Goal: Task Accomplishment & Management: Complete application form

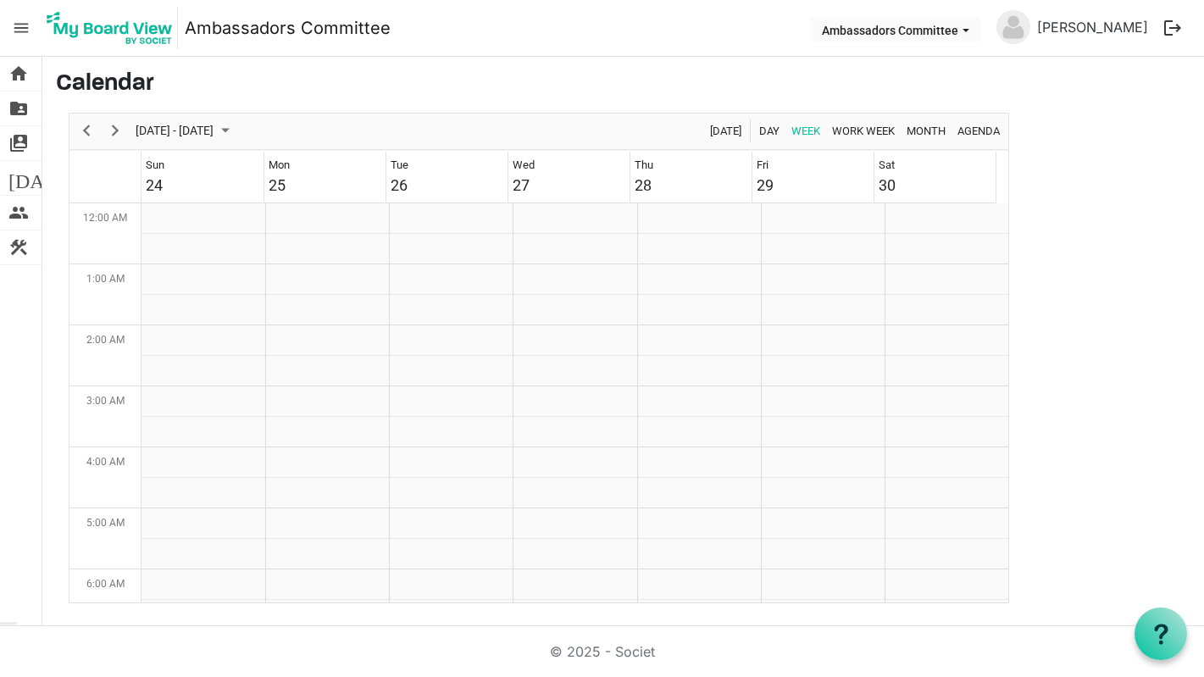
scroll to position [549, 0]
click at [32, 77] on link "home Home" at bounding box center [21, 74] width 42 height 34
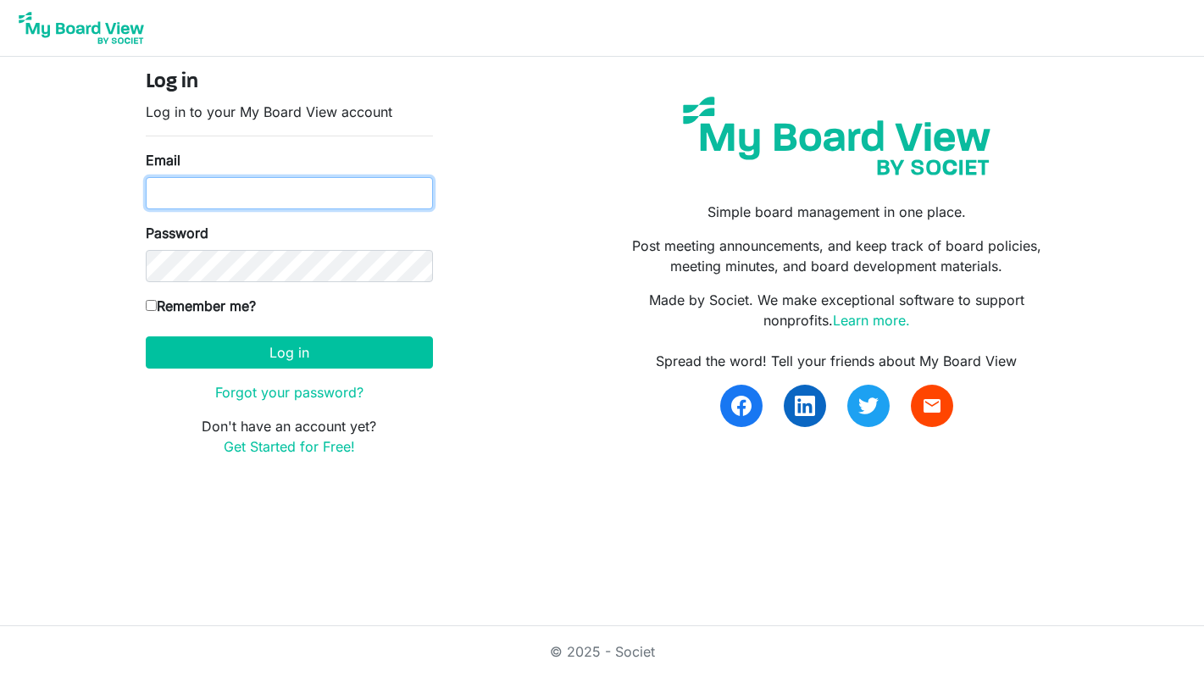
type input "anna.wilson@dekalb.org"
click at [313, 202] on input "anna.wilson@dekalb.org" at bounding box center [289, 193] width 287 height 32
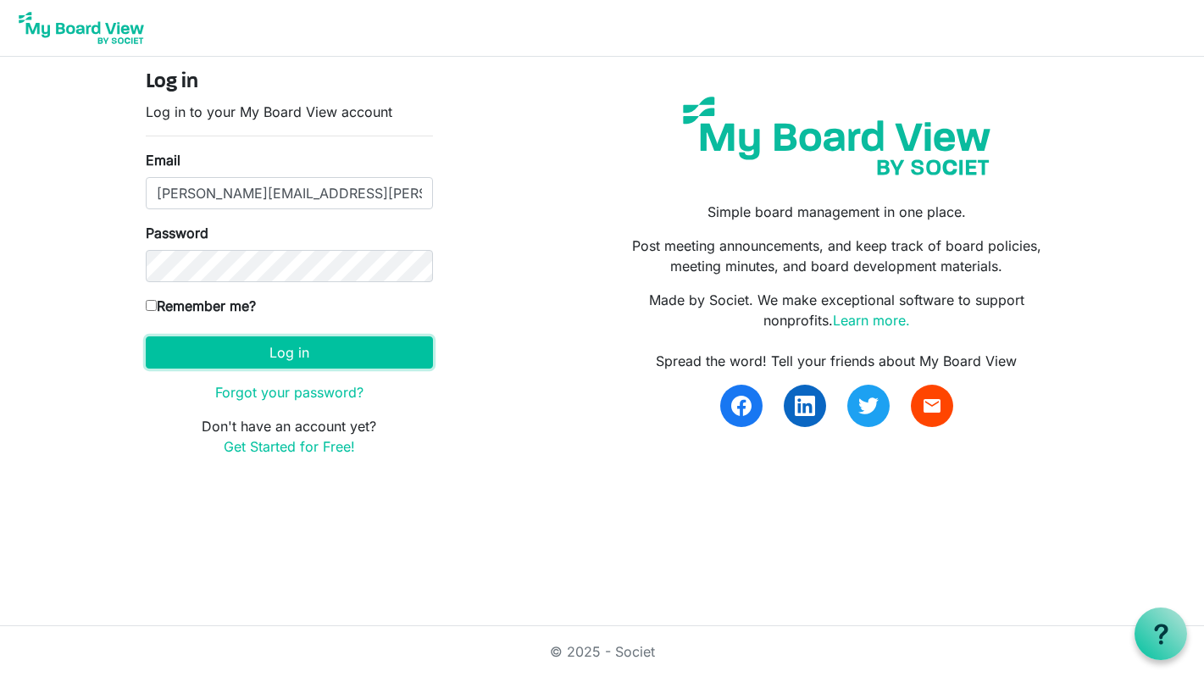
click at [274, 350] on button "Log in" at bounding box center [289, 352] width 287 height 32
click at [274, 341] on button "Log in" at bounding box center [289, 352] width 287 height 32
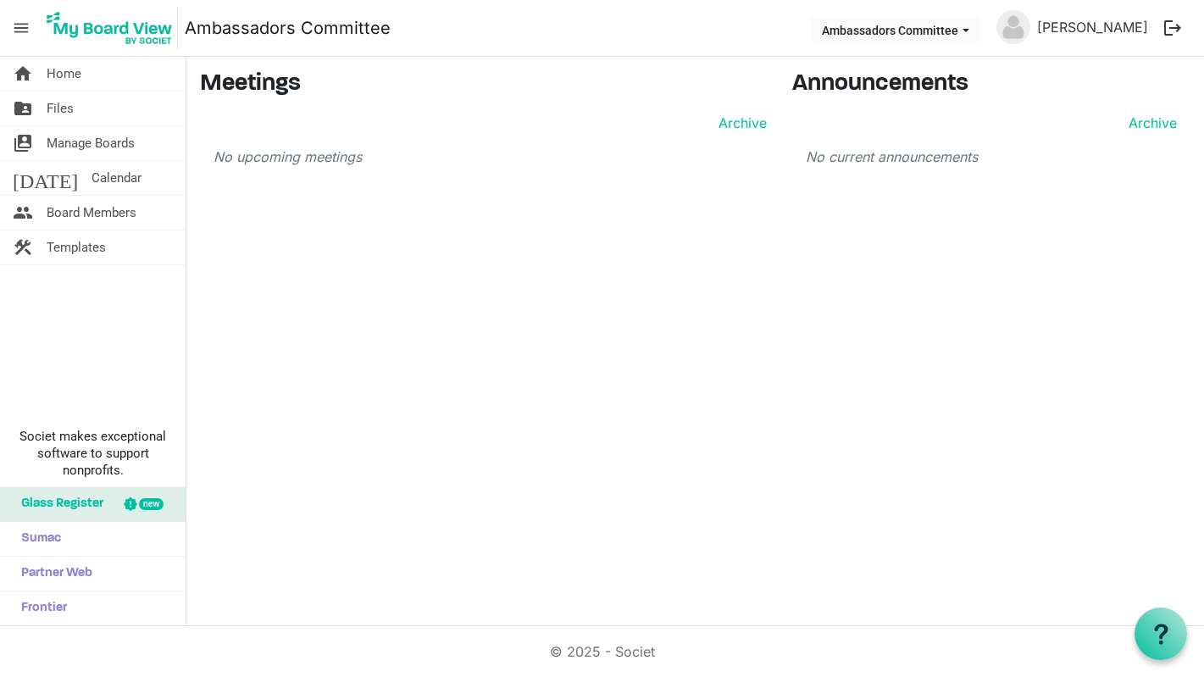
click at [69, 71] on span "Home" at bounding box center [64, 74] width 35 height 34
click at [36, 107] on link "folder_shared Files" at bounding box center [93, 109] width 186 height 34
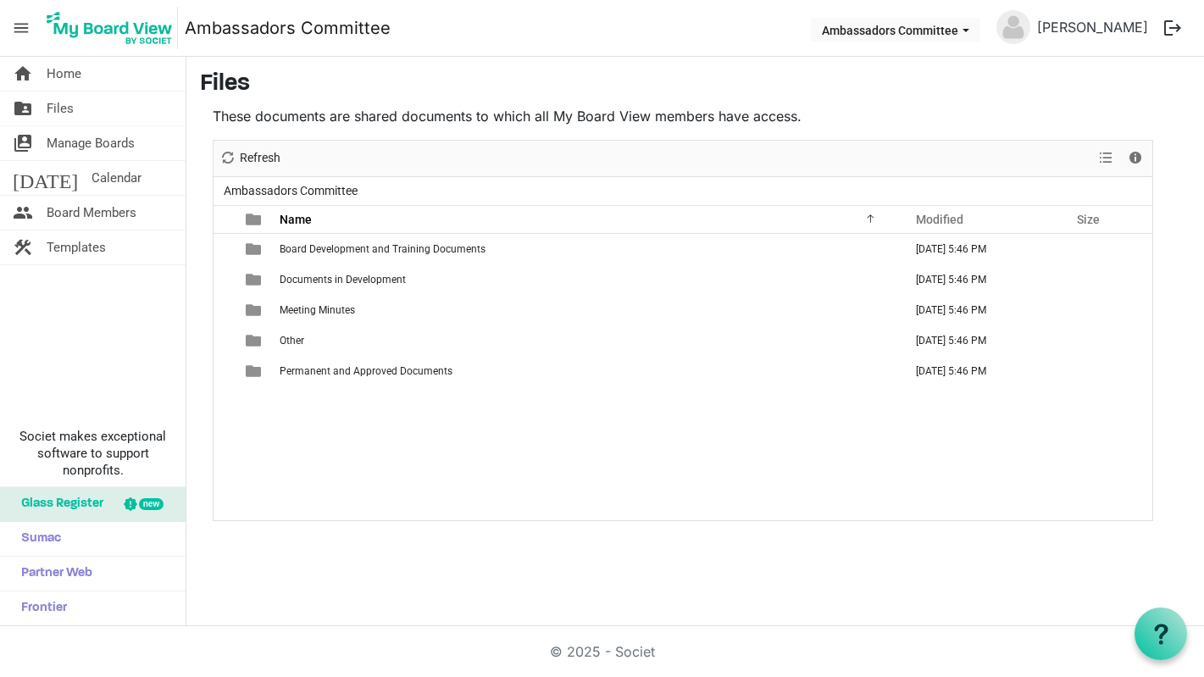
click at [92, 149] on span "Manage Boards" at bounding box center [91, 143] width 88 height 34
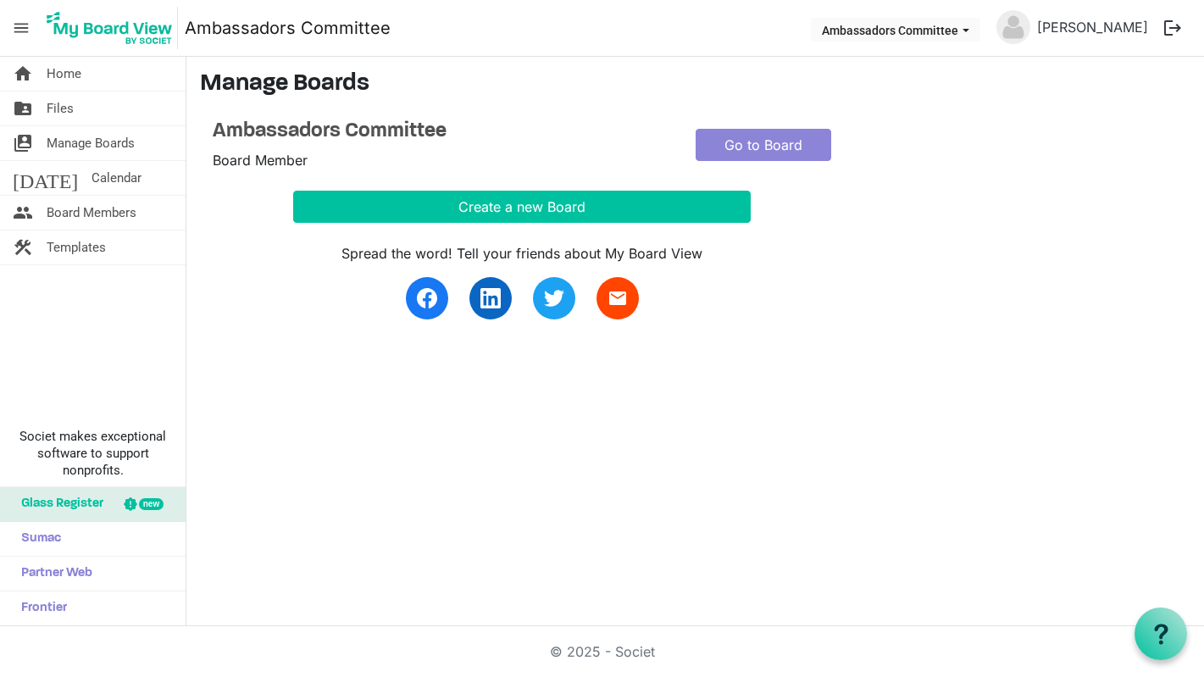
click at [97, 209] on span "Board Members" at bounding box center [92, 213] width 90 height 34
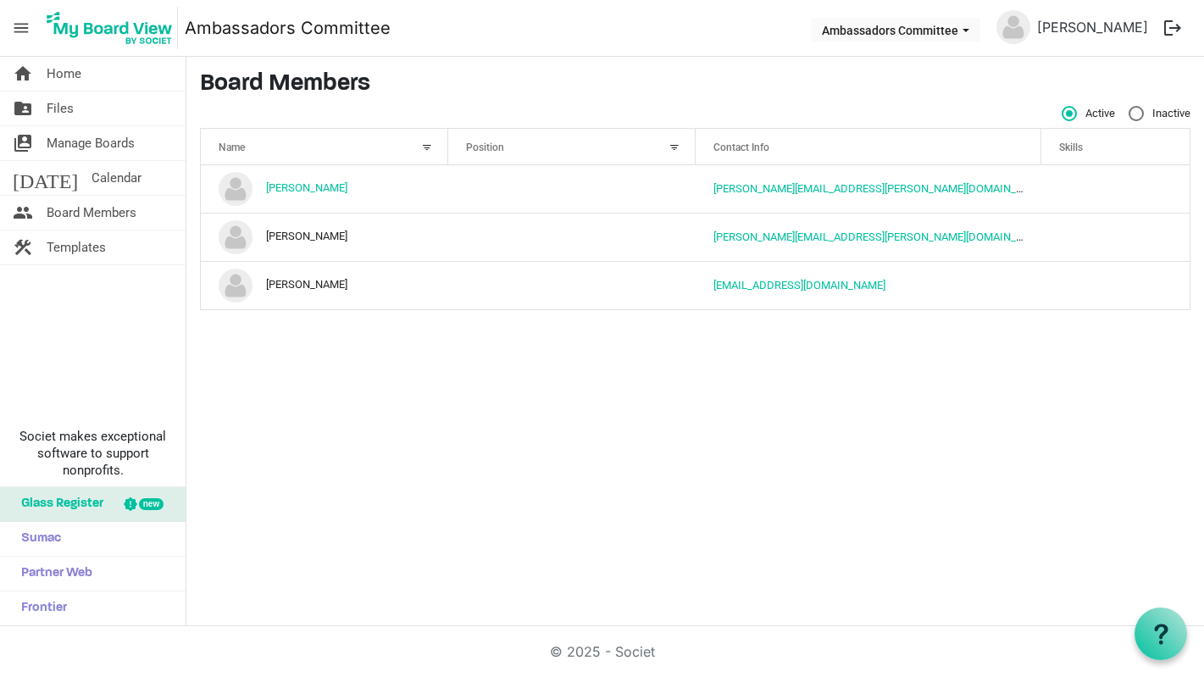
click at [113, 253] on link "construction Templates" at bounding box center [93, 248] width 186 height 34
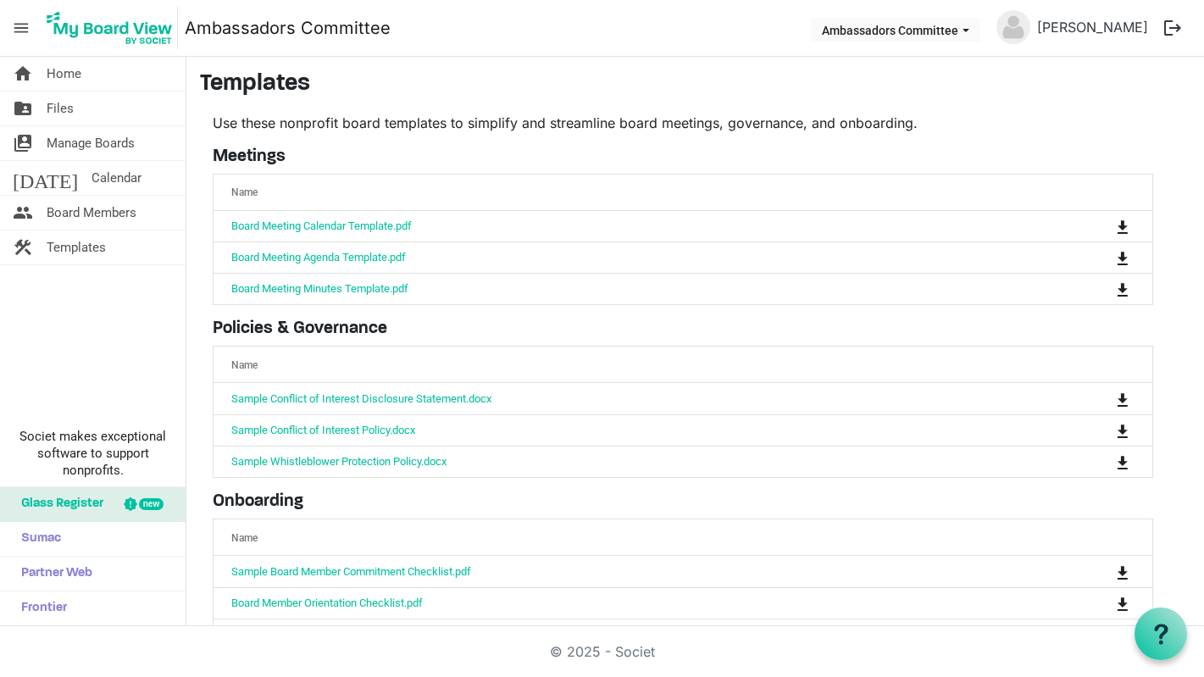
click at [44, 83] on link "home Home" at bounding box center [93, 74] width 186 height 34
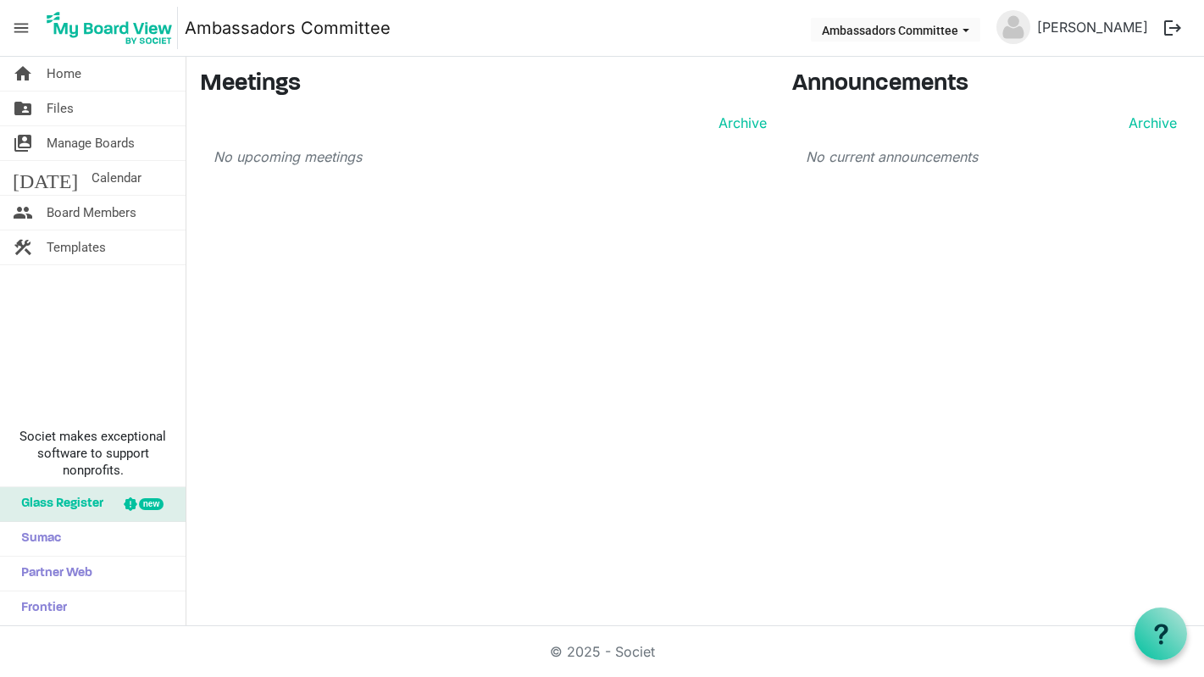
click at [26, 31] on span "menu" at bounding box center [21, 28] width 32 height 32
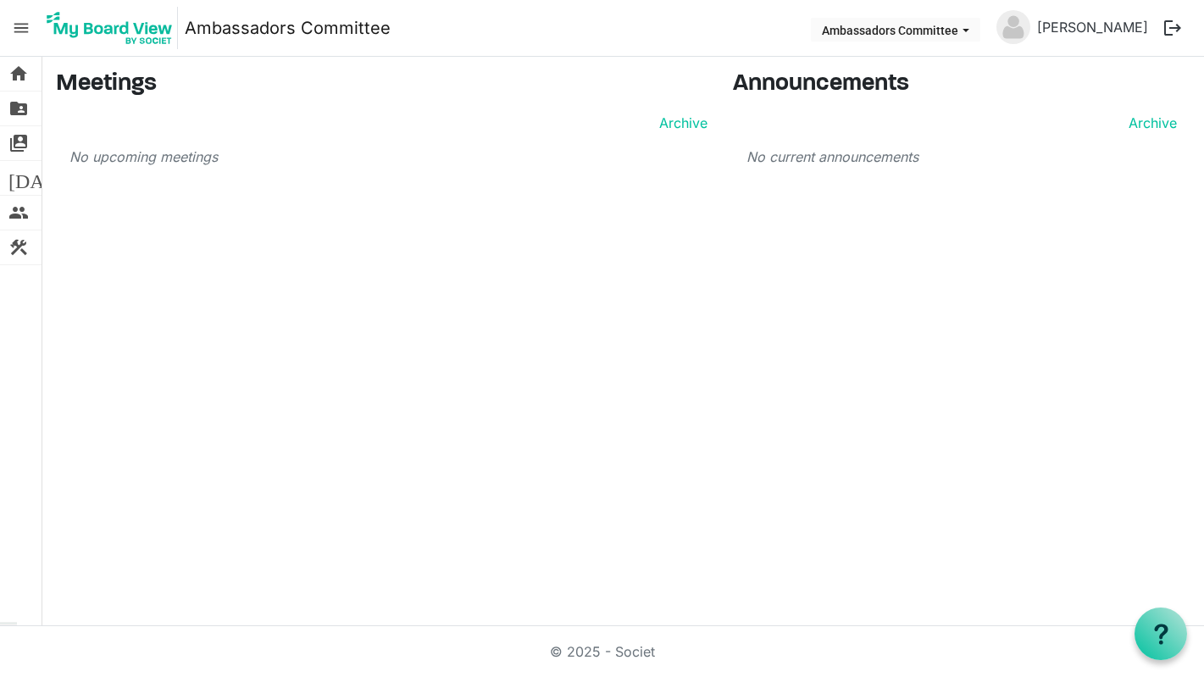
click at [26, 31] on span "menu" at bounding box center [21, 28] width 32 height 32
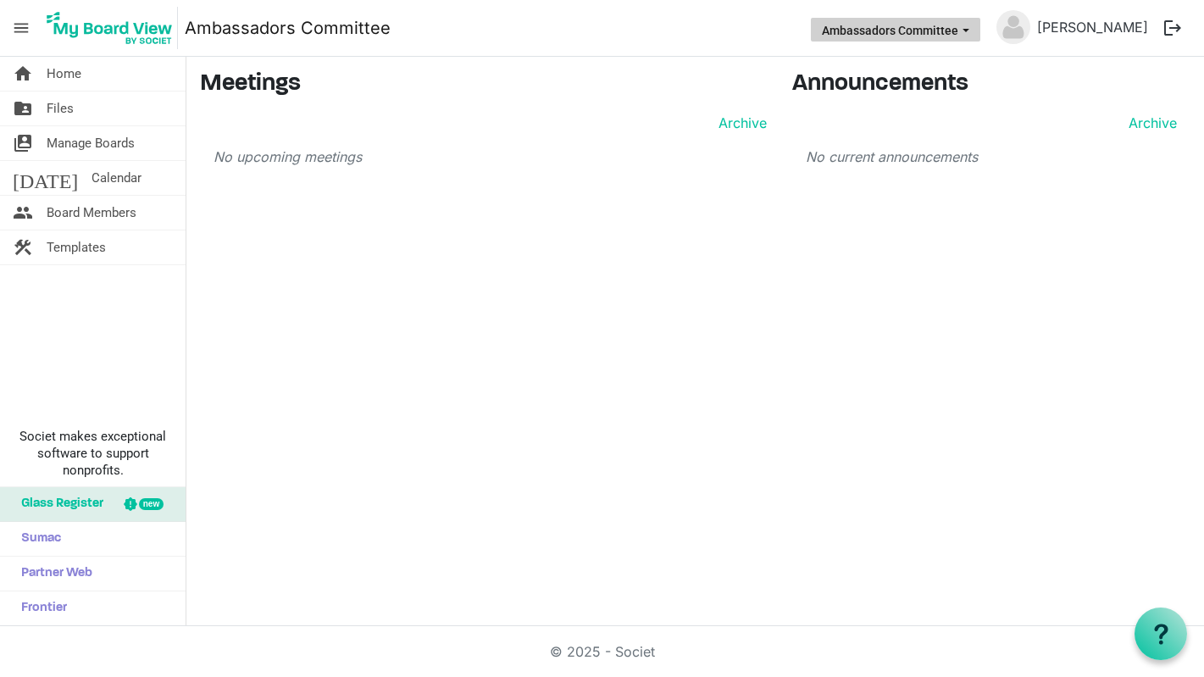
click at [981, 26] on button "Ambassadors Committee" at bounding box center [896, 30] width 170 height 24
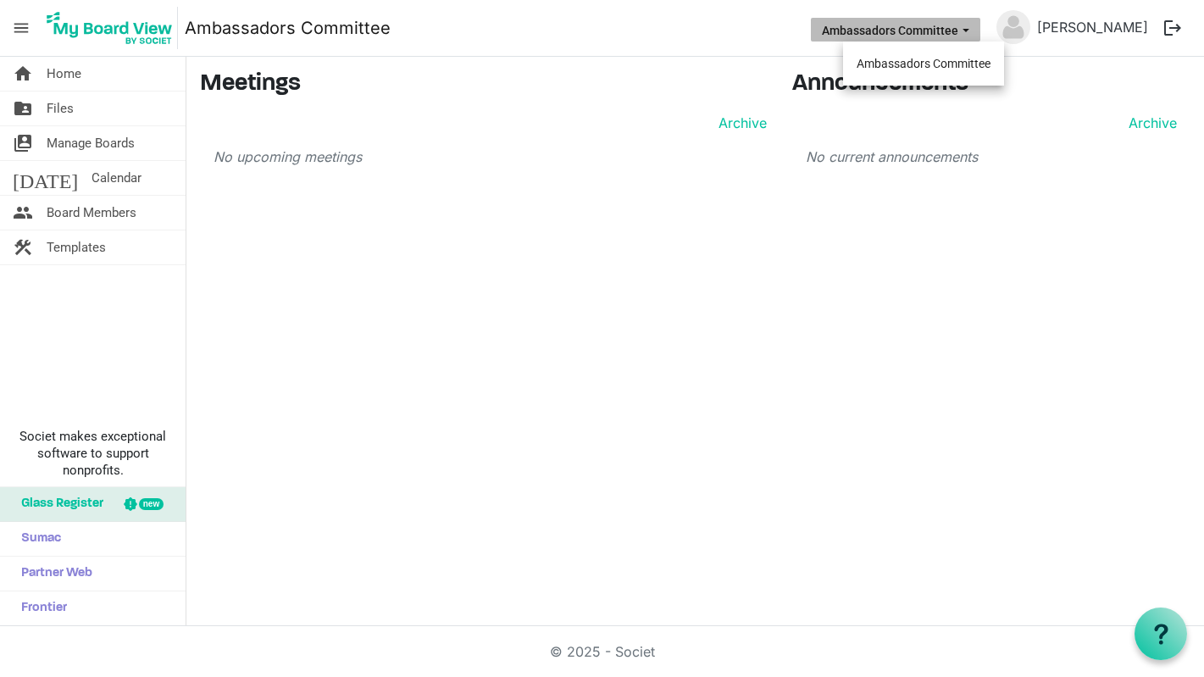
click at [981, 26] on button "Ambassadors Committee" at bounding box center [896, 30] width 170 height 24
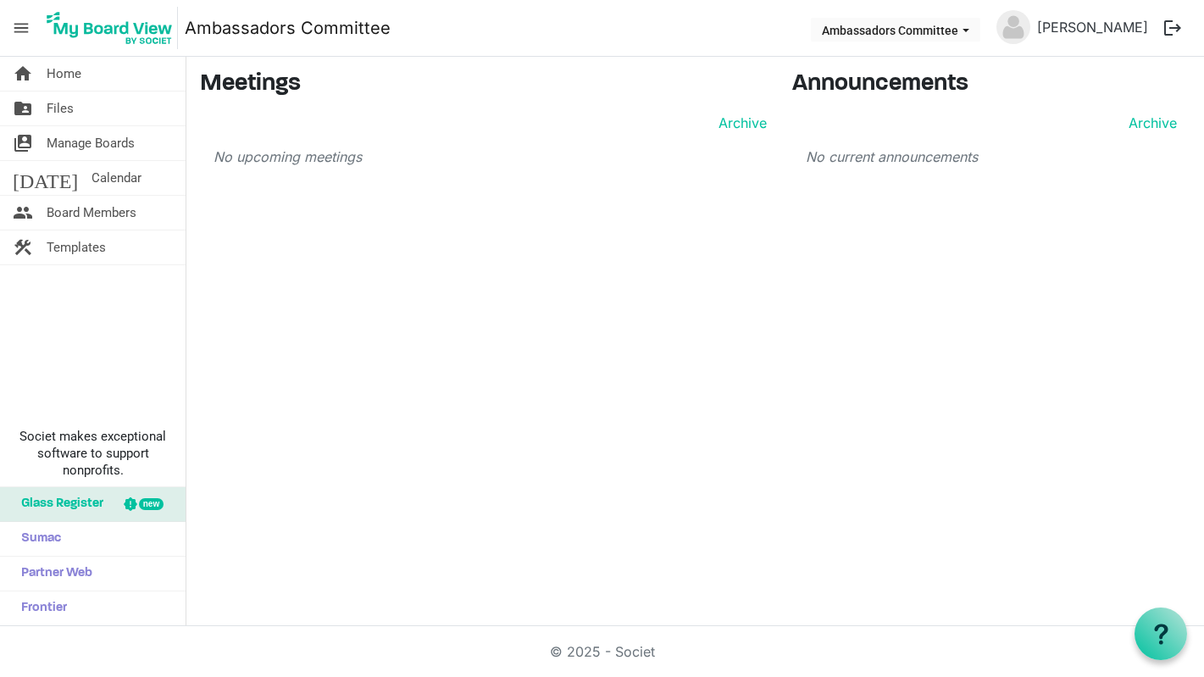
click at [22, 25] on span "menu" at bounding box center [21, 28] width 32 height 32
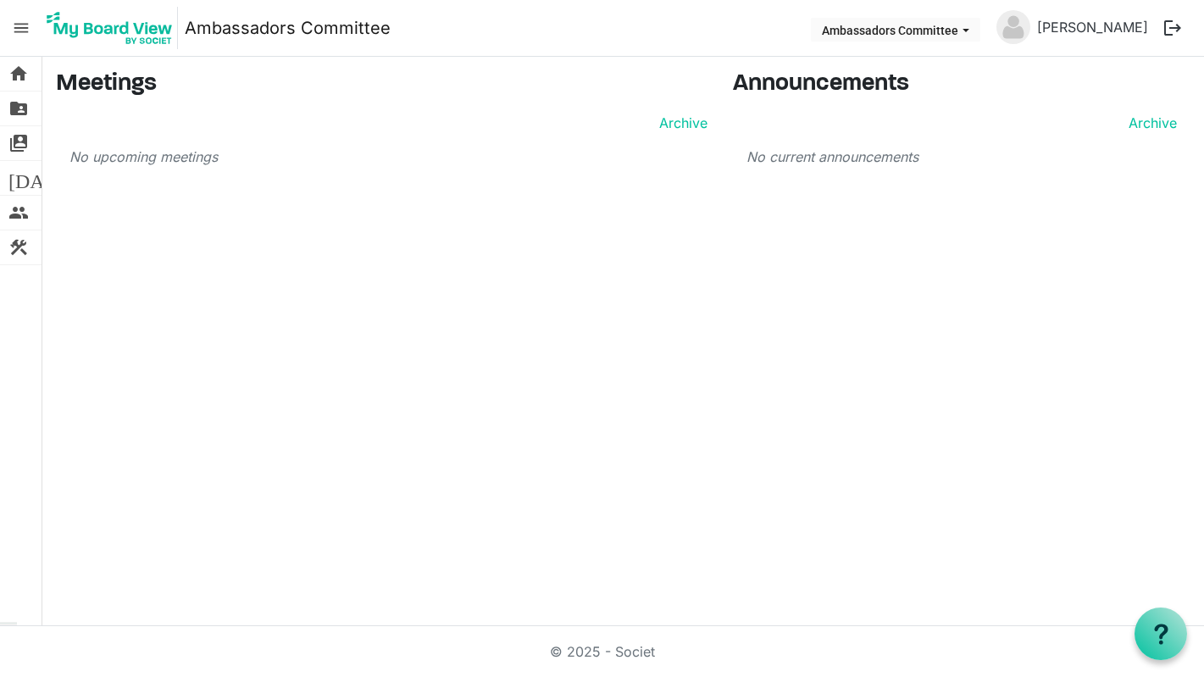
click at [22, 26] on span "menu" at bounding box center [21, 28] width 32 height 32
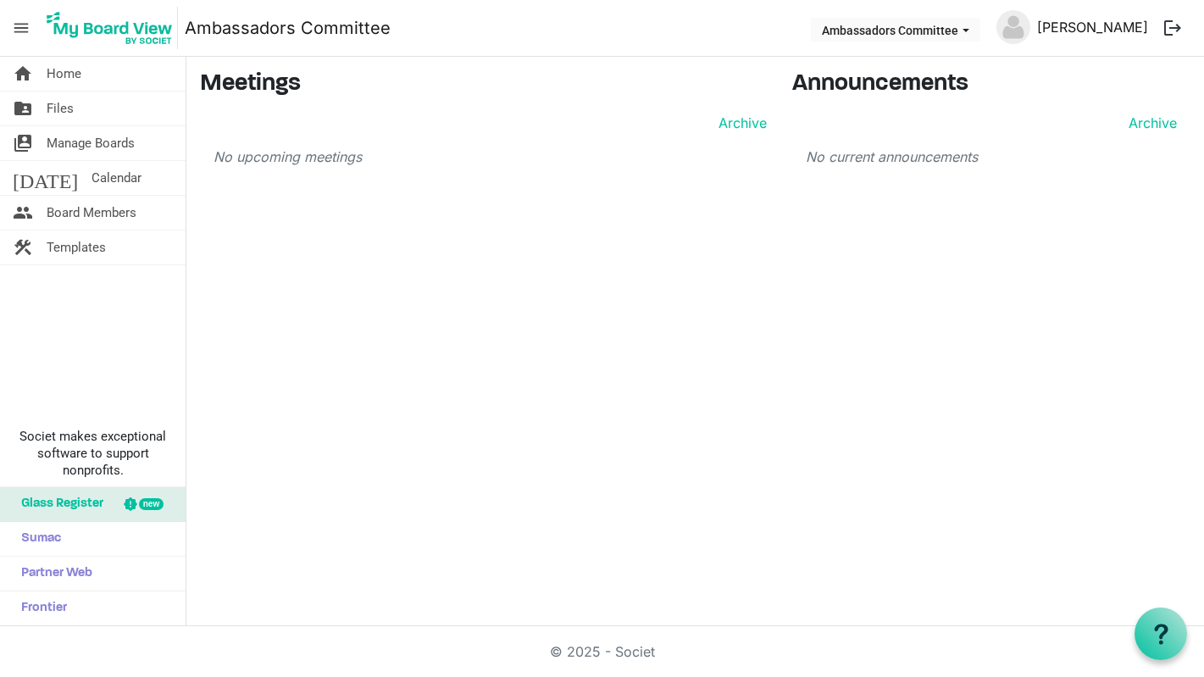
click at [1137, 27] on link "[PERSON_NAME]" at bounding box center [1093, 27] width 125 height 34
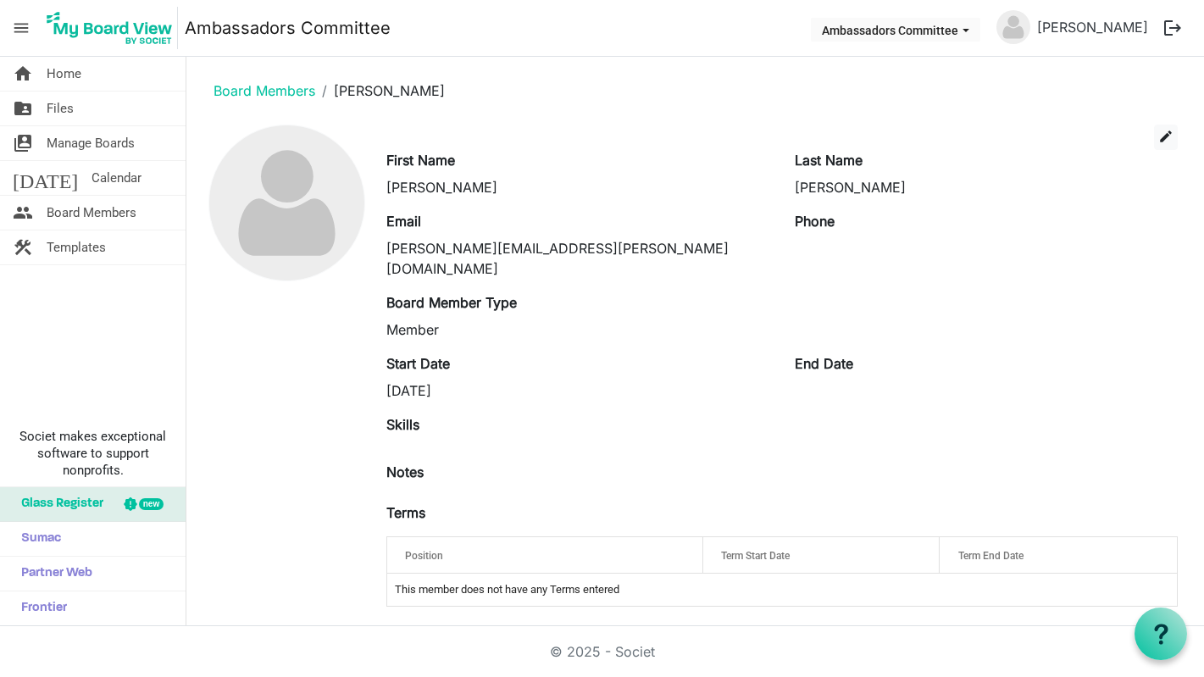
click at [52, 134] on span "Manage Boards" at bounding box center [91, 143] width 88 height 34
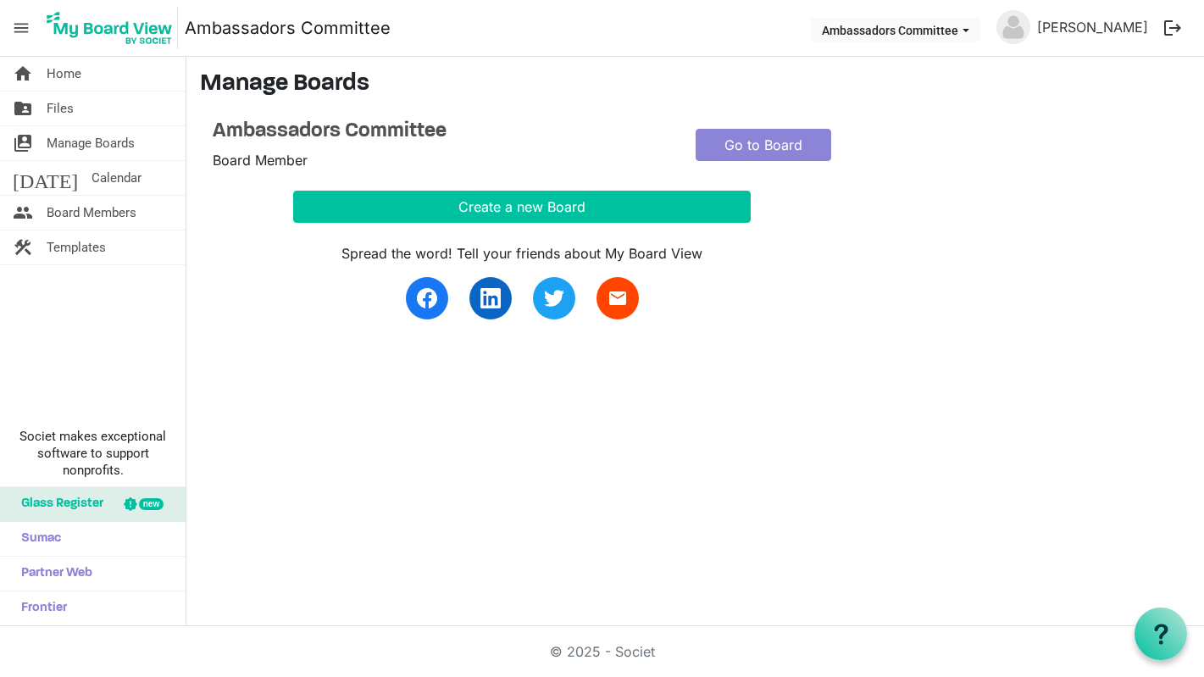
click at [66, 105] on span "Files" at bounding box center [60, 109] width 27 height 34
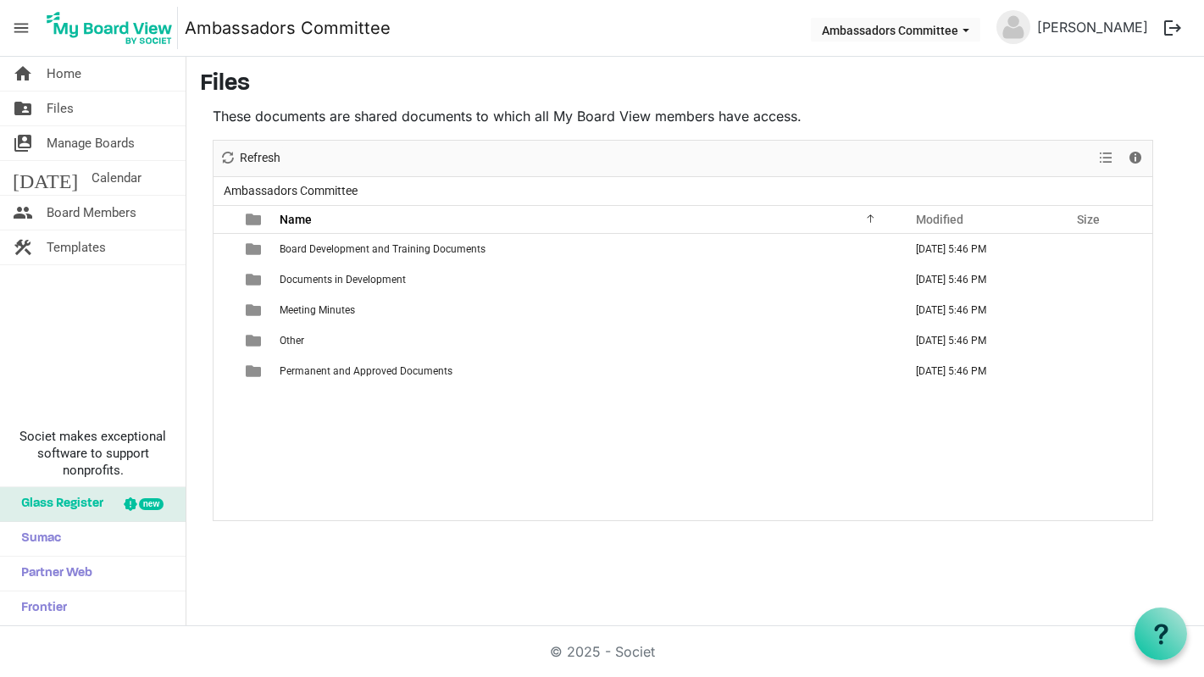
click at [67, 130] on span "Manage Boards" at bounding box center [91, 143] width 88 height 34
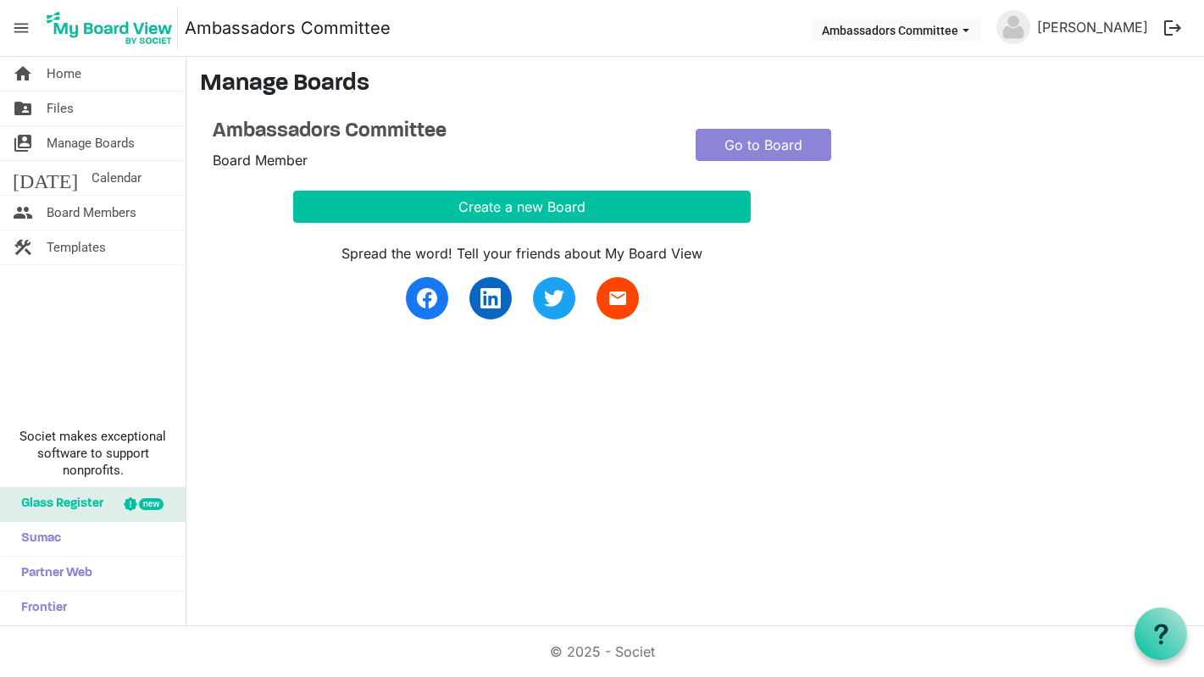
click at [92, 188] on span "Calendar" at bounding box center [117, 178] width 50 height 34
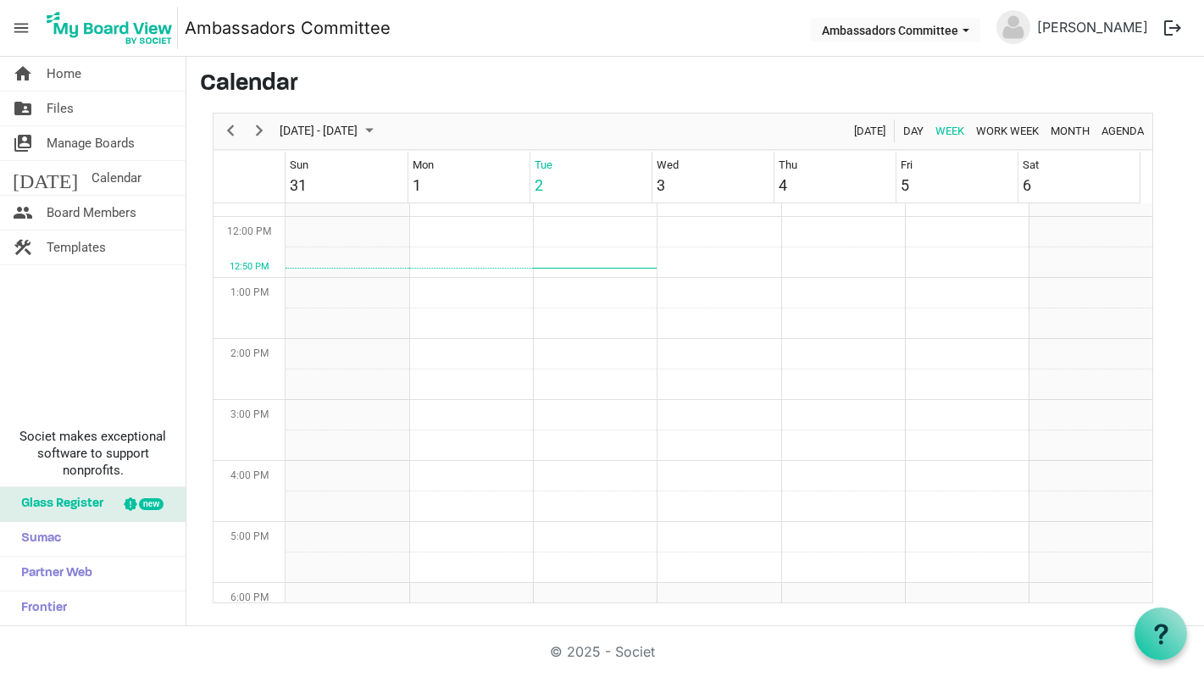
scroll to position [634, 0]
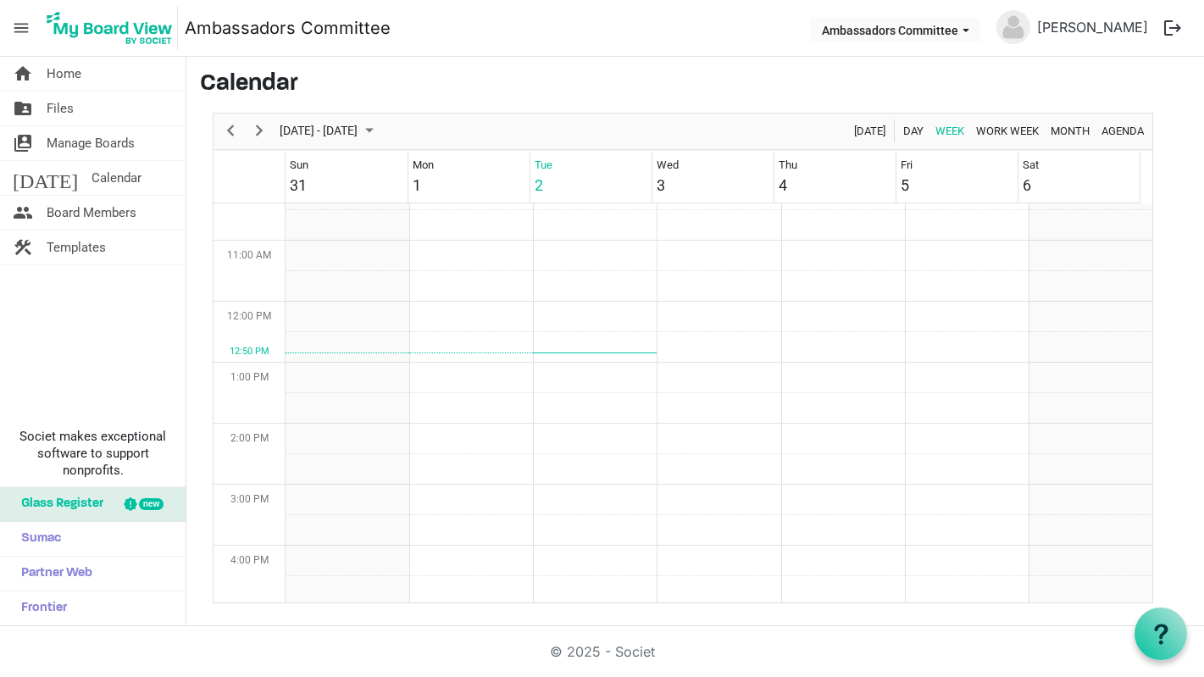
click at [837, 251] on td "Week of September 2, 2025" at bounding box center [843, 256] width 124 height 31
click at [846, 301] on td "Week of September 2, 2025" at bounding box center [843, 286] width 124 height 31
drag, startPoint x: 848, startPoint y: 292, endPoint x: 852, endPoint y: 312, distance: 19.9
click at [854, 321] on tbody "Week of September 2, 2025" at bounding box center [719, 301] width 867 height 1465
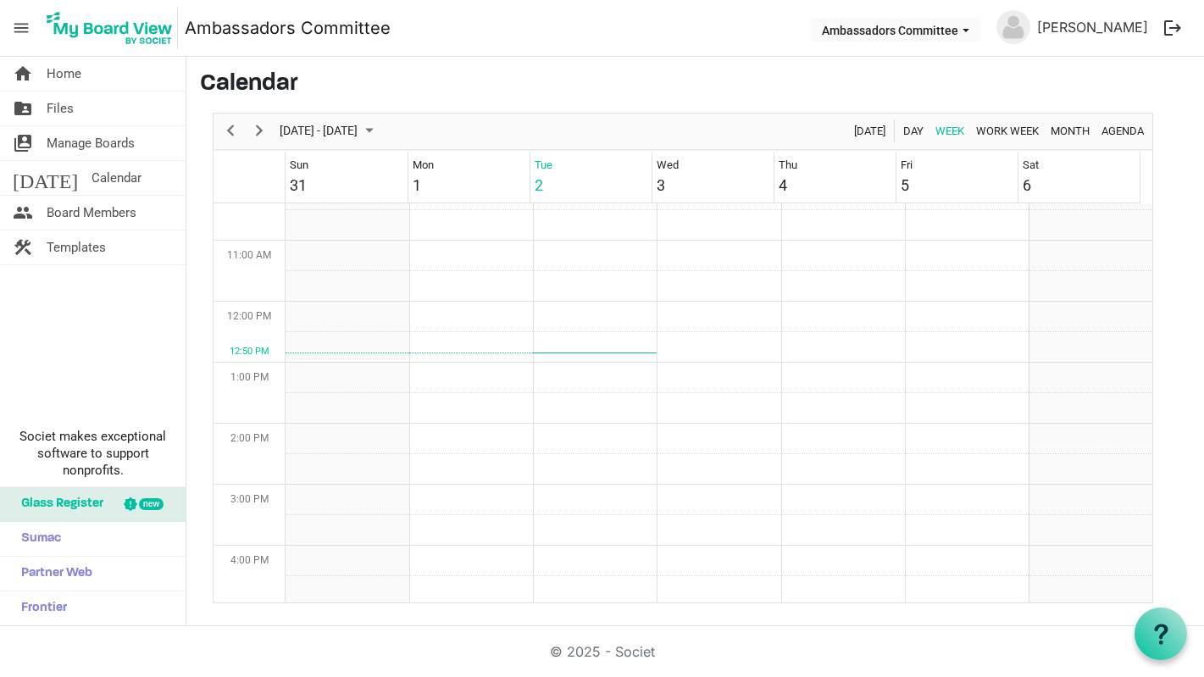
click at [836, 261] on td "Week of September 2, 2025" at bounding box center [843, 256] width 124 height 31
drag, startPoint x: 824, startPoint y: 336, endPoint x: 761, endPoint y: 256, distance: 102.1
click at [761, 256] on td "Week of September 2, 2025" at bounding box center [718, 256] width 124 height 31
click at [97, 224] on span "Board Members" at bounding box center [92, 213] width 90 height 34
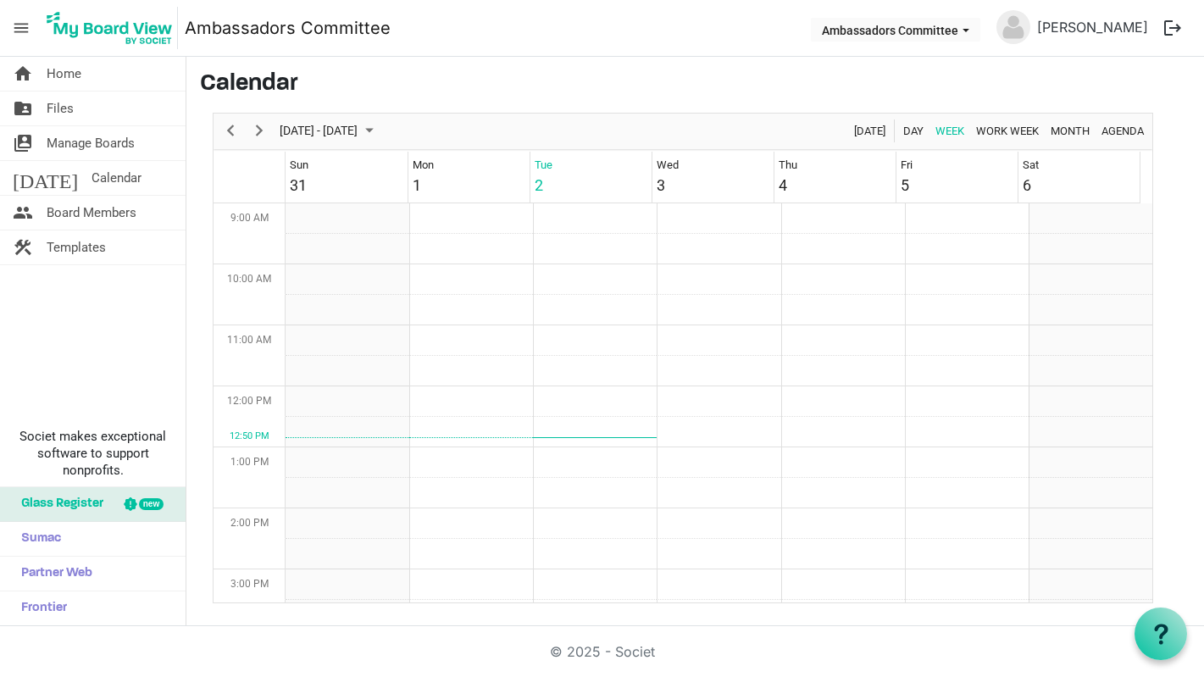
click at [372, 114] on div "Aug 31 - Sep 06, 2025" at bounding box center [329, 132] width 110 height 36
click at [359, 129] on span "[DATE] - [DATE]" at bounding box center [318, 130] width 81 height 21
click at [225, 139] on span "Previous" at bounding box center [230, 130] width 20 height 21
click at [252, 129] on span "Next" at bounding box center [259, 130] width 20 height 21
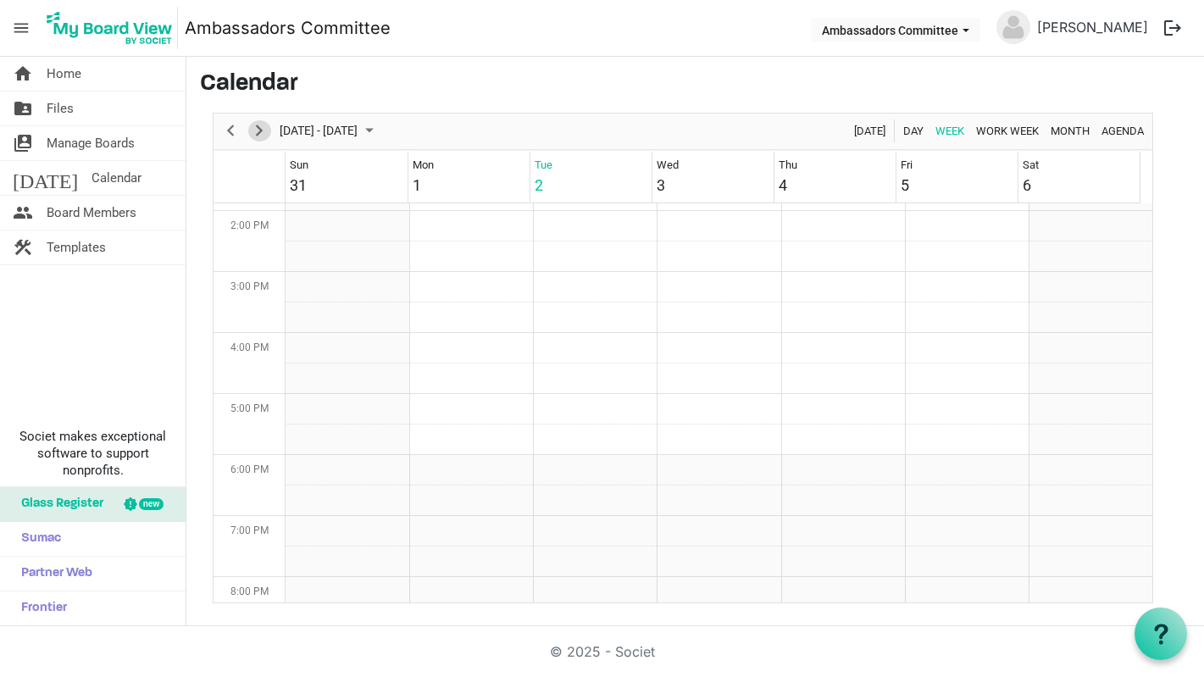
scroll to position [973, 0]
click at [99, 247] on span "Templates" at bounding box center [76, 248] width 59 height 34
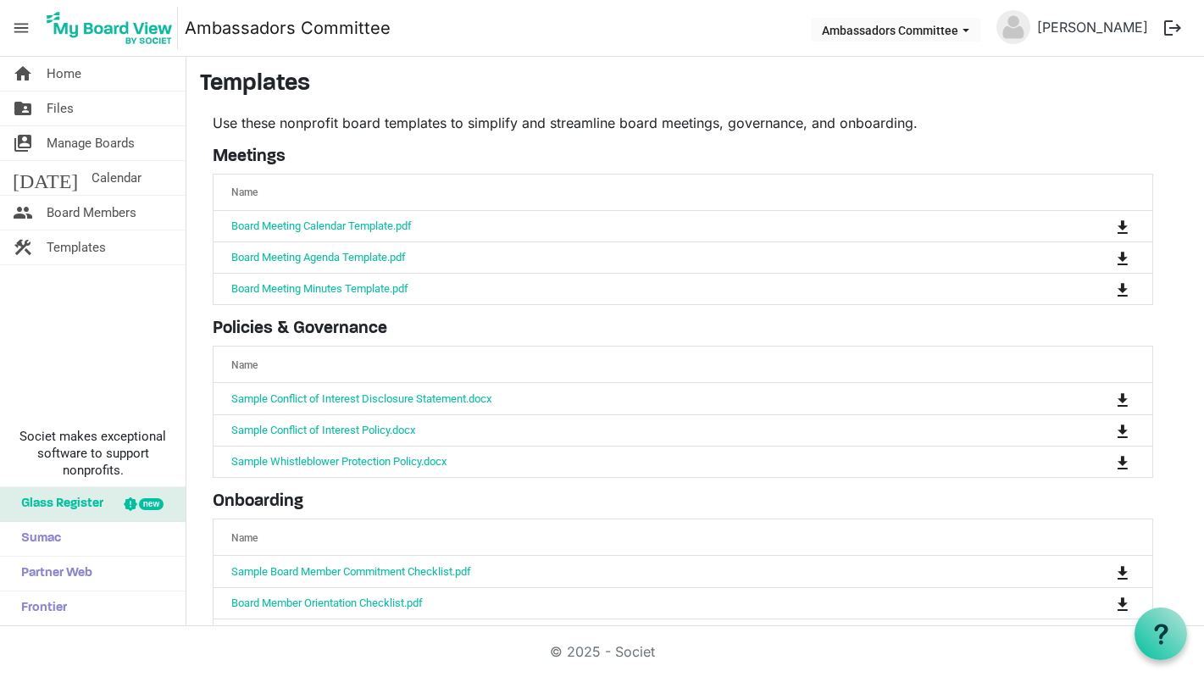
click at [351, 230] on link "Board Meeting Calendar Template.pdf" at bounding box center [321, 226] width 181 height 13
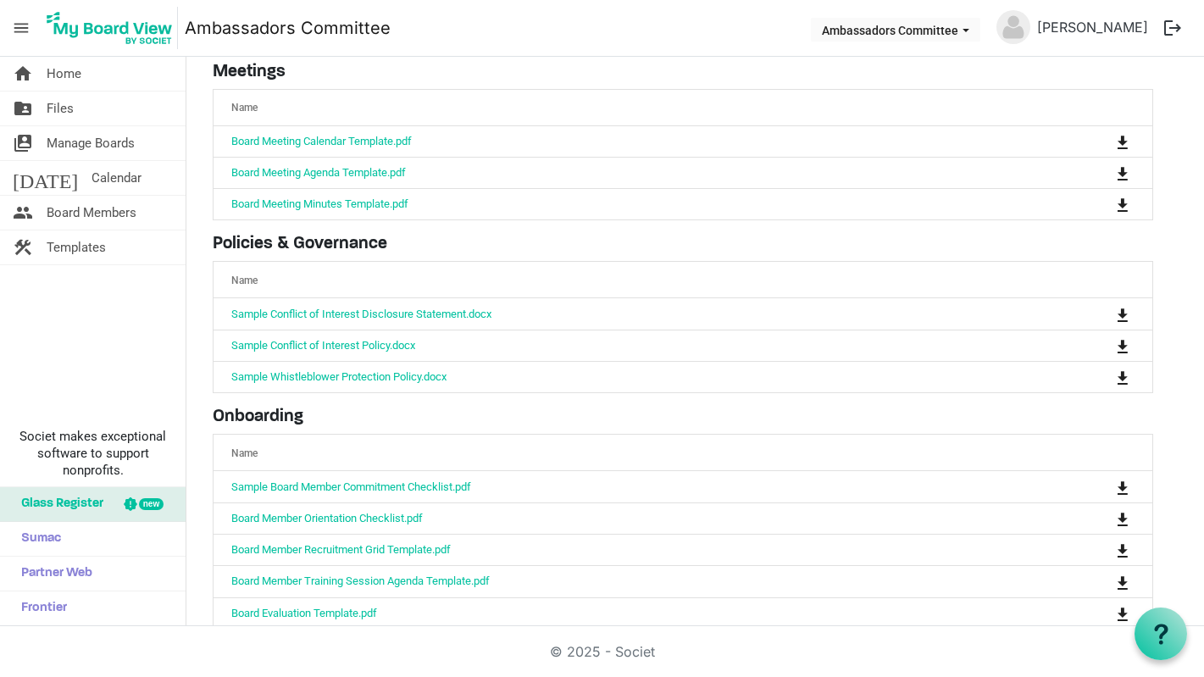
scroll to position [115, 0]
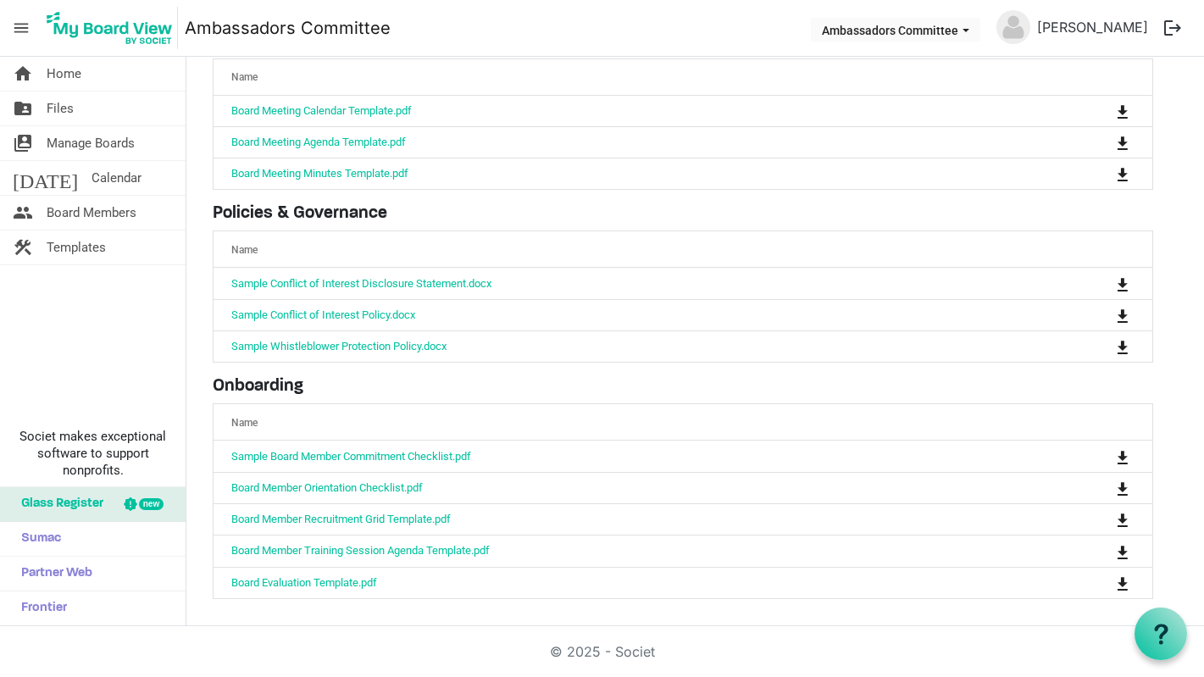
click at [382, 488] on link "Board Member Orientation Checklist.pdf" at bounding box center [327, 487] width 192 height 13
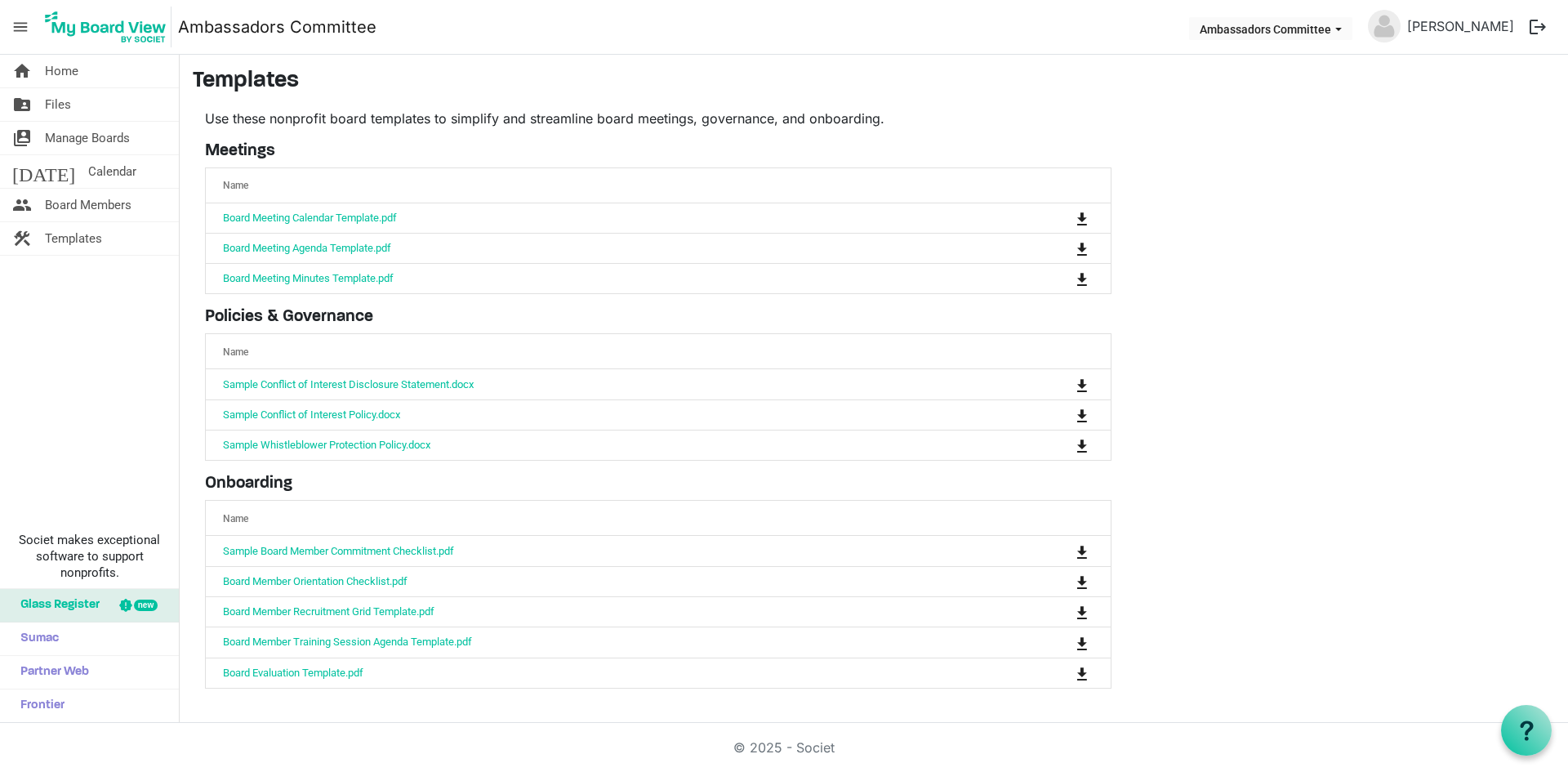
click at [93, 280] on div "home Home folder_shared Files switch_account Manage Boards today Calendar peopl…" at bounding box center [90, 388] width 179 height 668
click at [1341, 32] on button "Ambassadors Committee" at bounding box center [1271, 29] width 164 height 23
click at [1451, 40] on link "[PERSON_NAME]" at bounding box center [1461, 26] width 120 height 33
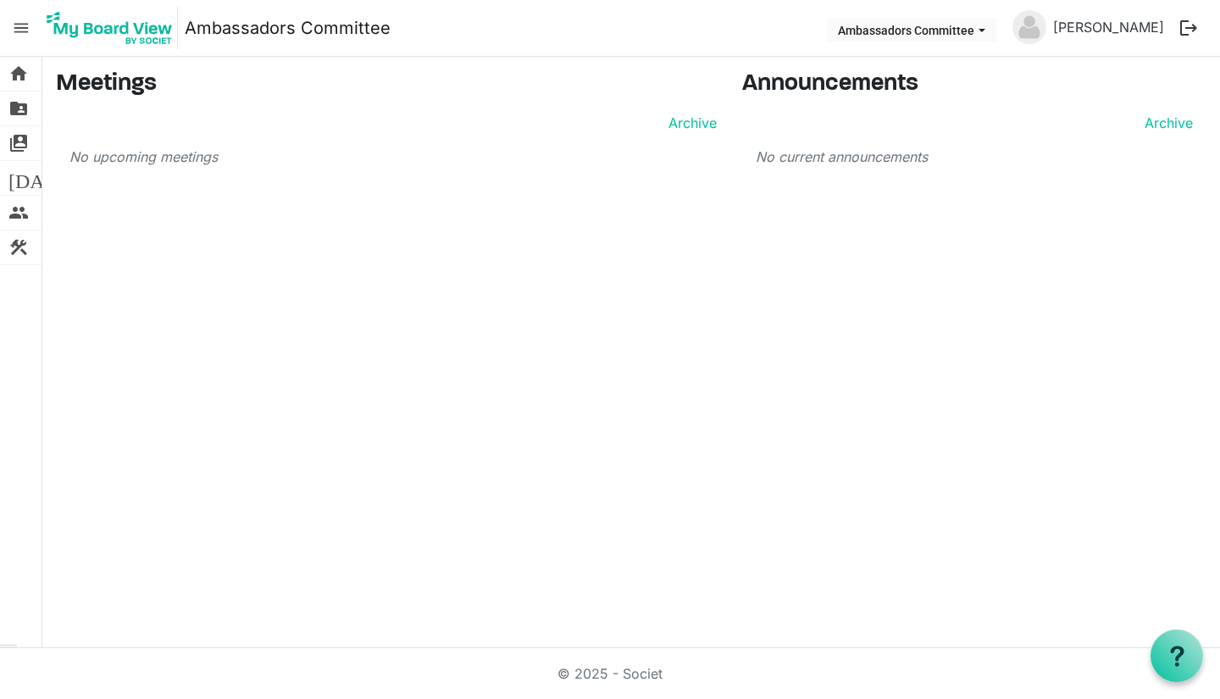
click at [19, 172] on span "[DATE]" at bounding box center [40, 178] width 65 height 34
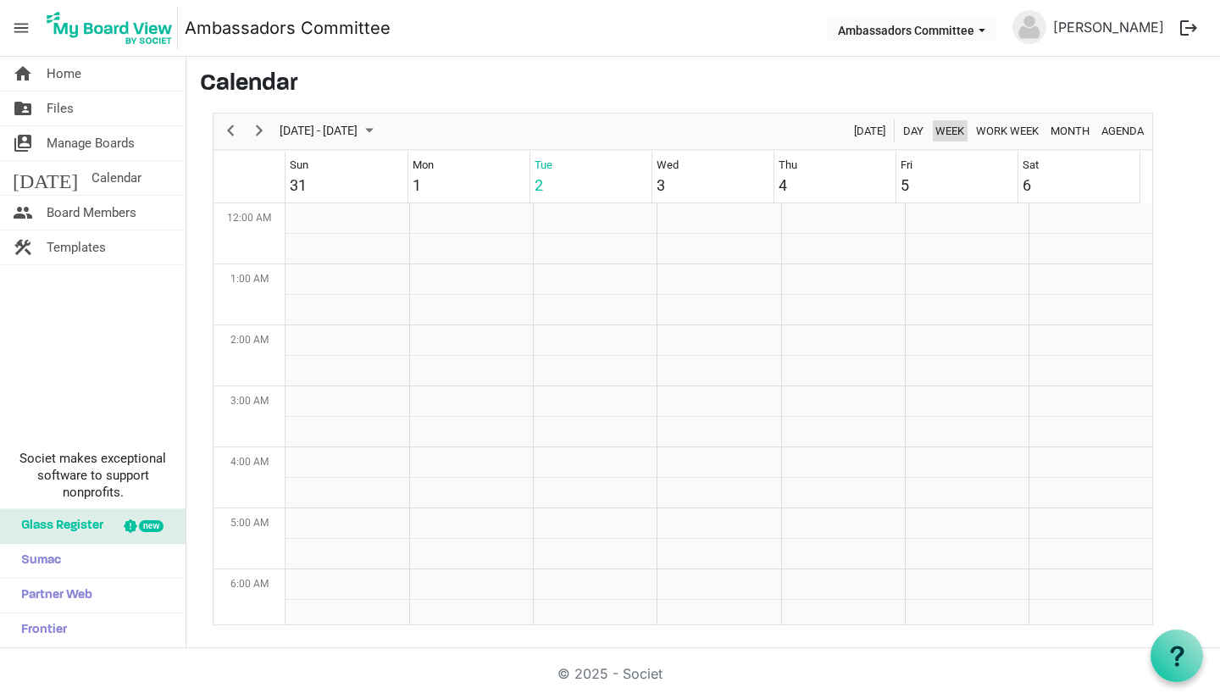
click at [952, 132] on span "Week" at bounding box center [950, 130] width 32 height 21
click at [1178, 640] on div at bounding box center [1177, 656] width 53 height 53
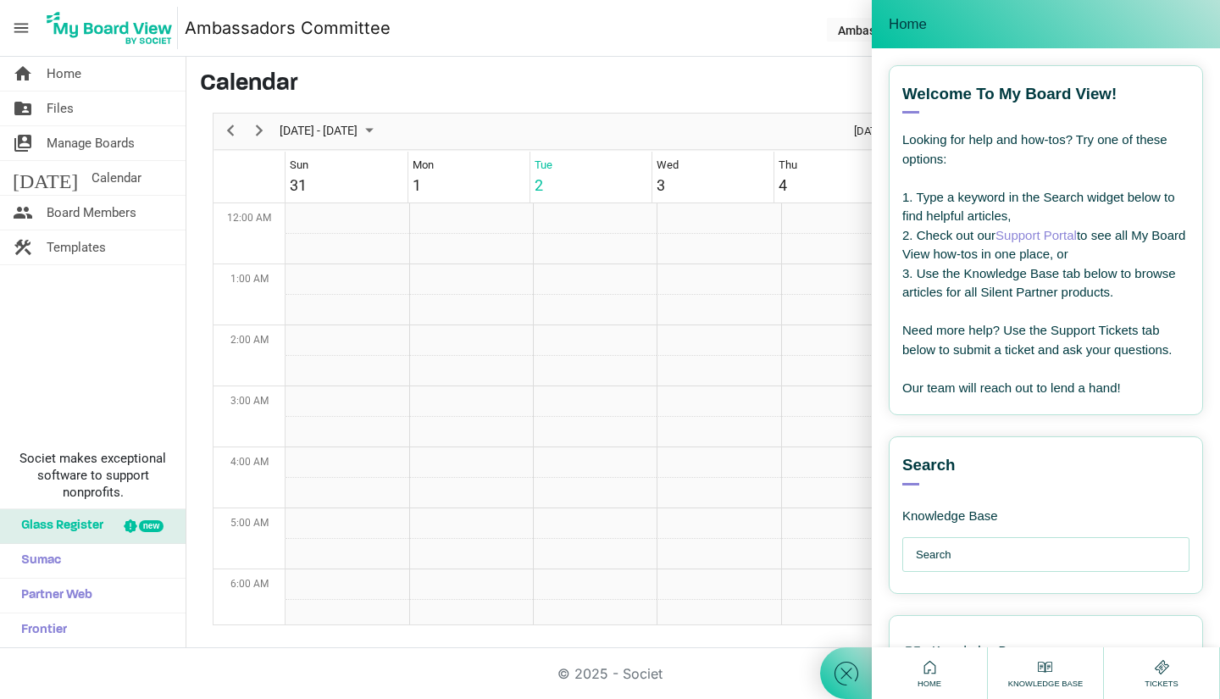
scroll to position [118, 0]
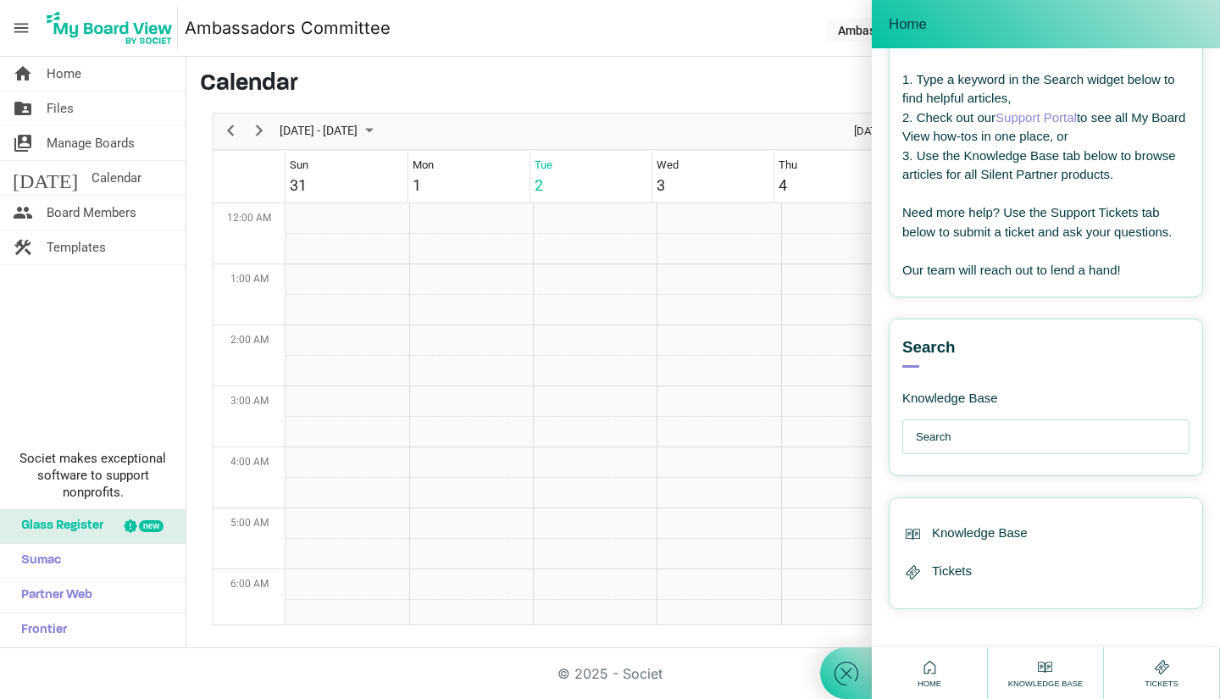
click at [984, 443] on input "text" at bounding box center [1050, 437] width 269 height 34
type input "d"
type input "add meeting"
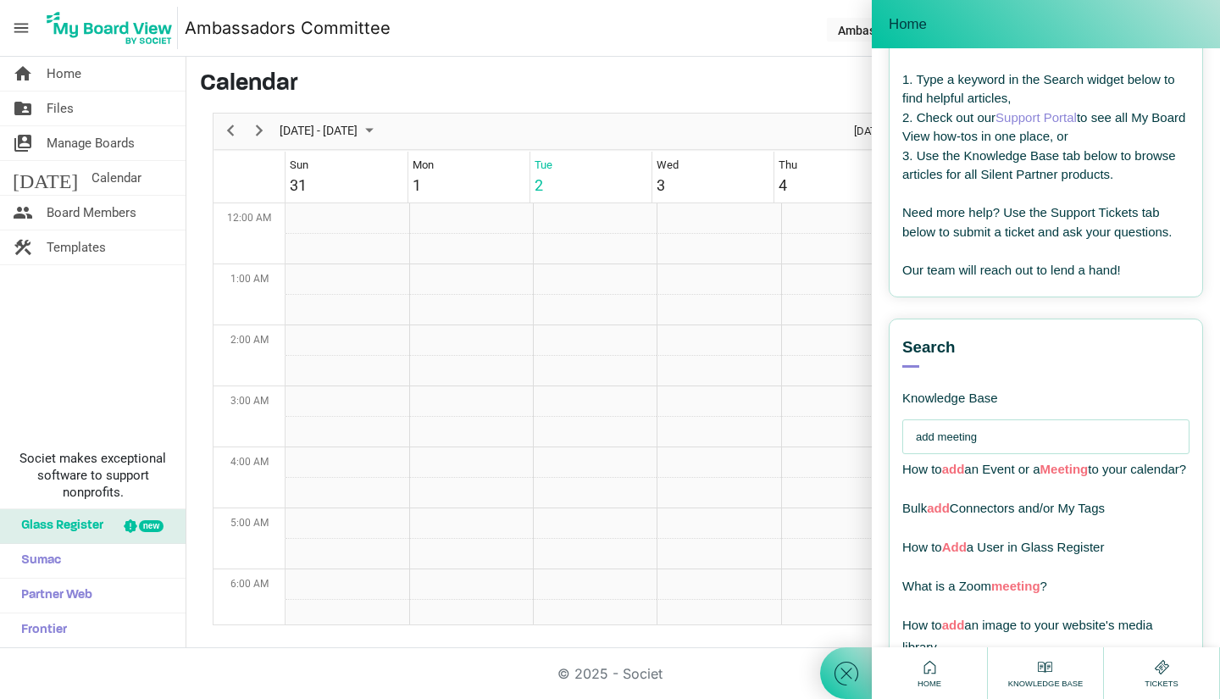
click at [1048, 473] on span "How to add an Event or a Meeting to your calendar?" at bounding box center [1045, 469] width 284 height 14
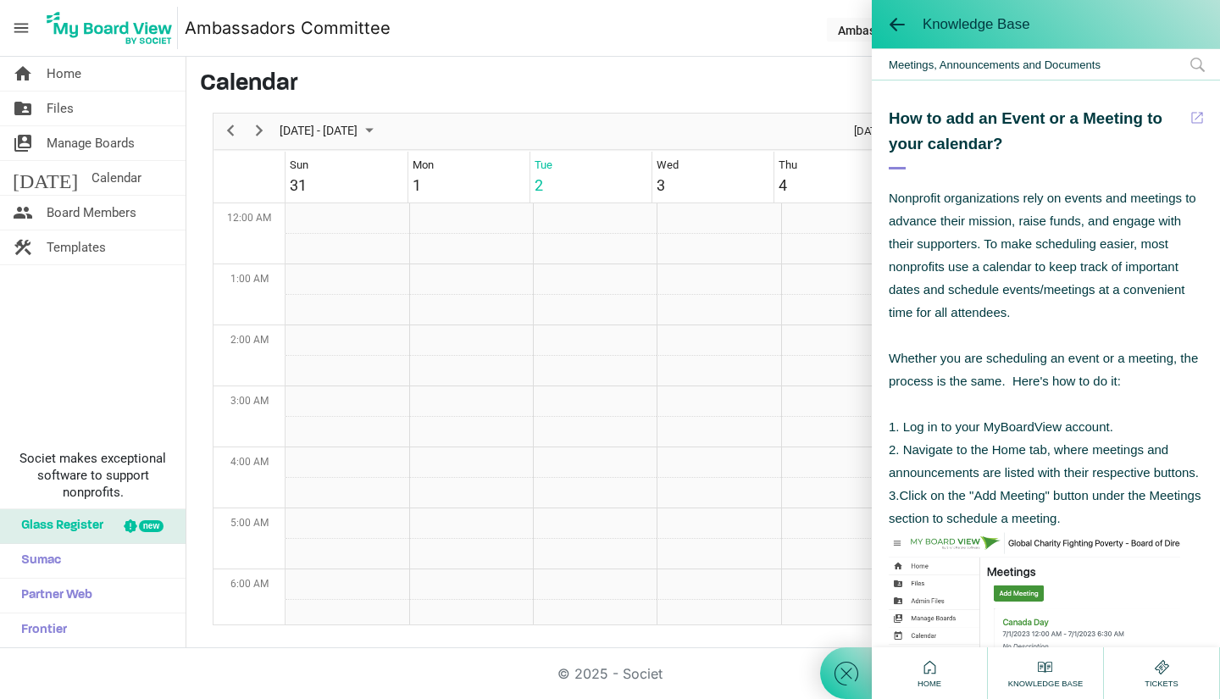
click at [114, 191] on link "today Calendar" at bounding box center [93, 178] width 186 height 34
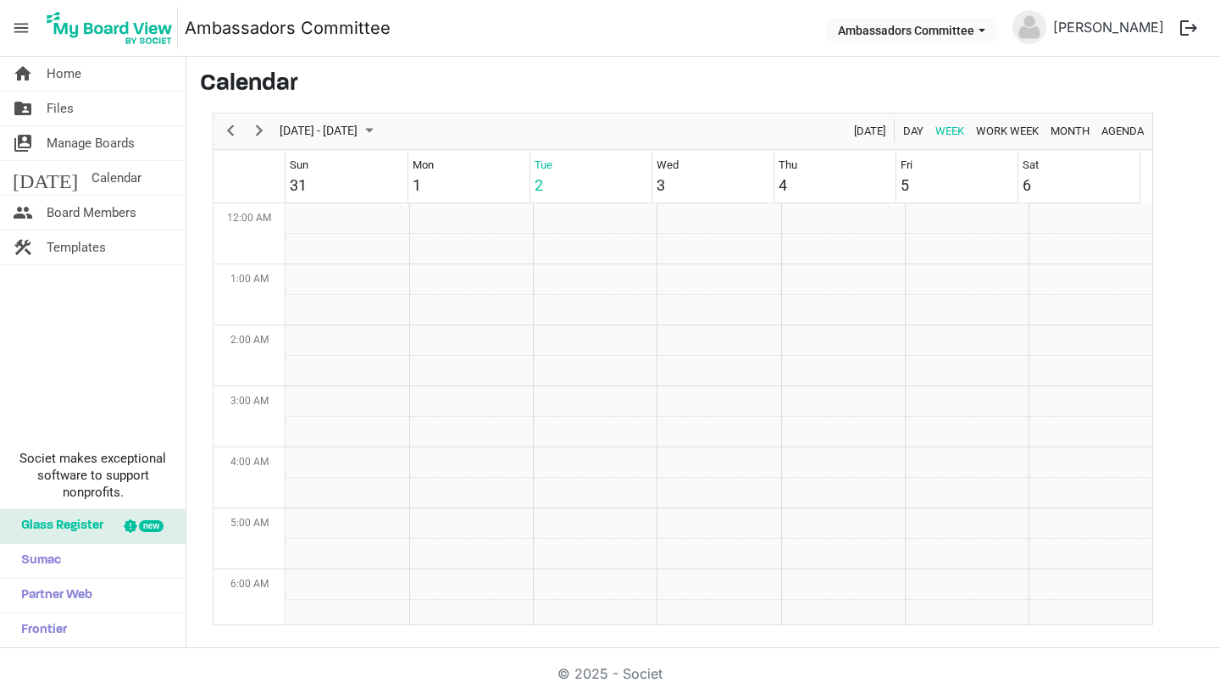
scroll to position [549, 0]
click at [1171, 648] on use at bounding box center [1177, 656] width 14 height 20
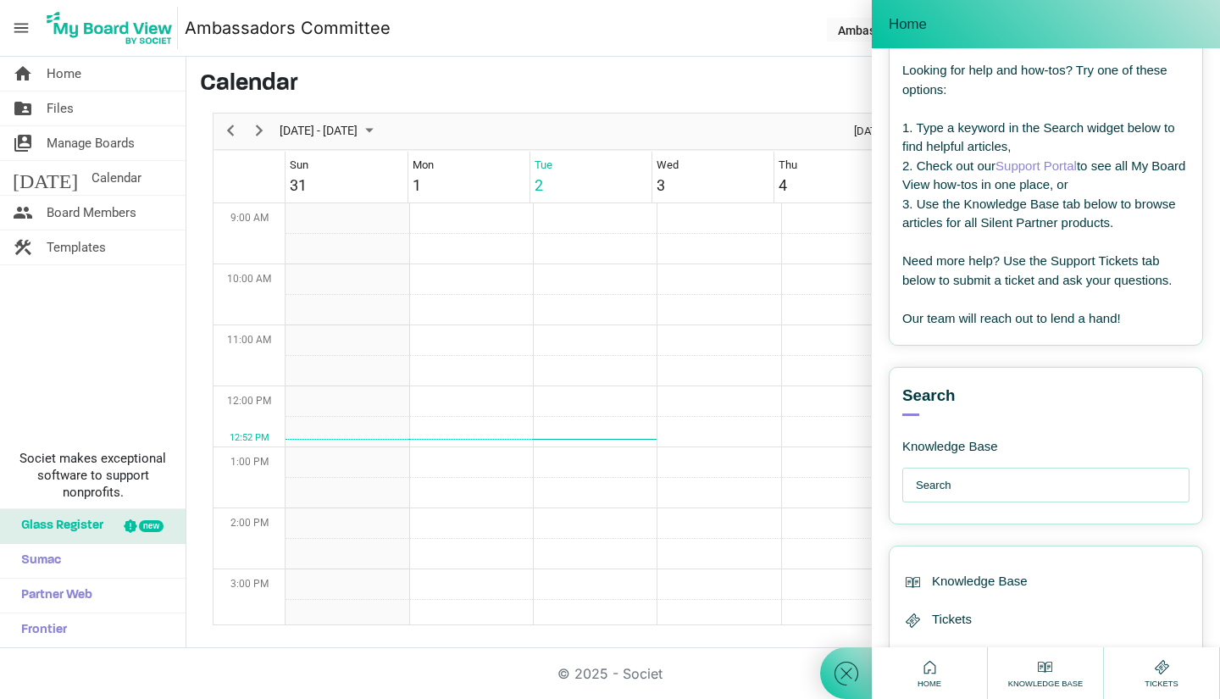
scroll to position [118, 0]
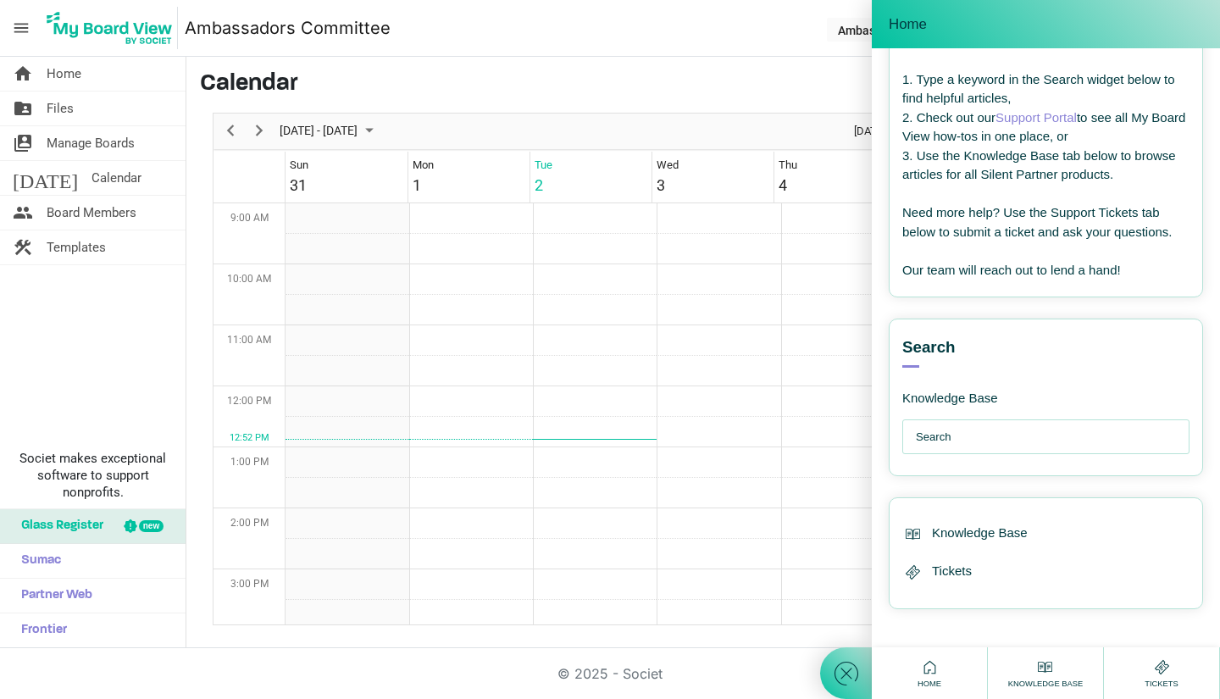
click at [1021, 453] on input "text" at bounding box center [1050, 437] width 269 height 34
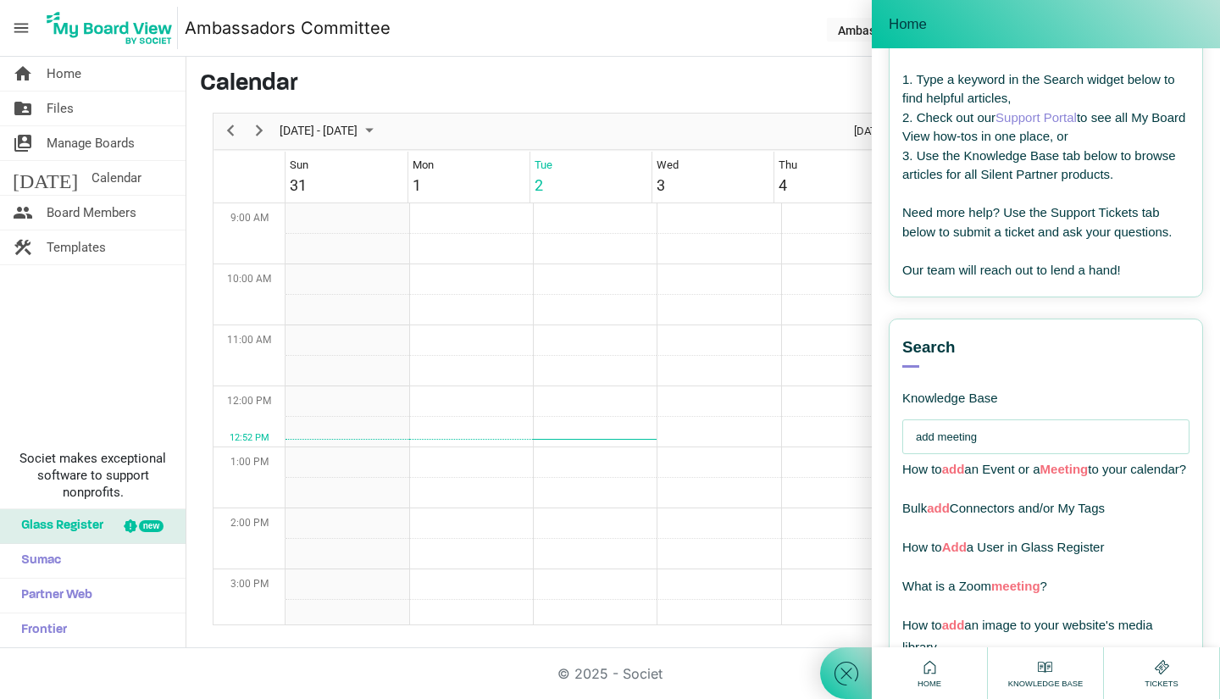
type input "add meeting"
click at [934, 489] on div "How to add an Event or a Meeting to your calendar?" at bounding box center [1046, 474] width 287 height 31
click at [942, 476] on span "How to add an Event or a Meeting to your calendar?" at bounding box center [1045, 469] width 284 height 14
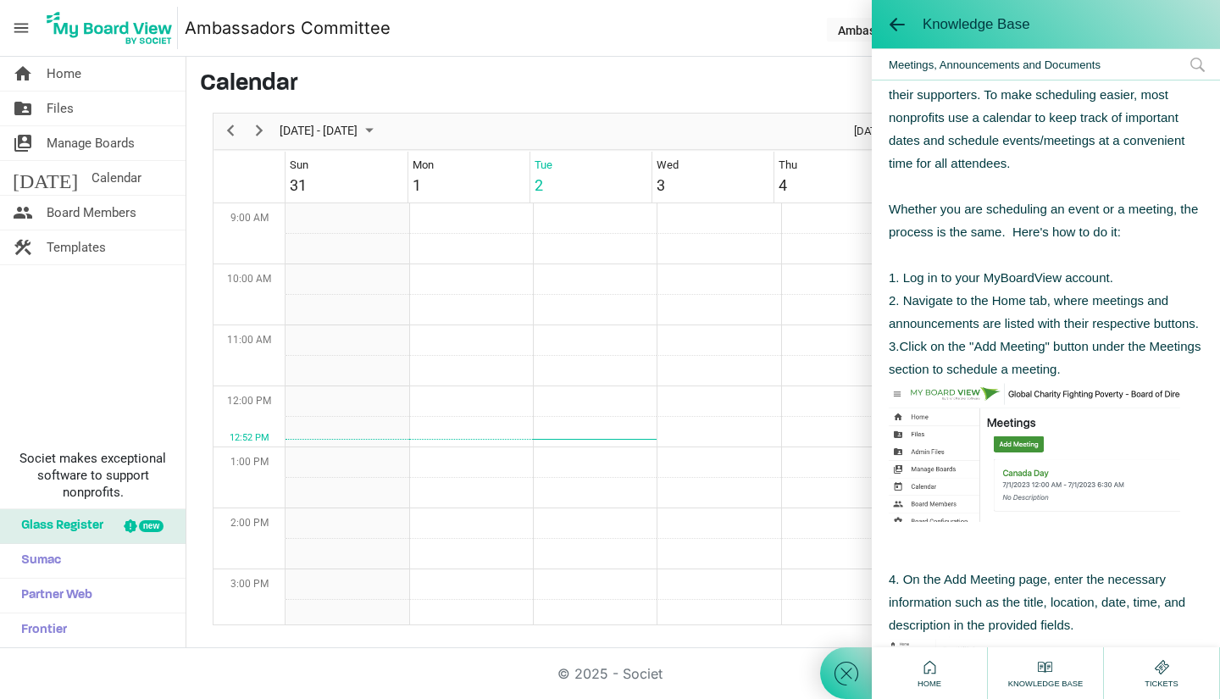
scroll to position [170, 0]
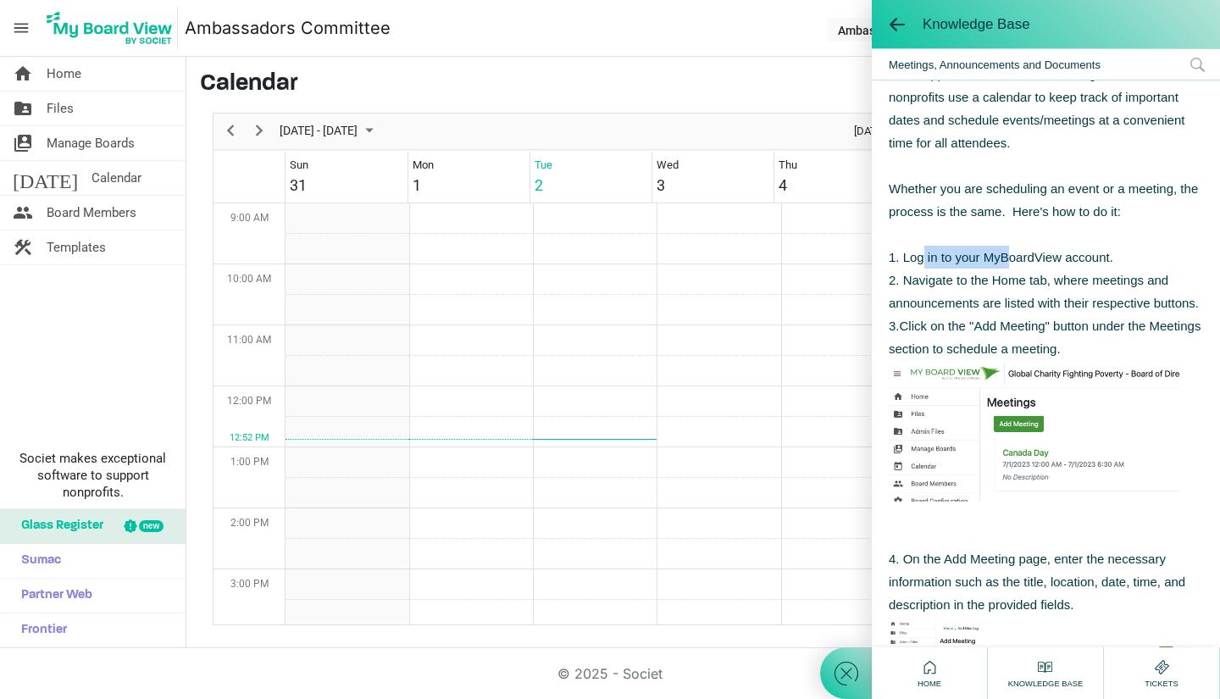
drag, startPoint x: 923, startPoint y: 262, endPoint x: 1009, endPoint y: 264, distance: 85.6
click at [1009, 264] on div "1. Log in to your MyBoardView account." at bounding box center [1046, 257] width 314 height 23
drag, startPoint x: 903, startPoint y: 292, endPoint x: 1013, endPoint y: 281, distance: 109.9
click at [1013, 281] on div "2. Navigate to the Home tab, where meetings and announcements are listed with t…" at bounding box center [1046, 292] width 314 height 46
click at [1087, 291] on div "2. Navigate to the Home tab, where meetings and announcements are listed with t…" at bounding box center [1046, 292] width 314 height 46
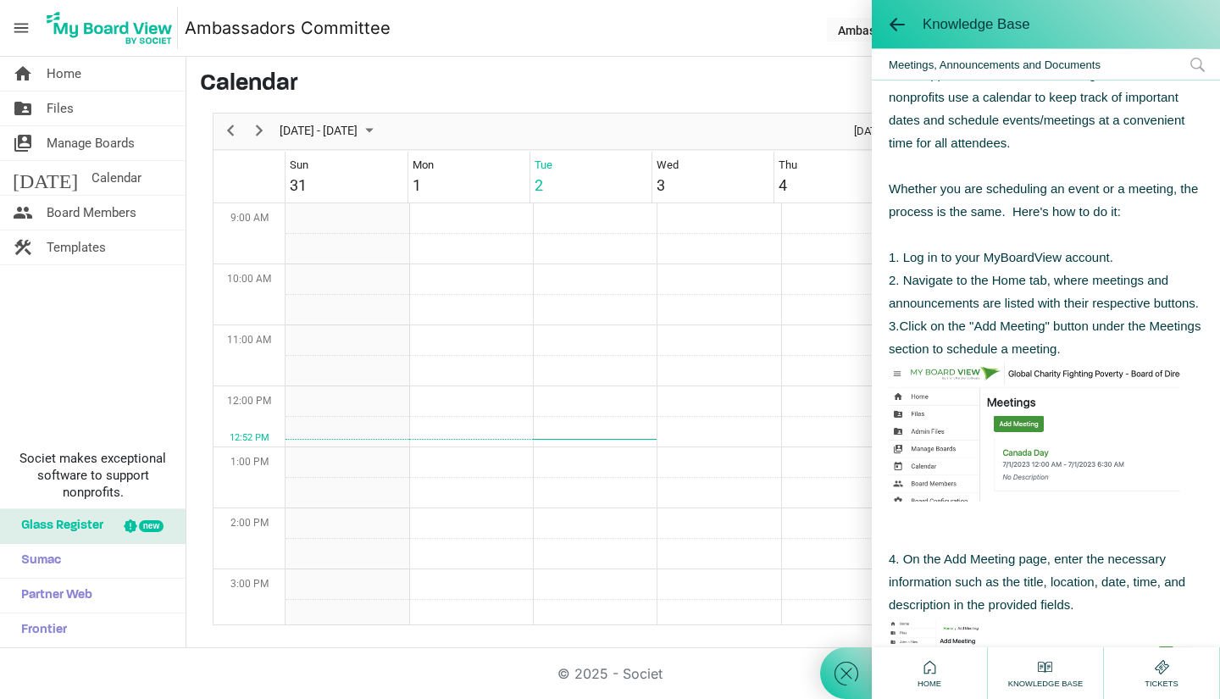
click at [1081, 314] on div "2. Navigate to the Home tab, where meetings and announcements are listed with t…" at bounding box center [1046, 292] width 314 height 46
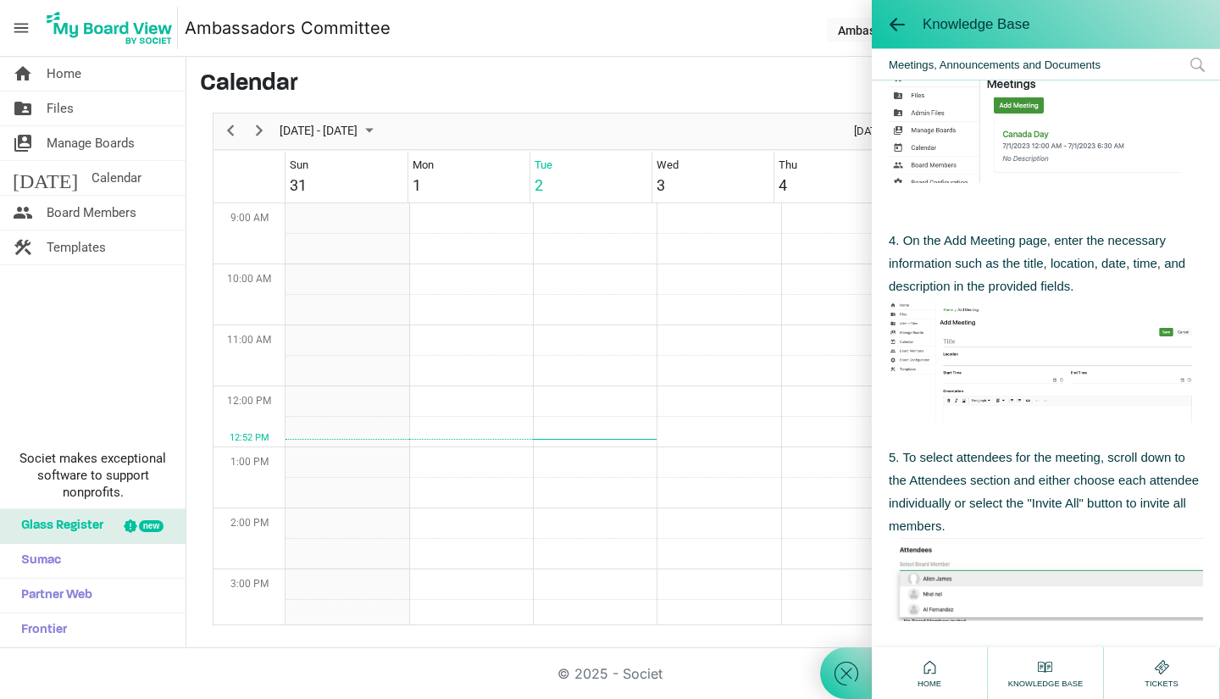
scroll to position [509, 0]
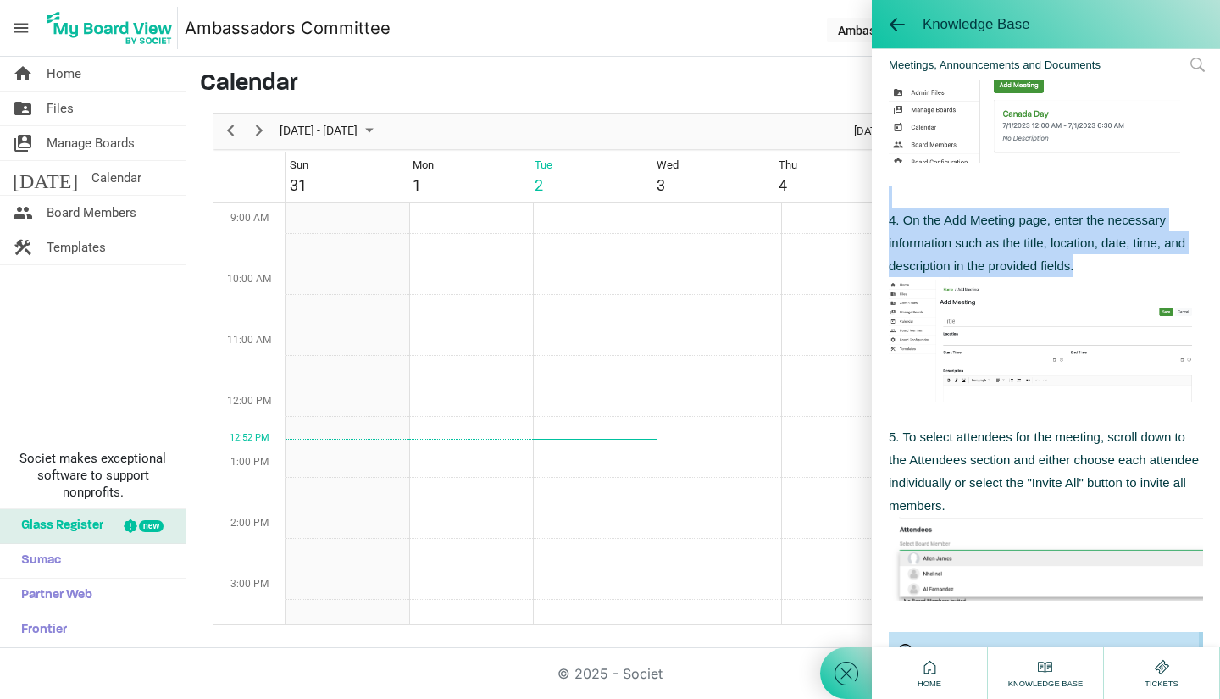
drag, startPoint x: 987, startPoint y: 231, endPoint x: 1116, endPoint y: 313, distance: 152.8
click at [1121, 302] on div "Nonprofit organizations rely on events and meetings to advance their mission, r…" at bounding box center [1046, 589] width 314 height 1822
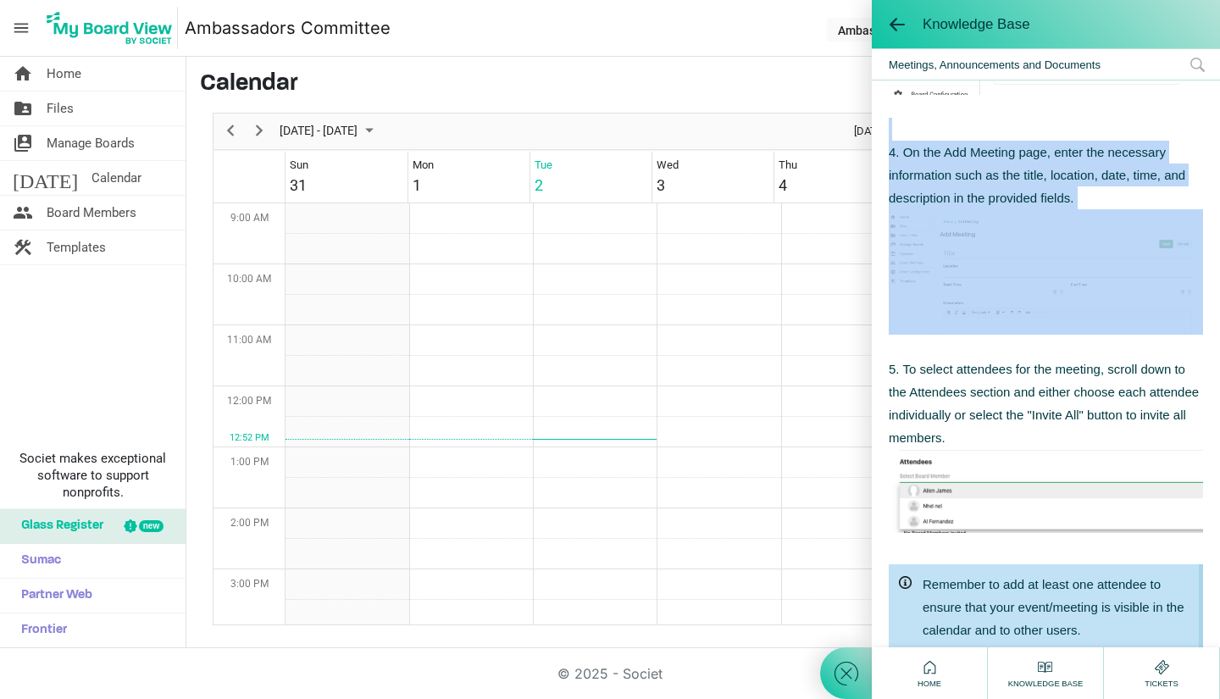
scroll to position [593, 0]
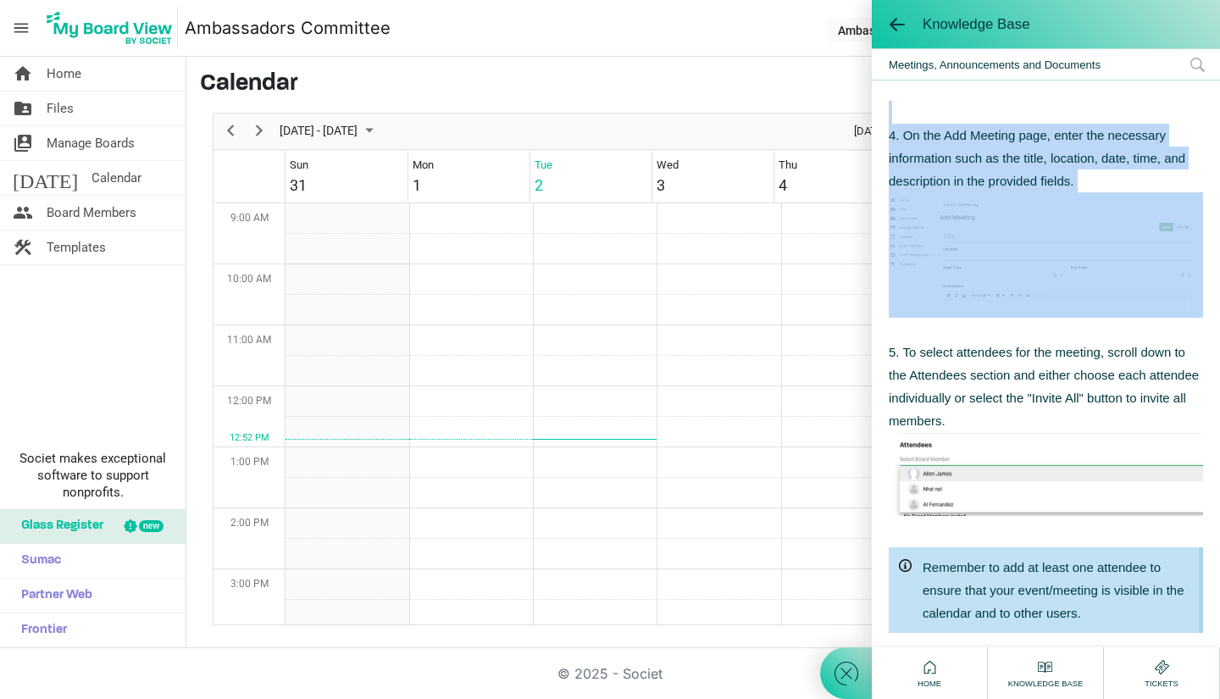
click at [1014, 509] on img at bounding box center [1046, 474] width 314 height 84
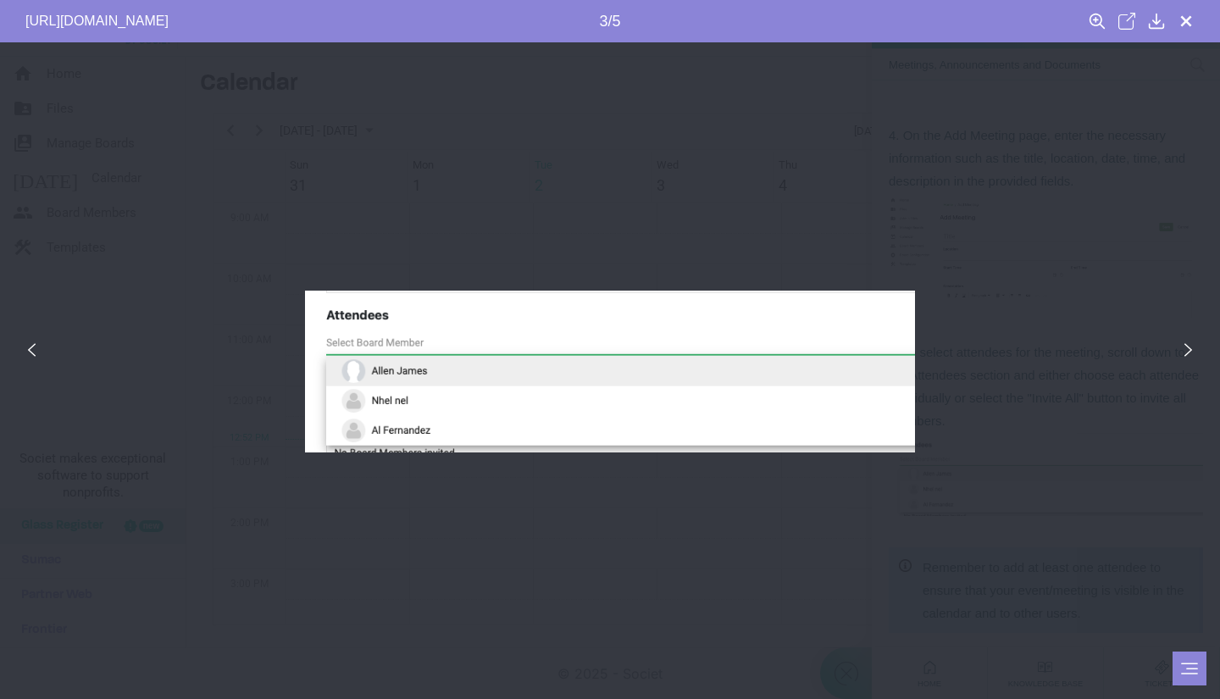
click at [859, 509] on div at bounding box center [610, 371] width 1220 height 659
click at [1192, 25] on div "https://support.silentpartnersoftware.com/galleryDocuments/edbsne9047d73939afec…" at bounding box center [610, 21] width 1220 height 42
click at [1191, 18] on icon at bounding box center [1186, 21] width 17 height 17
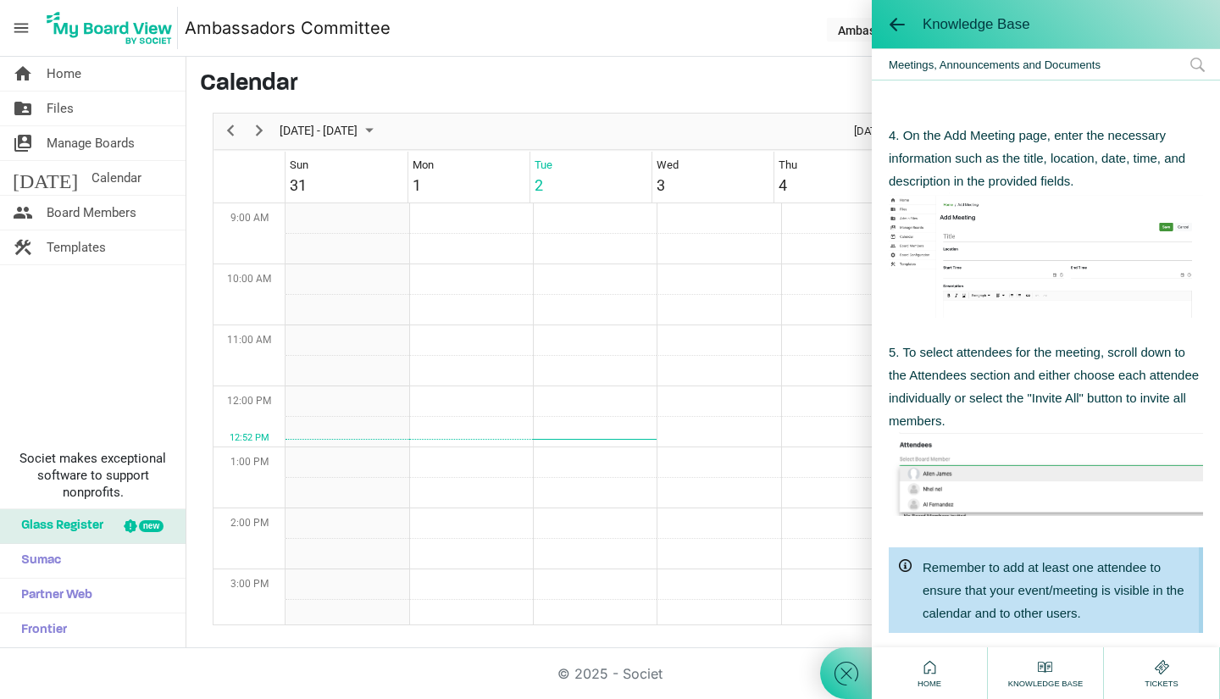
click at [470, 121] on div "Aug 31 - Sep 06, 2025 Today Day Week Work Week Month Agenda" at bounding box center [683, 132] width 939 height 36
click at [72, 112] on span "Files" at bounding box center [60, 109] width 27 height 34
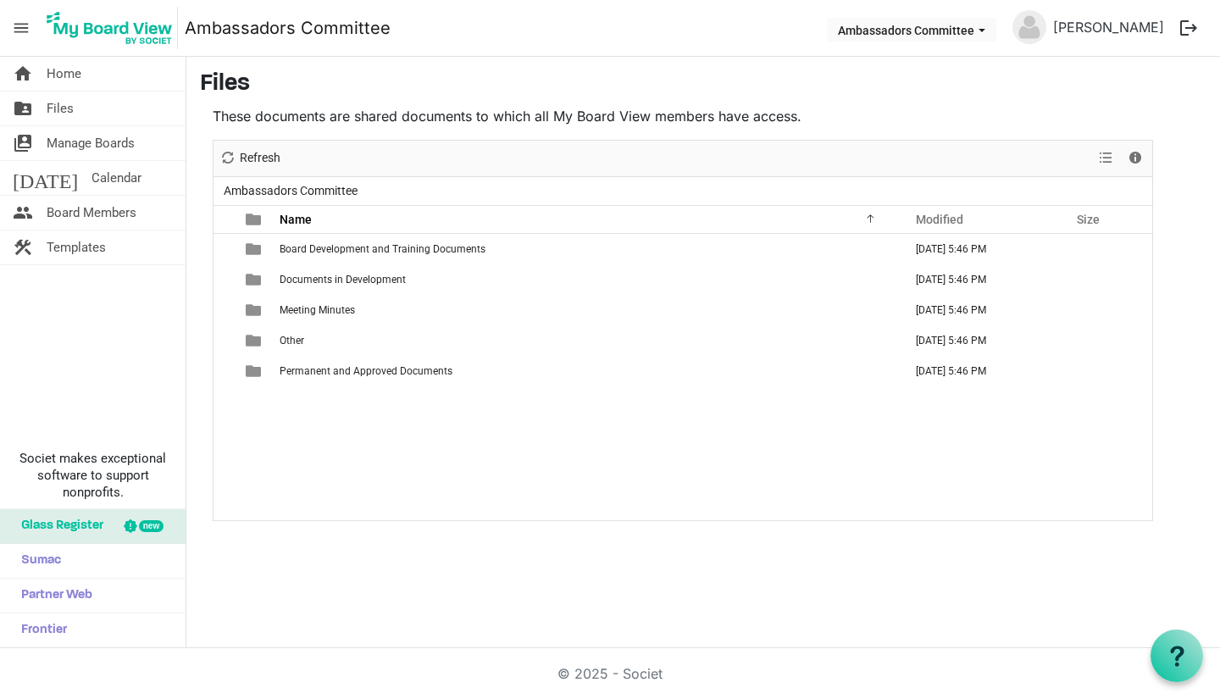
click at [90, 144] on span "Manage Boards" at bounding box center [91, 143] width 88 height 34
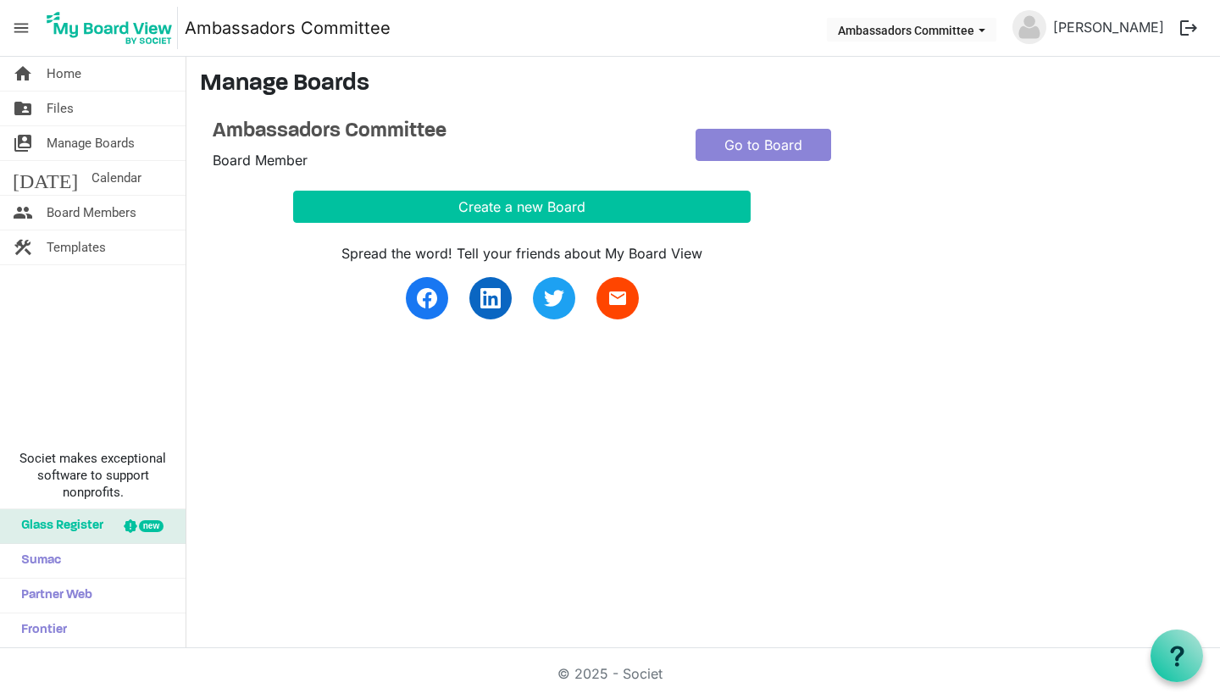
click at [141, 80] on link "home Home" at bounding box center [93, 74] width 186 height 34
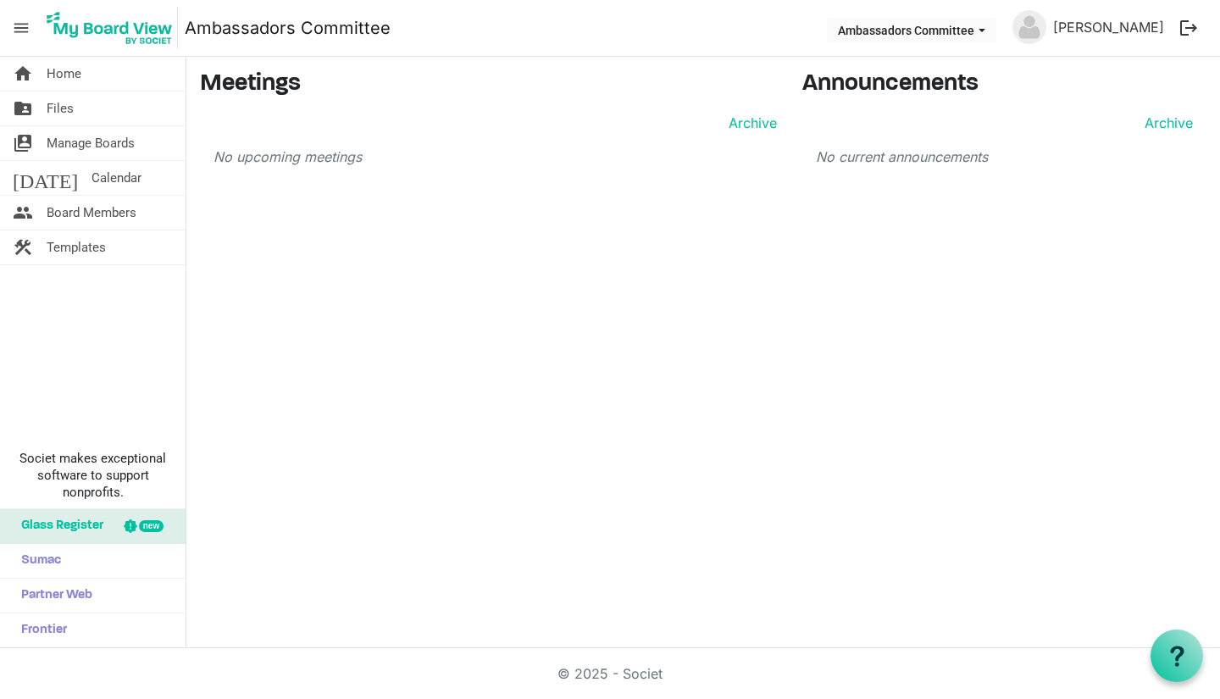
click at [424, 413] on div "home Home folder_shared Files switch_account Manage Boards [DATE] Calendar peop…" at bounding box center [610, 353] width 1220 height 592
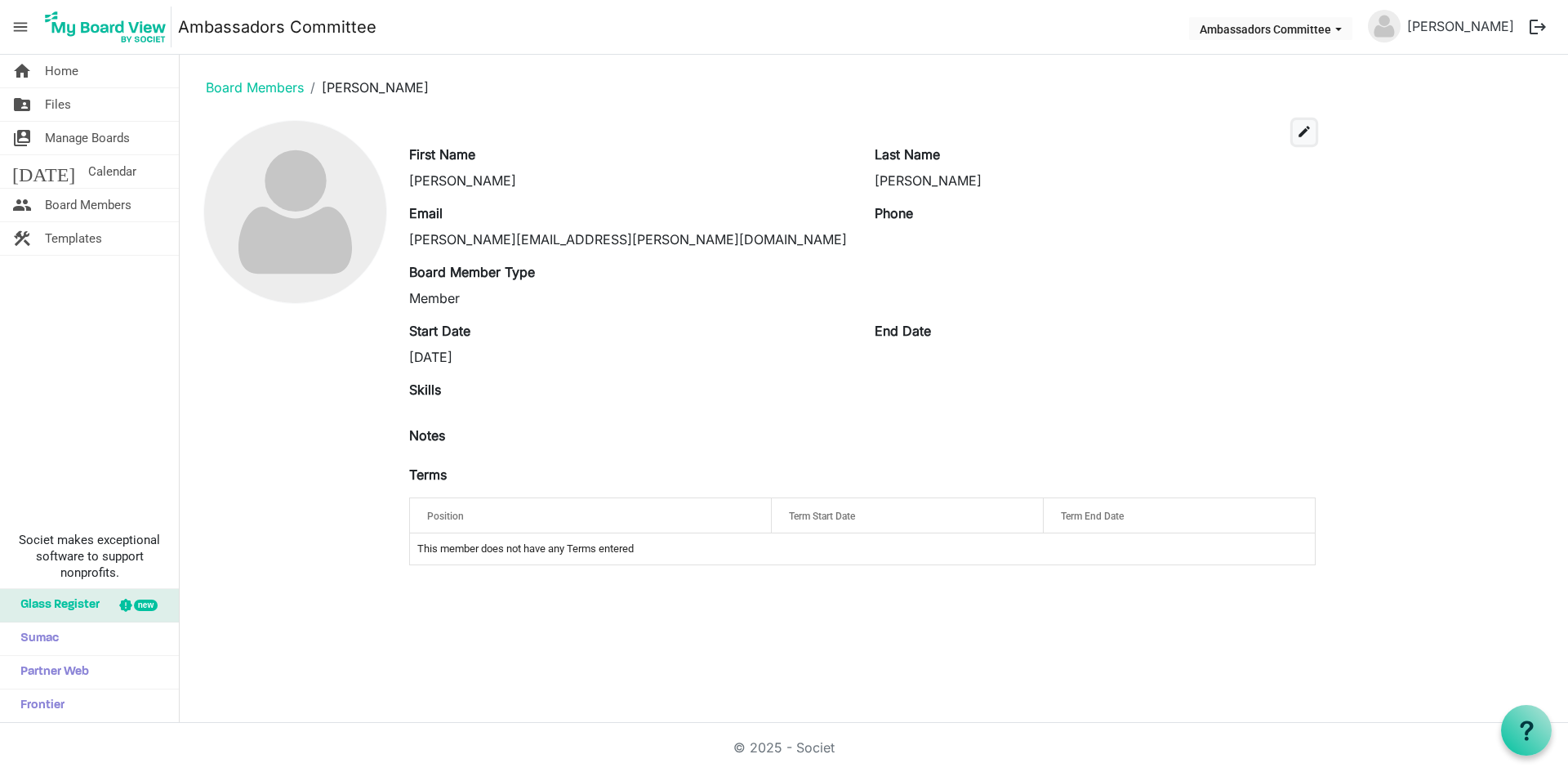
click at [1304, 127] on span "edit" at bounding box center [1304, 131] width 14 height 14
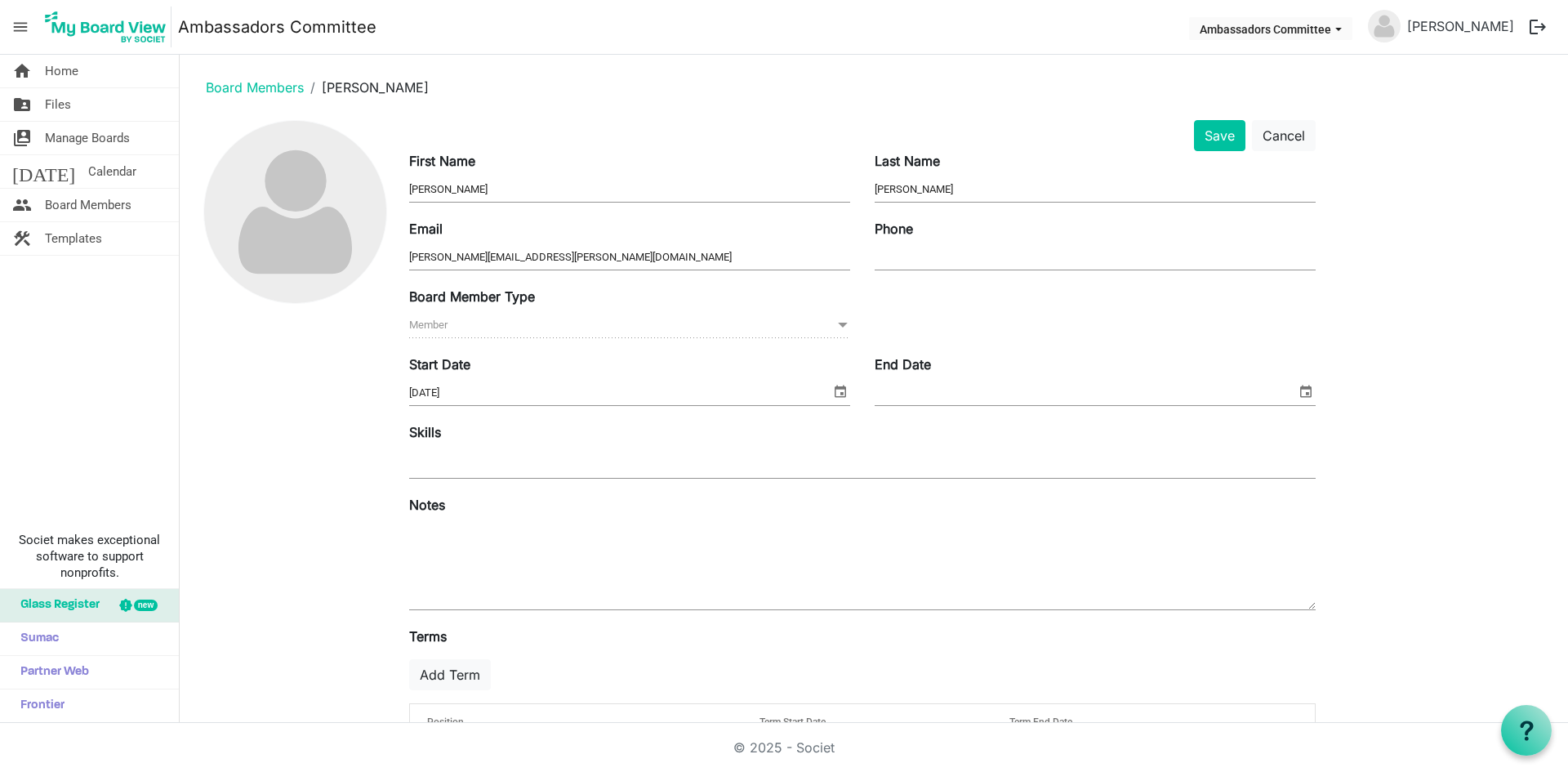
drag, startPoint x: 669, startPoint y: 333, endPoint x: 723, endPoint y: 322, distance: 55.1
click at [673, 333] on span "Member Member" at bounding box center [630, 326] width 441 height 25
click at [844, 327] on span at bounding box center [842, 325] width 14 height 18
drag, startPoint x: 1209, startPoint y: 280, endPoint x: 1276, endPoint y: 185, distance: 116.2
click at [1217, 278] on div "Email anna.wilson@dekalb.org Phone" at bounding box center [863, 253] width 931 height 67
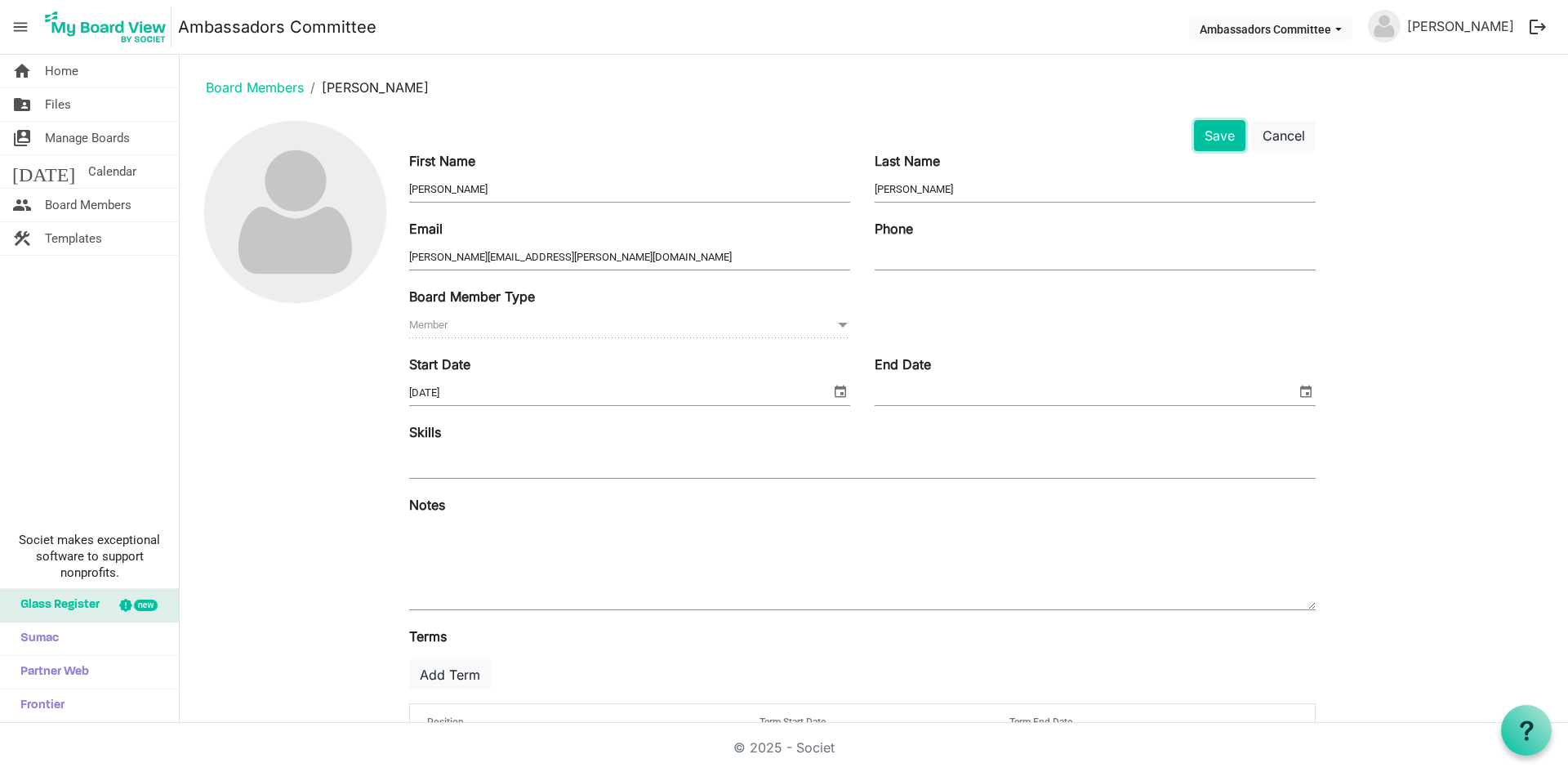
click at [1213, 143] on button "Save" at bounding box center [1219, 136] width 51 height 31
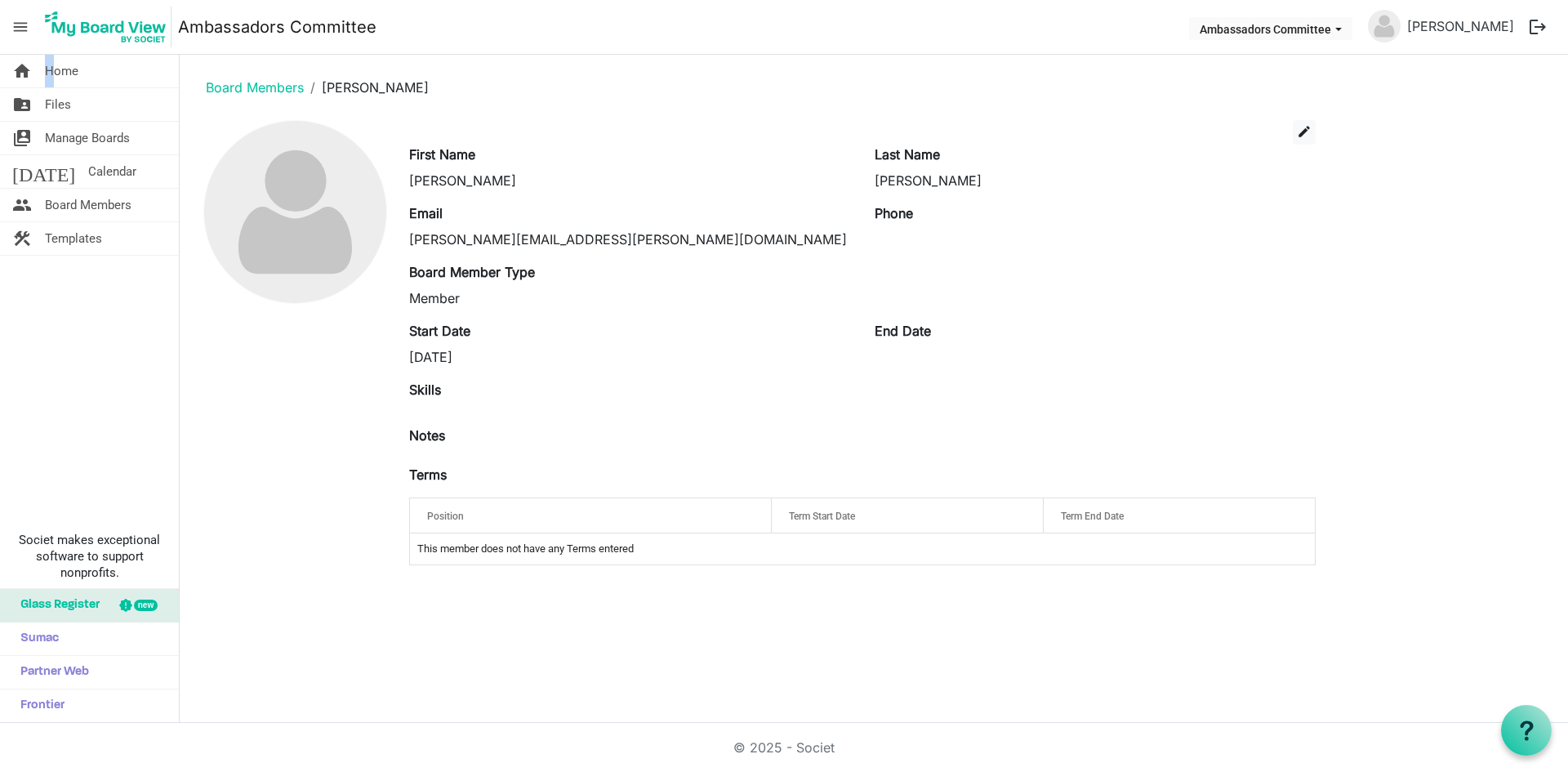
click at [46, 83] on li "home Home" at bounding box center [90, 71] width 179 height 34
click at [59, 74] on span "Home" at bounding box center [62, 71] width 34 height 33
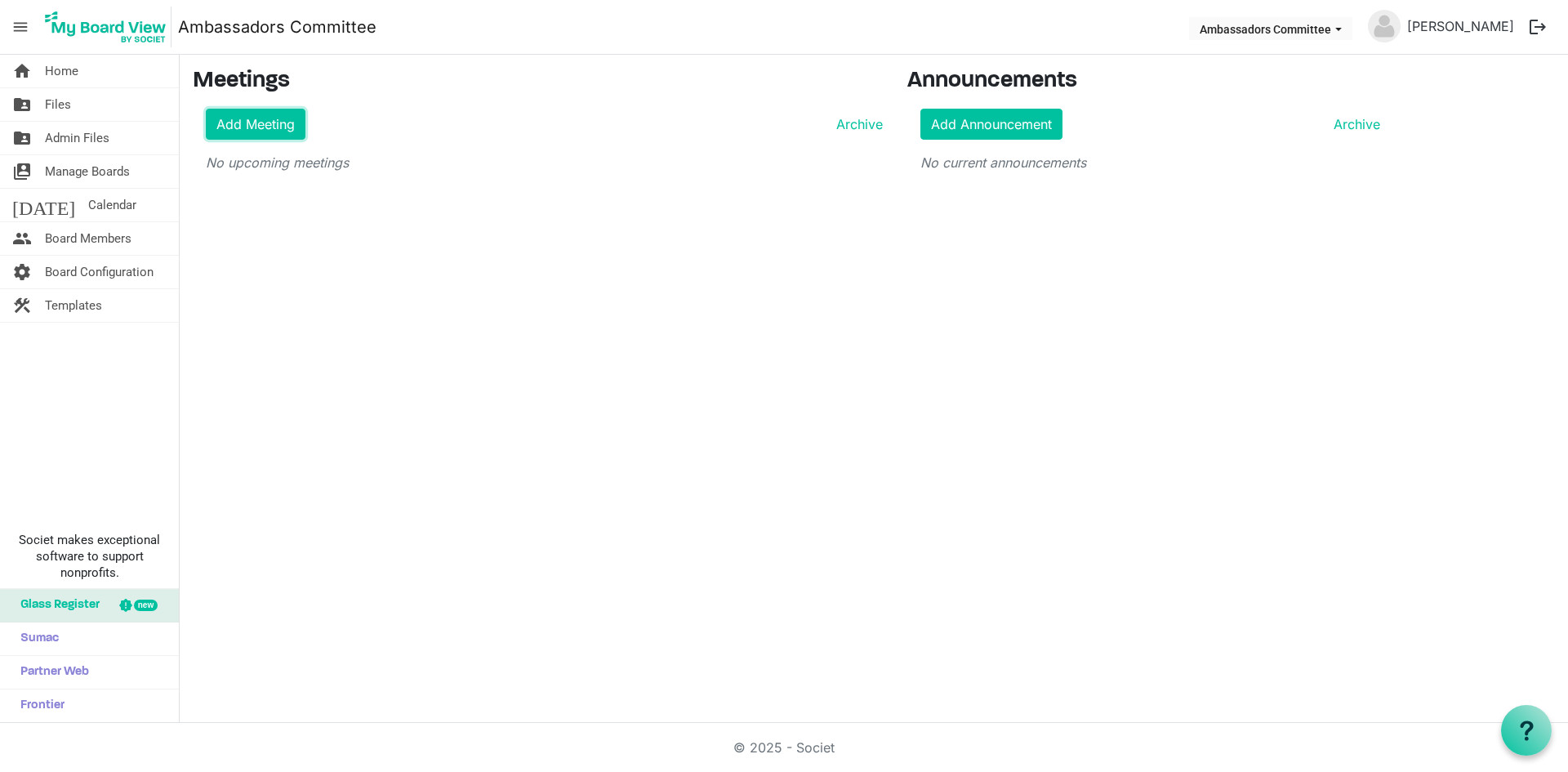
click at [269, 119] on link "Add Meeting" at bounding box center [255, 124] width 99 height 31
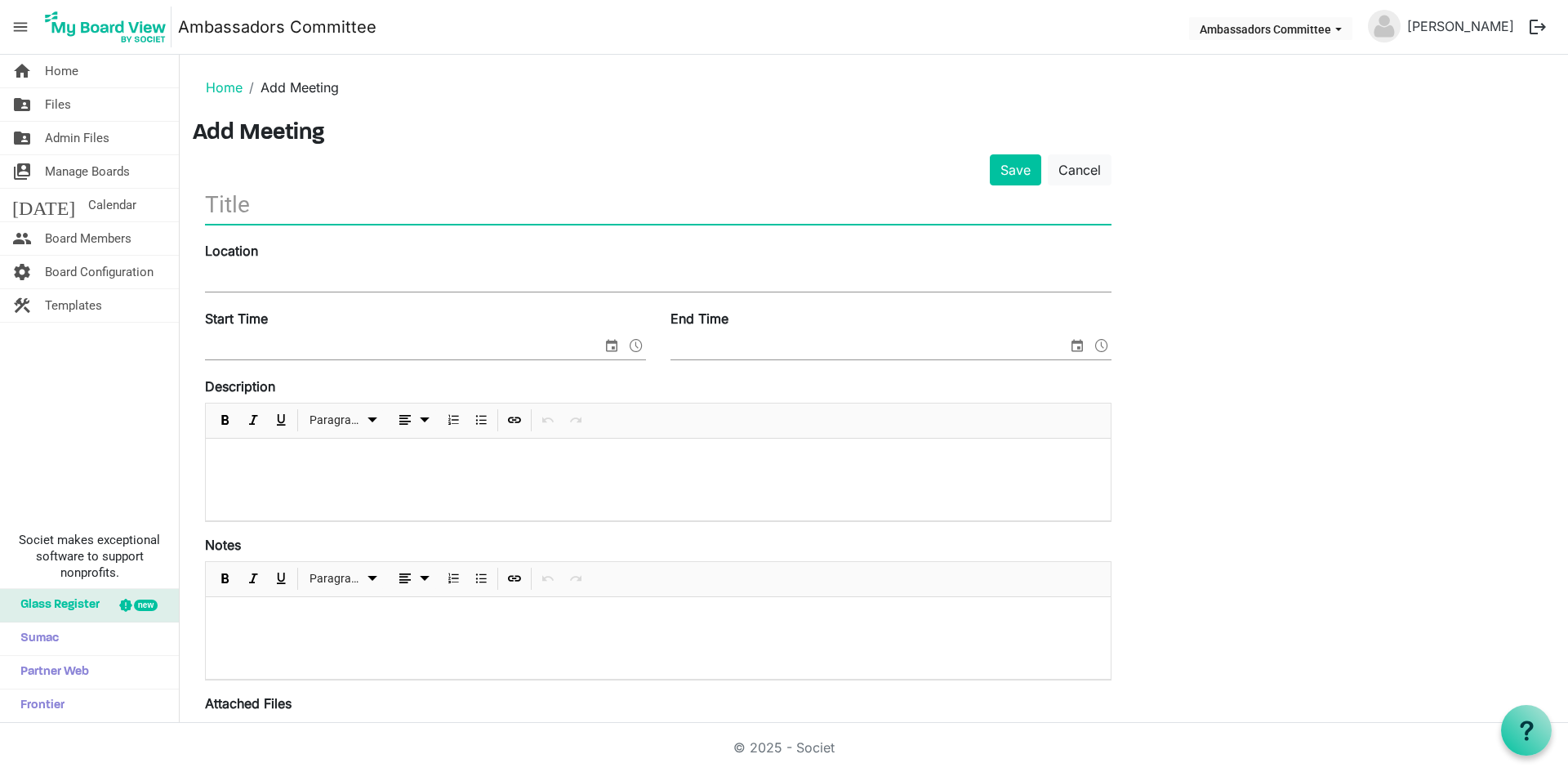
click at [332, 208] on input "text" at bounding box center [658, 204] width 907 height 39
click at [284, 202] on input "Au" at bounding box center [658, 204] width 907 height 39
type input "A"
click at [324, 205] on input "September Meeting" at bounding box center [658, 204] width 907 height 39
type input "September Ambassador Meeting"
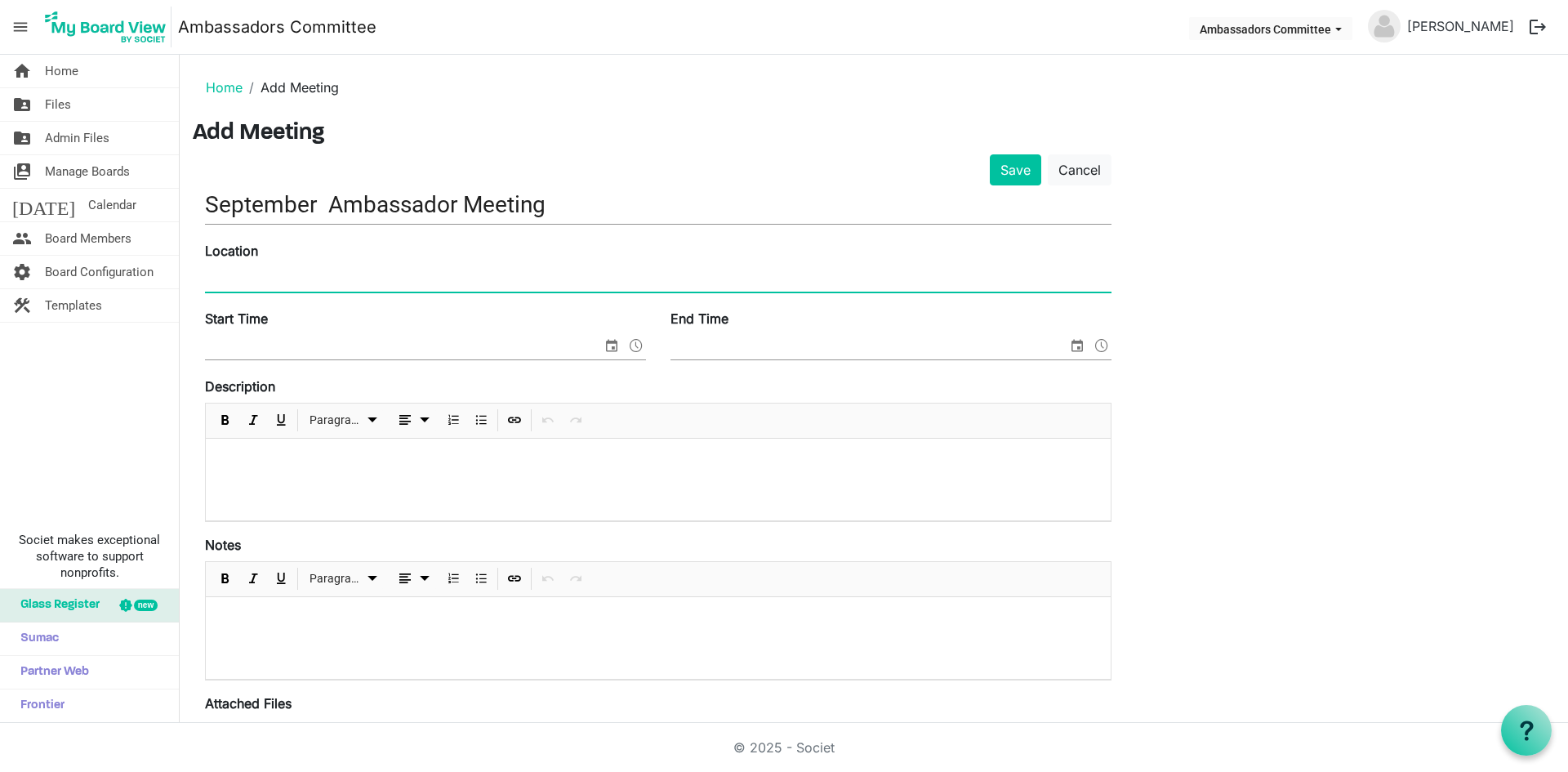
drag, startPoint x: 585, startPoint y: 274, endPoint x: 592, endPoint y: 267, distance: 9.9
click at [586, 273] on input "Location" at bounding box center [658, 279] width 907 height 24
click at [407, 260] on div "Location" at bounding box center [658, 268] width 931 height 55
click at [394, 279] on input "Location" at bounding box center [658, 279] width 907 height 24
paste input "[STREET_ADDRESS] DeKalb IL 60115"
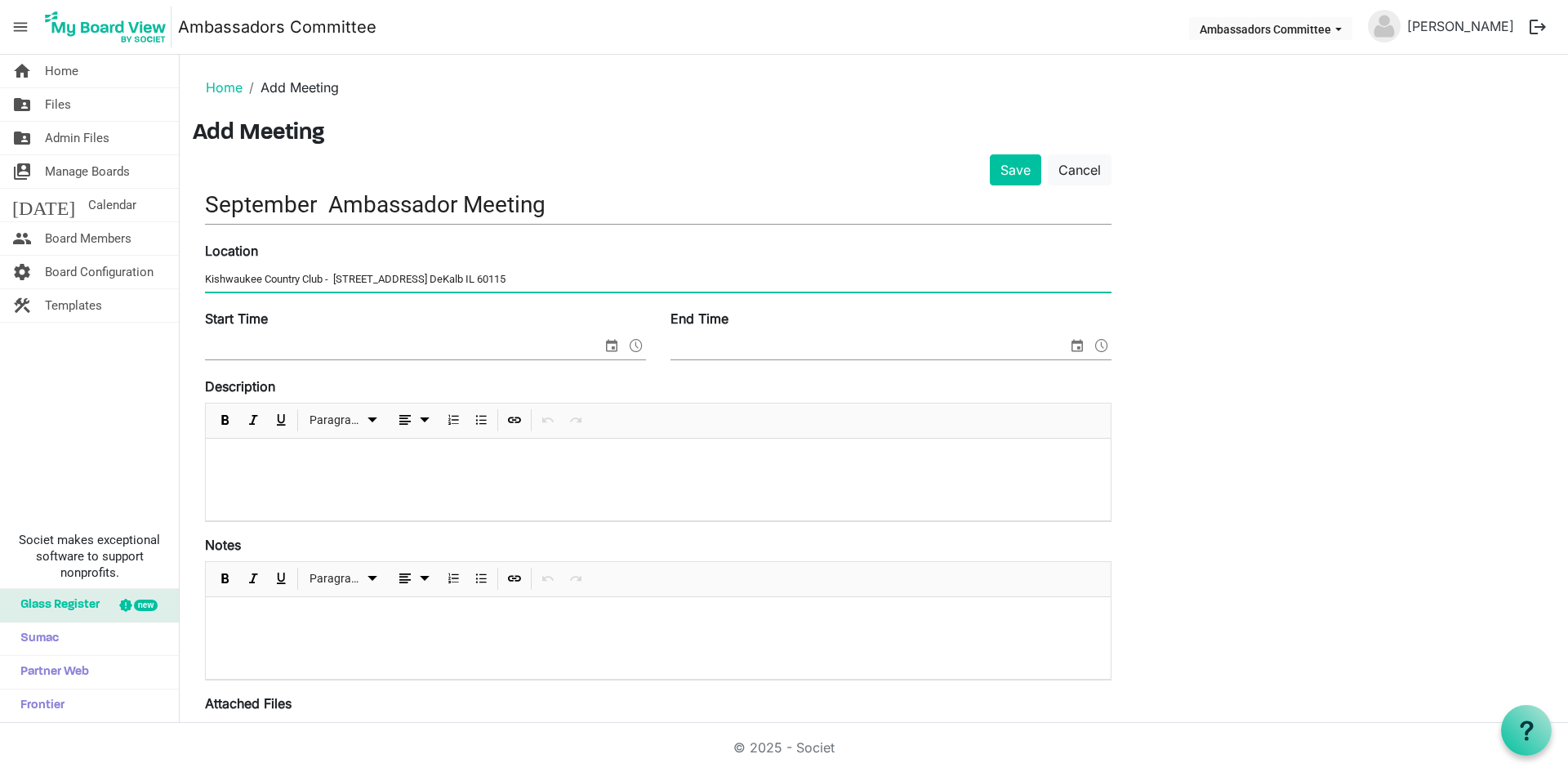
type input "Kishwaukee Country Club - [STREET_ADDRESS] DeKalb IL 60115"
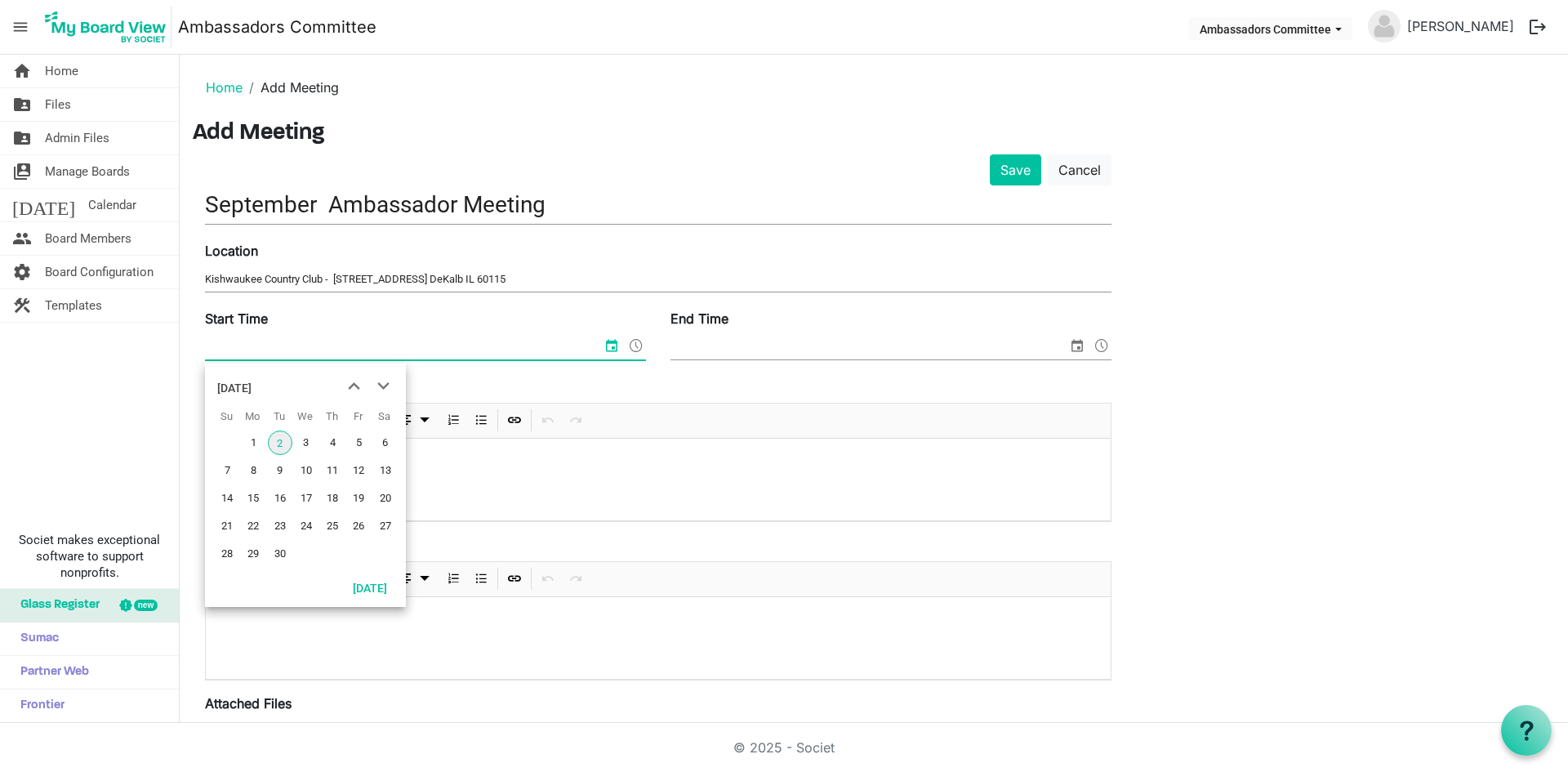
click at [430, 334] on input "Start Time" at bounding box center [404, 346] width 397 height 24
click at [270, 445] on span "2" at bounding box center [279, 442] width 24 height 24
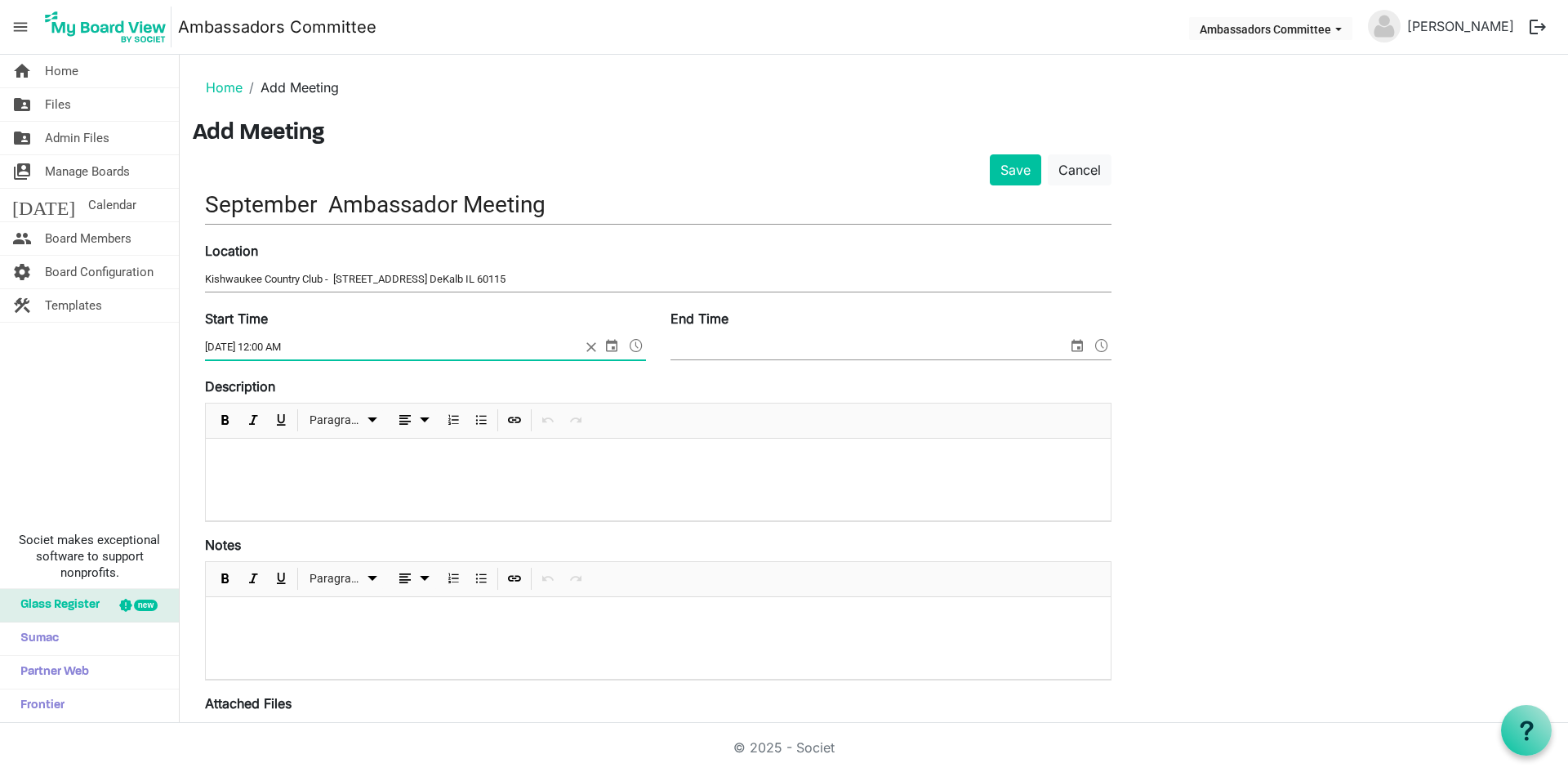
click at [337, 343] on input "[DATE] 12:00 AM" at bounding box center [393, 346] width 376 height 24
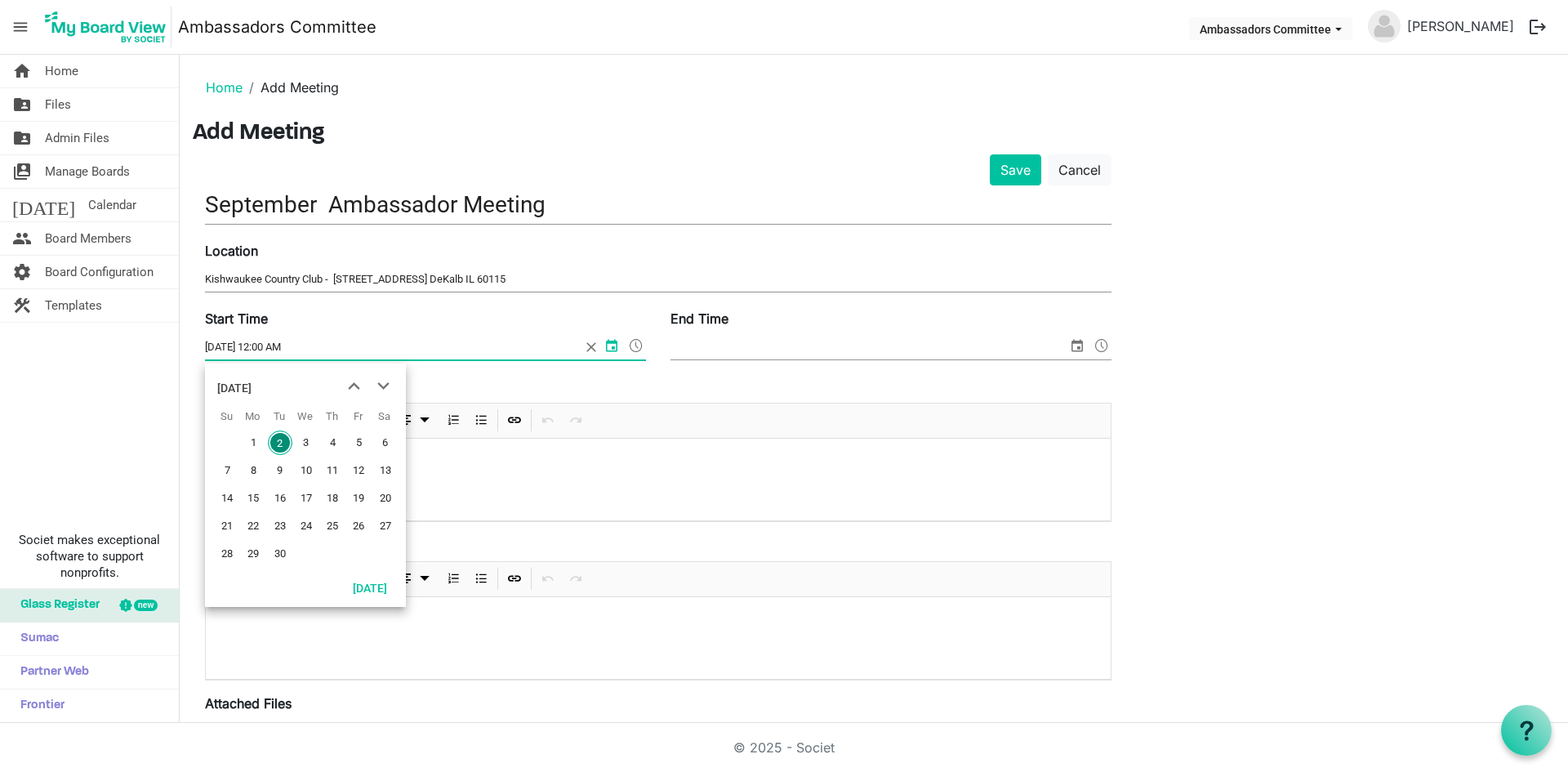
click at [611, 340] on span "select" at bounding box center [612, 345] width 19 height 21
click at [332, 444] on span "4" at bounding box center [332, 442] width 24 height 24
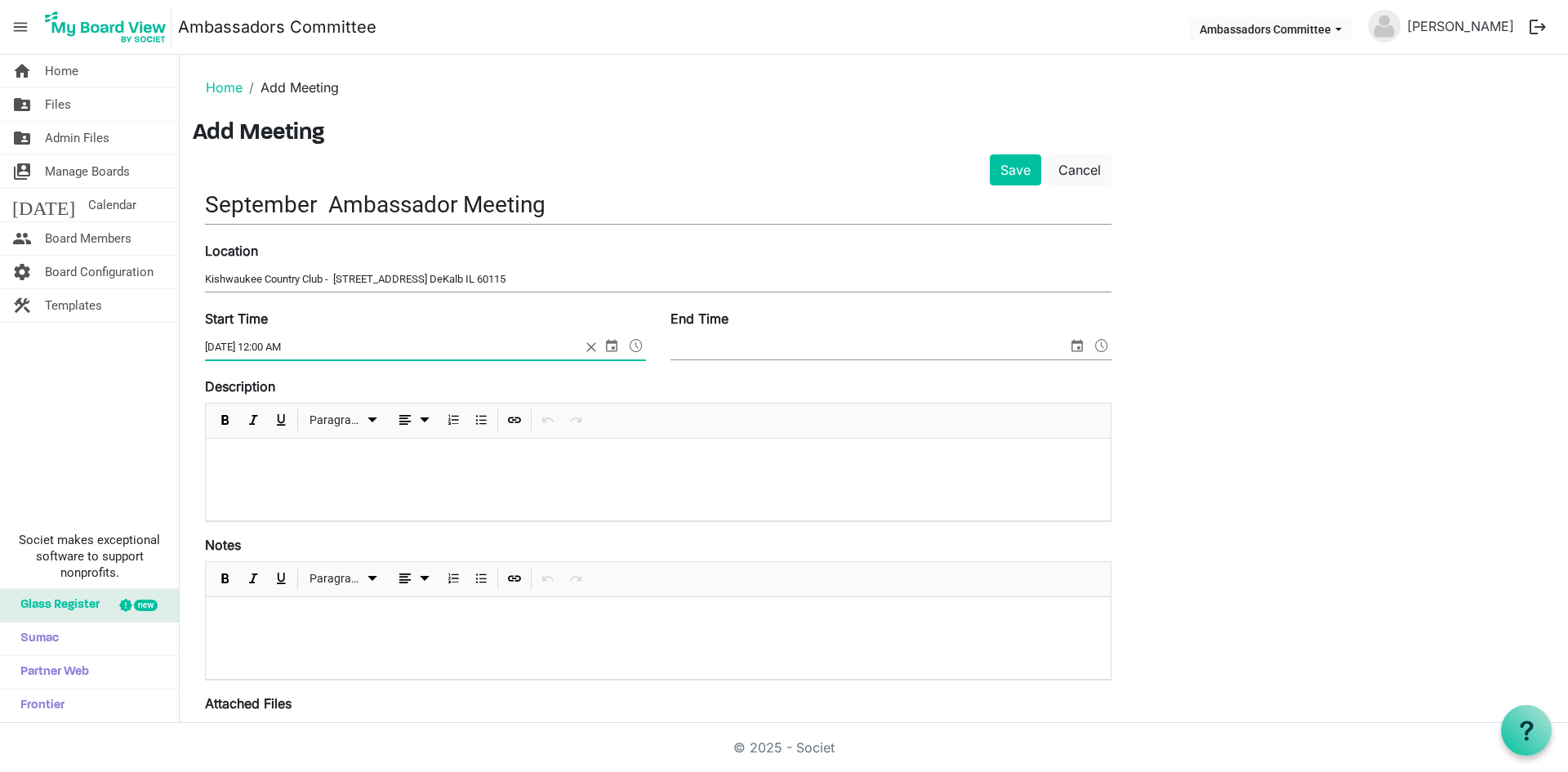
click at [255, 345] on input "[DATE] 12:00 AM" at bounding box center [393, 346] width 376 height 24
type input "[DATE] 11:3:00 AM"
click at [990, 154] on button "Save" at bounding box center [1015, 170] width 51 height 31
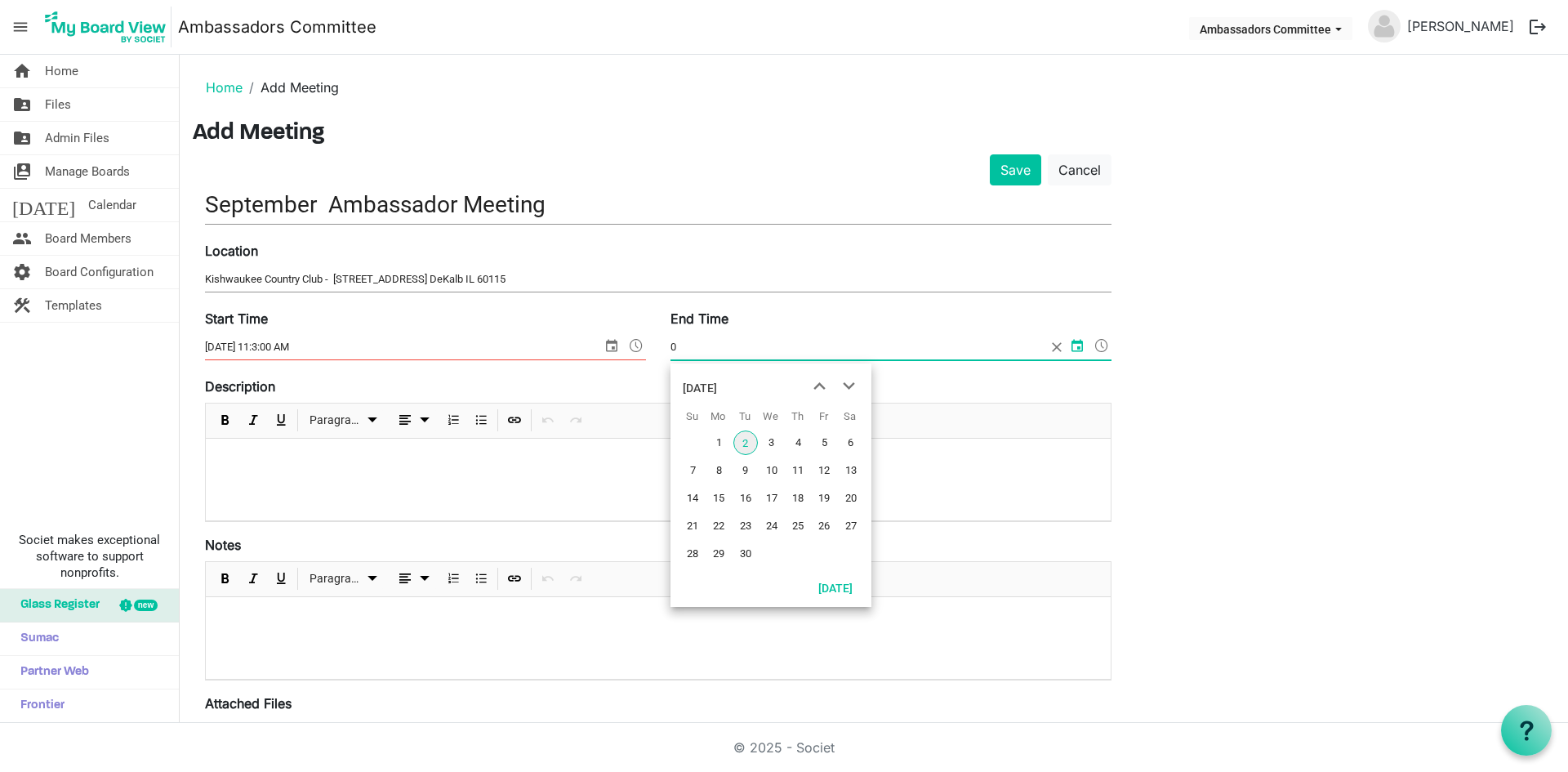
type input "0"
click at [292, 342] on input "[DATE] 11:3:00 AM" at bounding box center [404, 346] width 397 height 24
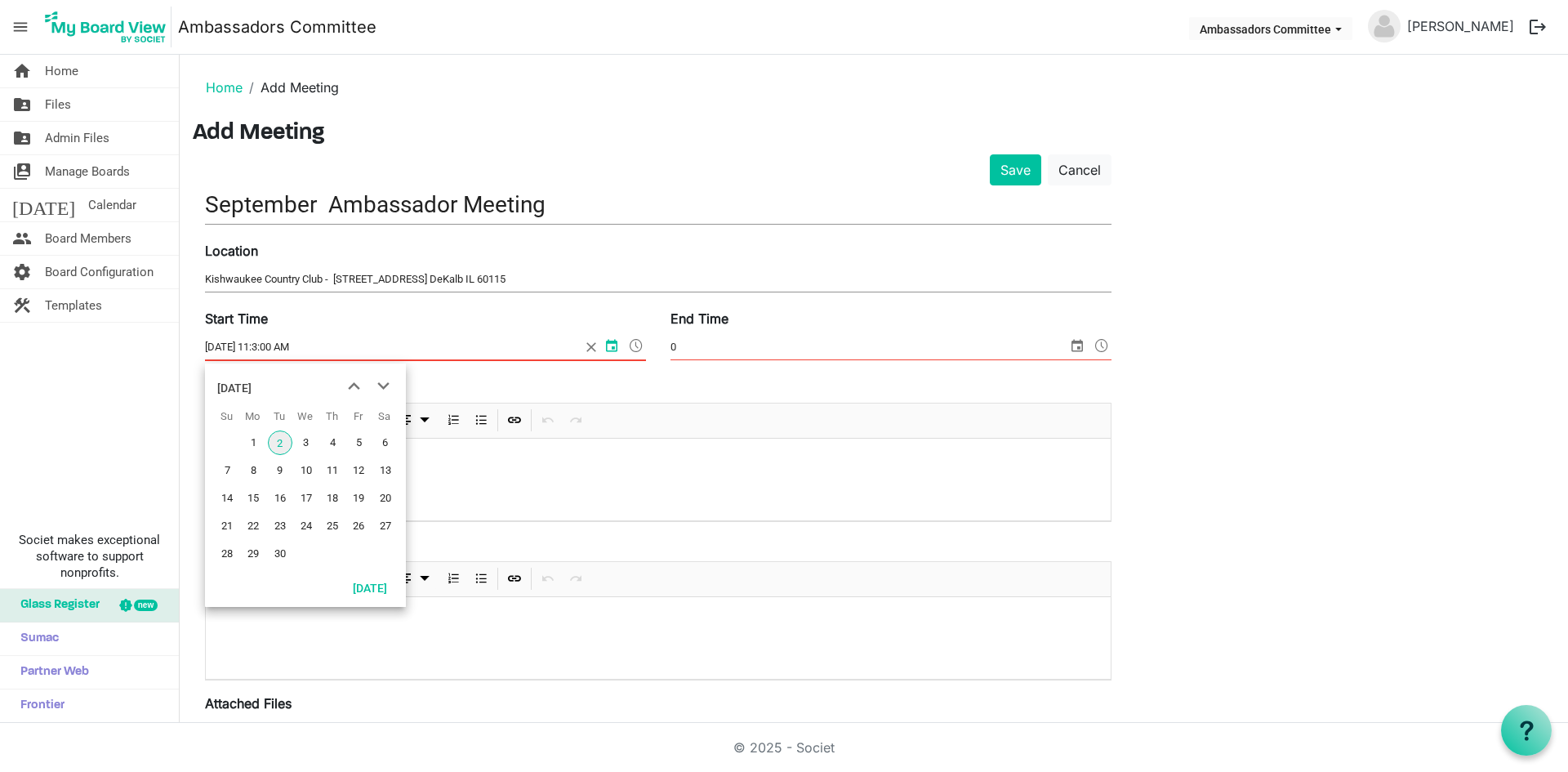
click at [276, 353] on input "[DATE] 11:3:00 AM" at bounding box center [393, 346] width 376 height 24
drag, startPoint x: 274, startPoint y: 351, endPoint x: 279, endPoint y: 344, distance: 8.6
click at [274, 350] on input "[DATE] 11:3:00 AM" at bounding box center [393, 346] width 376 height 24
click at [280, 343] on input "[DATE] 11:3:00 AM" at bounding box center [393, 346] width 376 height 24
drag, startPoint x: 303, startPoint y: 340, endPoint x: 351, endPoint y: 343, distance: 48.1
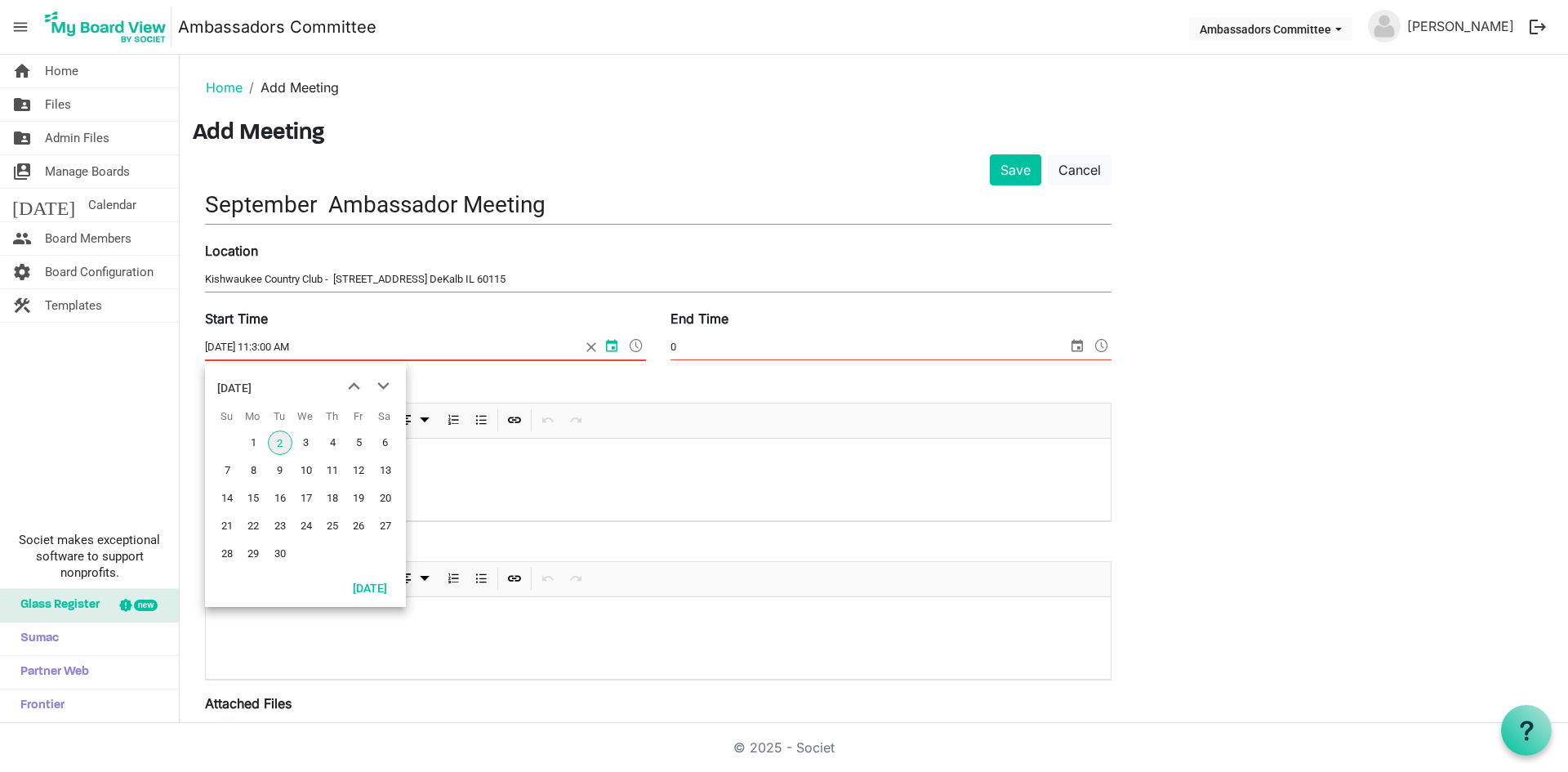
click at [325, 340] on input "[DATE] 11:3:00 AM" at bounding box center [393, 346] width 376 height 24
drag, startPoint x: 357, startPoint y: 348, endPoint x: 330, endPoint y: 355, distance: 27.9
click at [357, 348] on input "[DATE] 11:3:00 AM" at bounding box center [393, 346] width 376 height 24
click at [283, 340] on input "[DATE] 11:3:00 AM" at bounding box center [393, 346] width 376 height 24
click at [278, 344] on input "[DATE] 11:3:00 AM" at bounding box center [393, 346] width 376 height 24
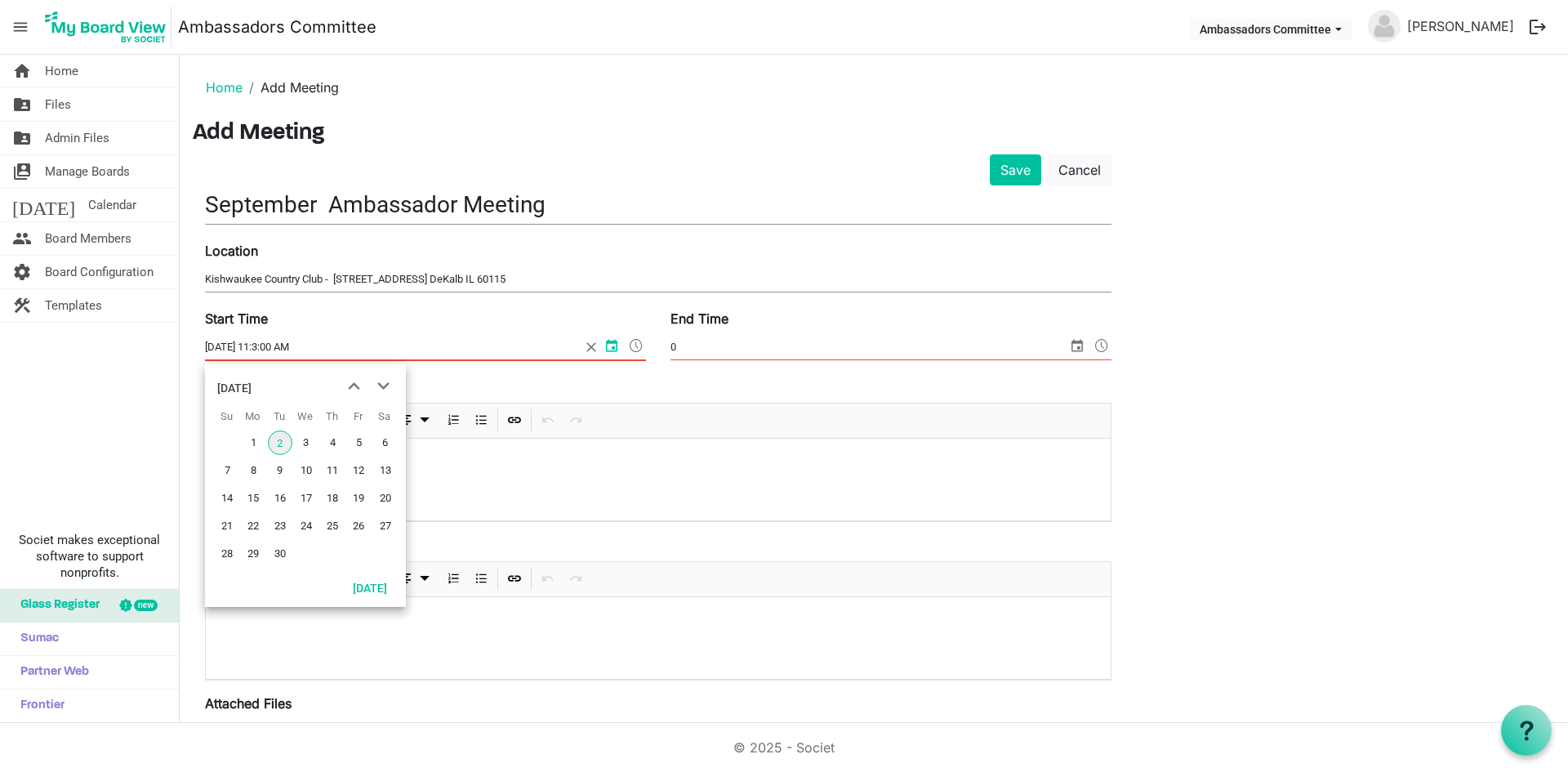
drag, startPoint x: 285, startPoint y: 346, endPoint x: 314, endPoint y: 344, distance: 29.1
click at [287, 347] on input "[DATE] 11:3:00 AM" at bounding box center [393, 346] width 376 height 24
drag, startPoint x: 303, startPoint y: 356, endPoint x: 341, endPoint y: 340, distance: 41.2
click at [313, 351] on input "[DATE] 11:3:00 AM" at bounding box center [393, 346] width 376 height 24
click at [353, 340] on input "[DATE] 11:3:00 AM" at bounding box center [393, 346] width 376 height 24
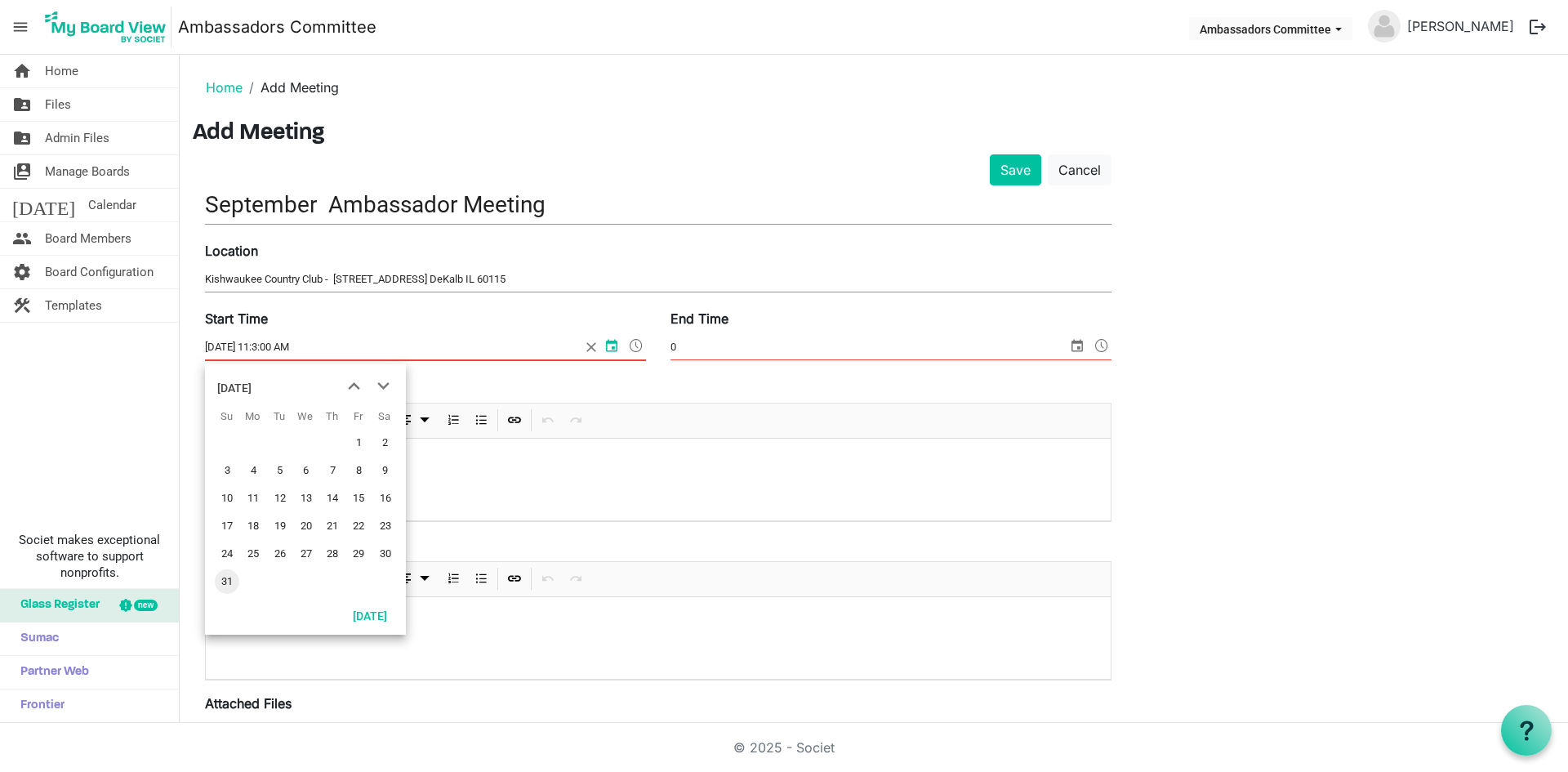
click at [381, 389] on span "next month" at bounding box center [384, 386] width 29 height 30
click at [334, 442] on span "4" at bounding box center [332, 442] width 24 height 24
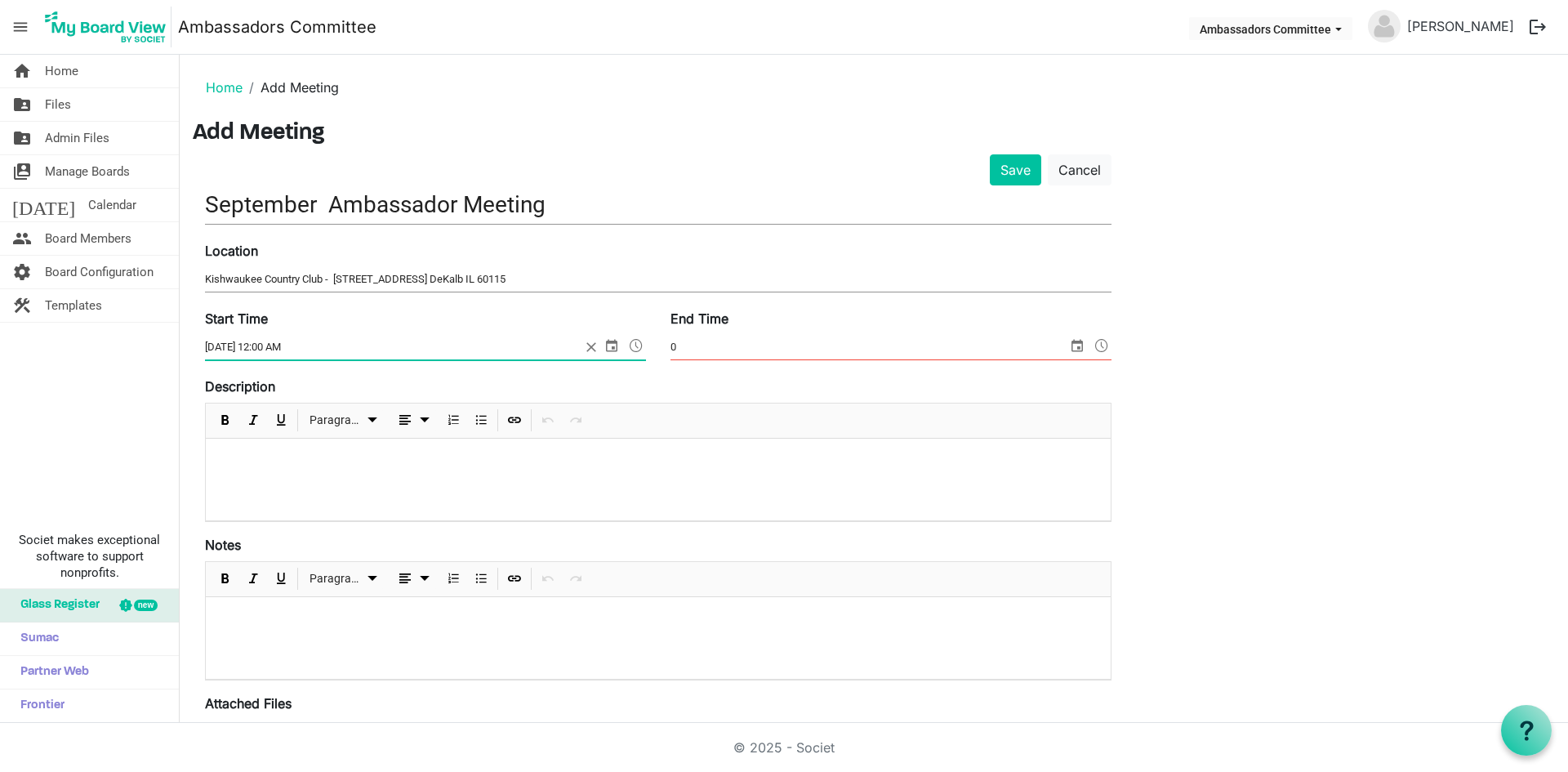
click at [260, 349] on input "[DATE] 12:00 AM" at bounding box center [393, 346] width 376 height 24
type input "[DATE] 11:30 AM"
click at [762, 350] on input "0" at bounding box center [869, 346] width 397 height 24
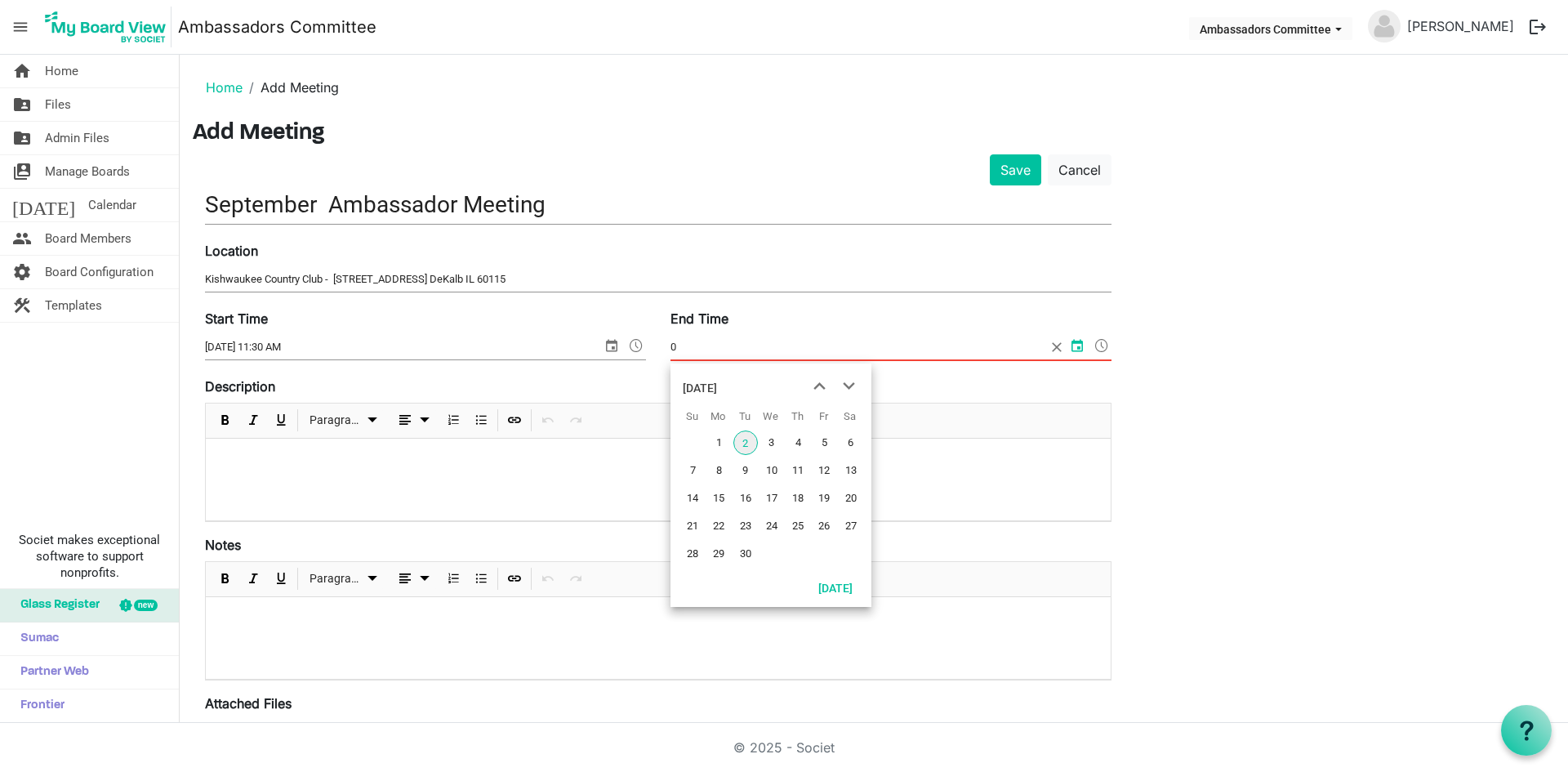
click at [793, 439] on span "4" at bounding box center [797, 442] width 24 height 24
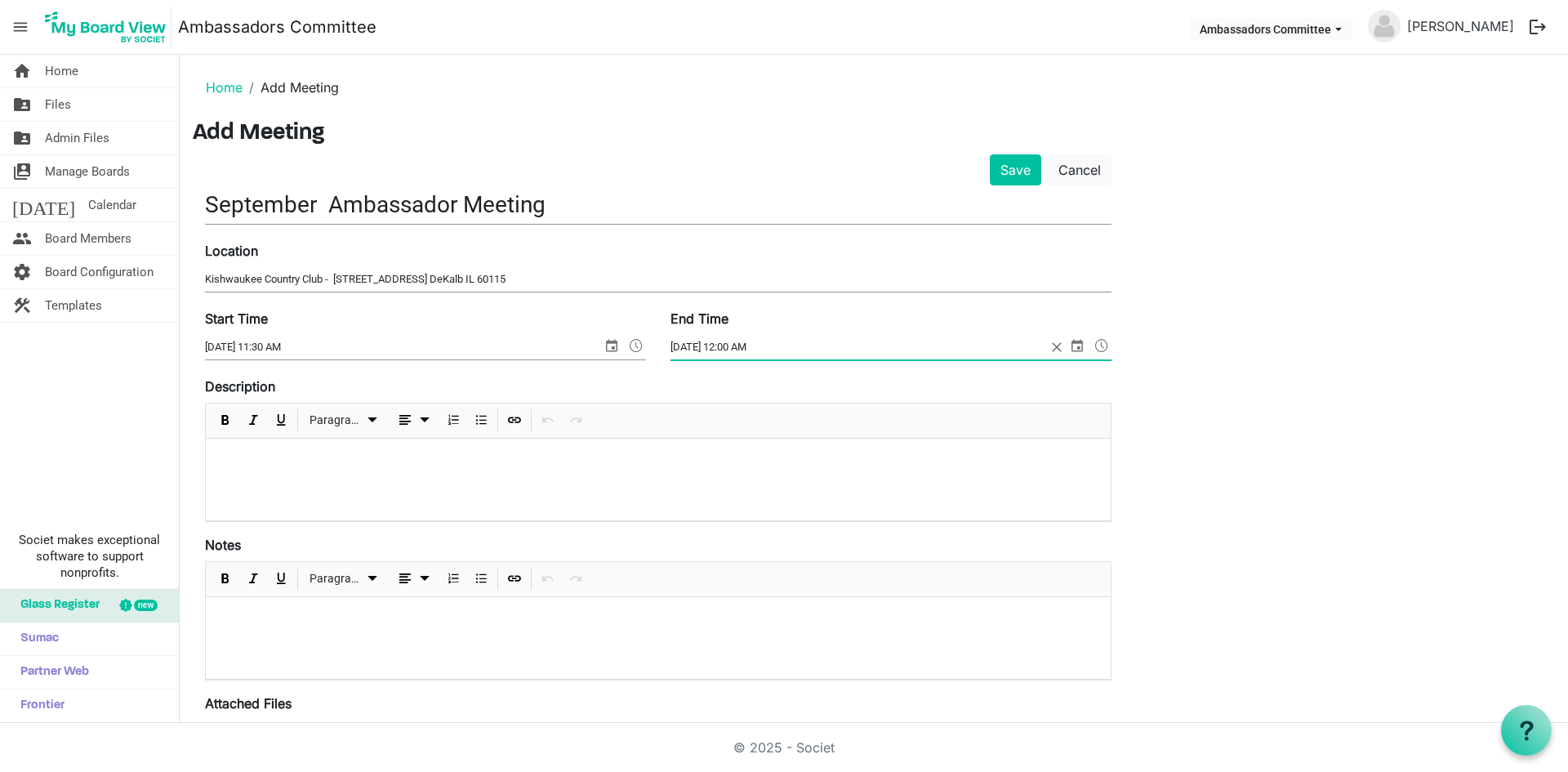
click at [1072, 348] on span "select" at bounding box center [1077, 345] width 19 height 21
click at [745, 353] on input "[DATE] 12:00 AM" at bounding box center [859, 346] width 376 height 24
click at [742, 349] on input "[DATE] 12:00 AM" at bounding box center [859, 346] width 376 height 24
click at [758, 337] on input "[DATE] 12:00 AM" at bounding box center [859, 346] width 376 height 24
click at [754, 342] on input "[DATE] 12:00 AM" at bounding box center [859, 346] width 376 height 24
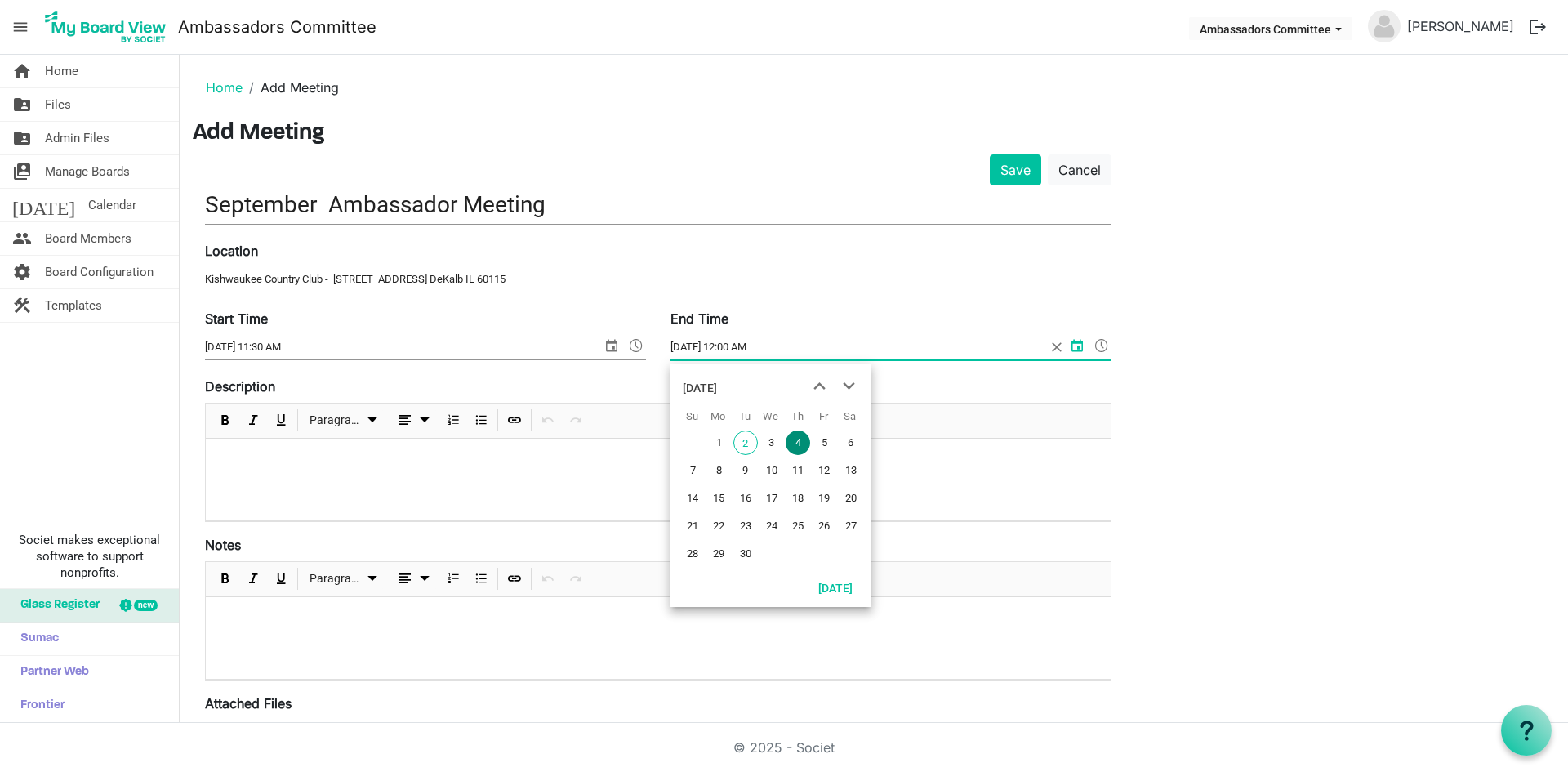
drag, startPoint x: 840, startPoint y: 593, endPoint x: 798, endPoint y: 437, distance: 161.6
click at [774, 428] on div "[DATE] Su Mo Tu We Th Fr Sa 31 1 2 3 4 5 6 7 8 9 10 11 12 13 14 15 16 17 18 19 …" at bounding box center [771, 485] width 200 height 244
click at [720, 357] on input "[DATE] 12:00 AM" at bounding box center [859, 346] width 376 height 24
click at [729, 346] on input "[DATE] 12:00 AM" at bounding box center [859, 346] width 376 height 24
type input "[DATE] 1:00 PM"
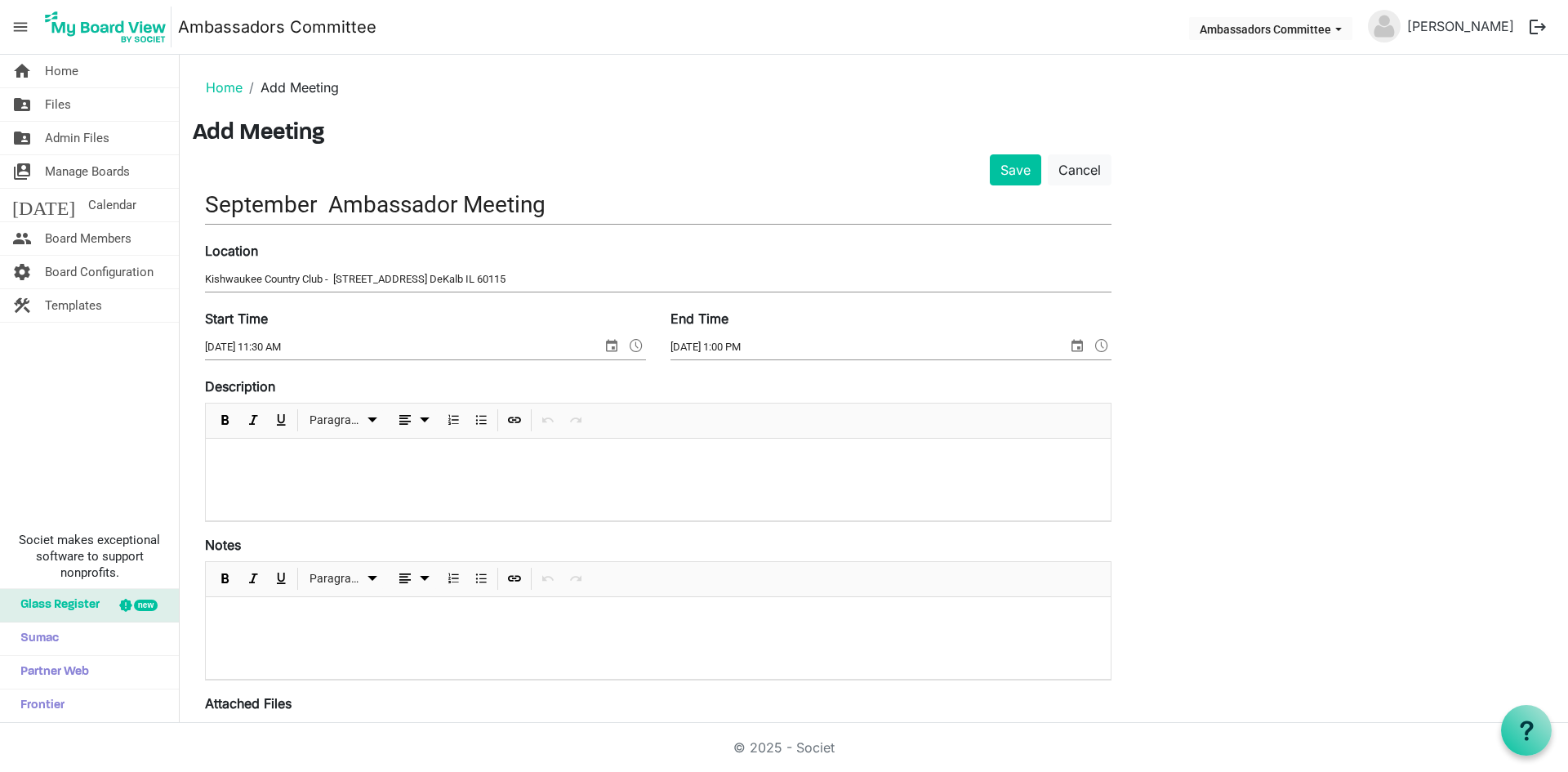
click at [854, 501] on div at bounding box center [658, 479] width 905 height 82
click at [420, 454] on p at bounding box center [658, 461] width 879 height 17
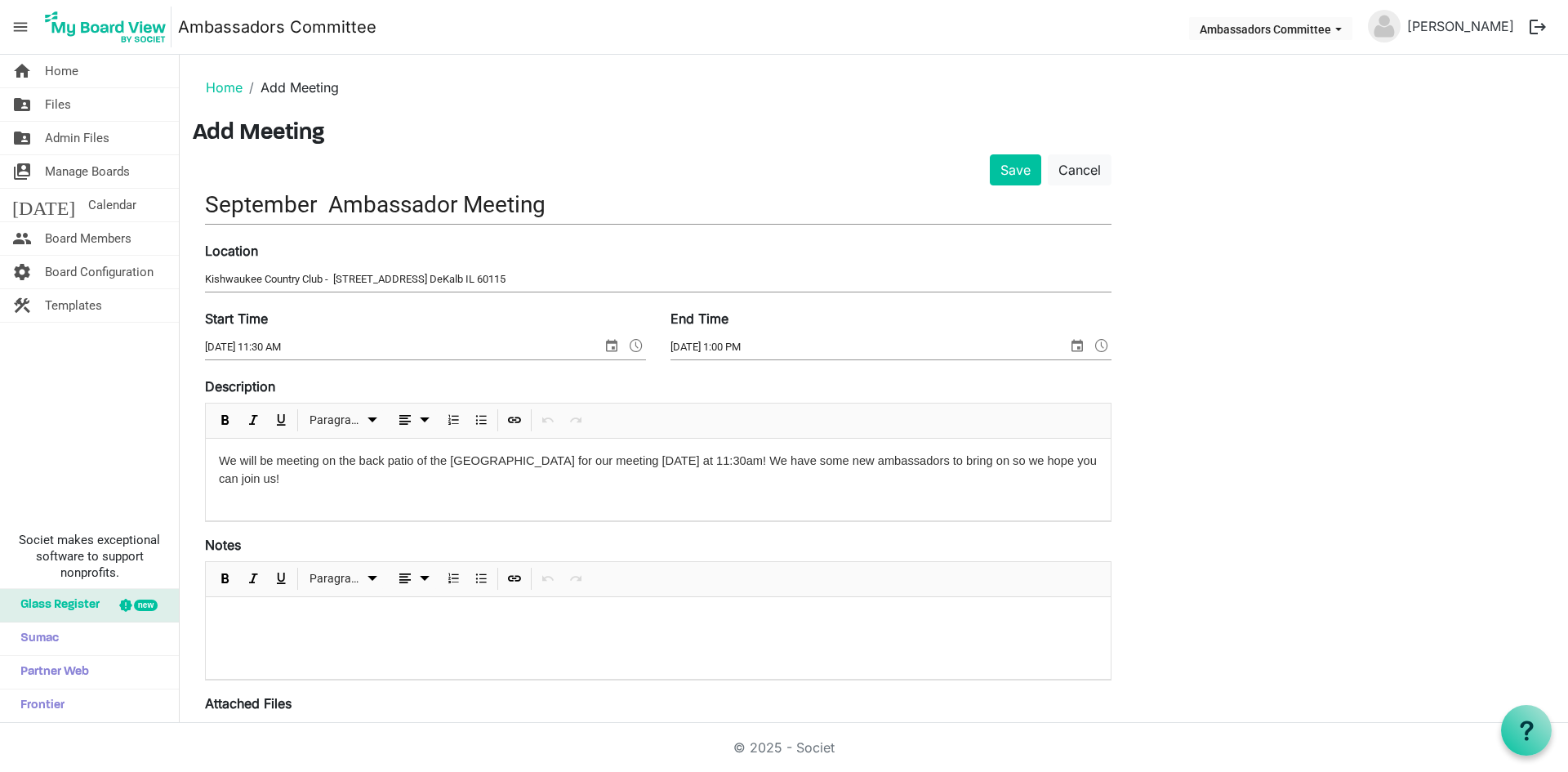
click at [438, 475] on p "We will be meeting on the back patio of the [GEOGRAPHIC_DATA] for our meeting […" at bounding box center [658, 469] width 879 height 36
click at [565, 469] on p "We will be meeting on the back patio of the [GEOGRAPHIC_DATA] for our meeting […" at bounding box center [658, 469] width 879 height 36
click at [628, 493] on div "We will be meeting on the back patio of the [GEOGRAPHIC_DATA] for our meeting […" at bounding box center [658, 479] width 905 height 82
click at [1016, 168] on button "Save" at bounding box center [1015, 170] width 51 height 31
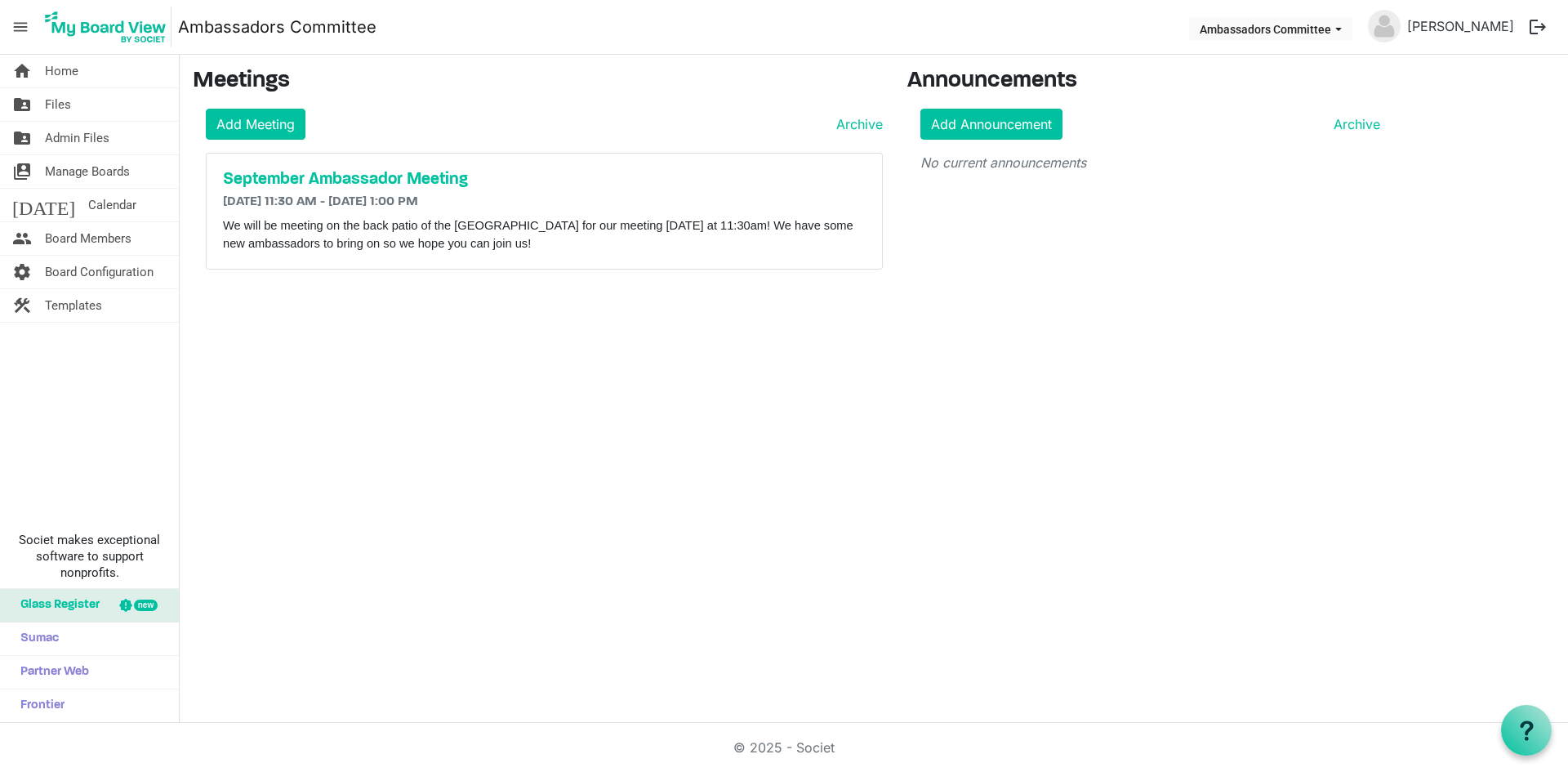
click at [115, 308] on link "construction Templates" at bounding box center [90, 306] width 179 height 33
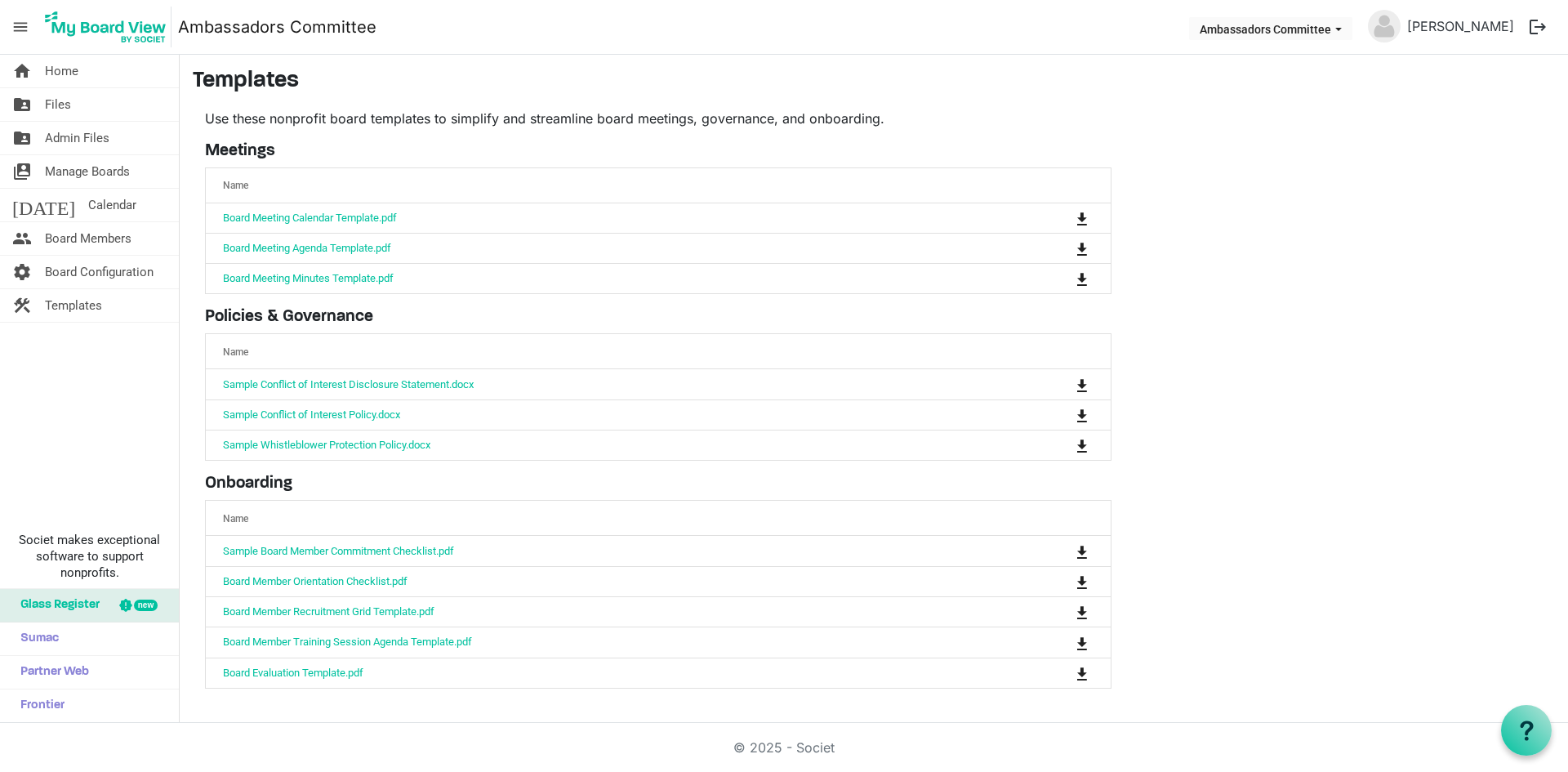
click at [131, 142] on link "folder_shared Admin Files" at bounding box center [90, 138] width 179 height 33
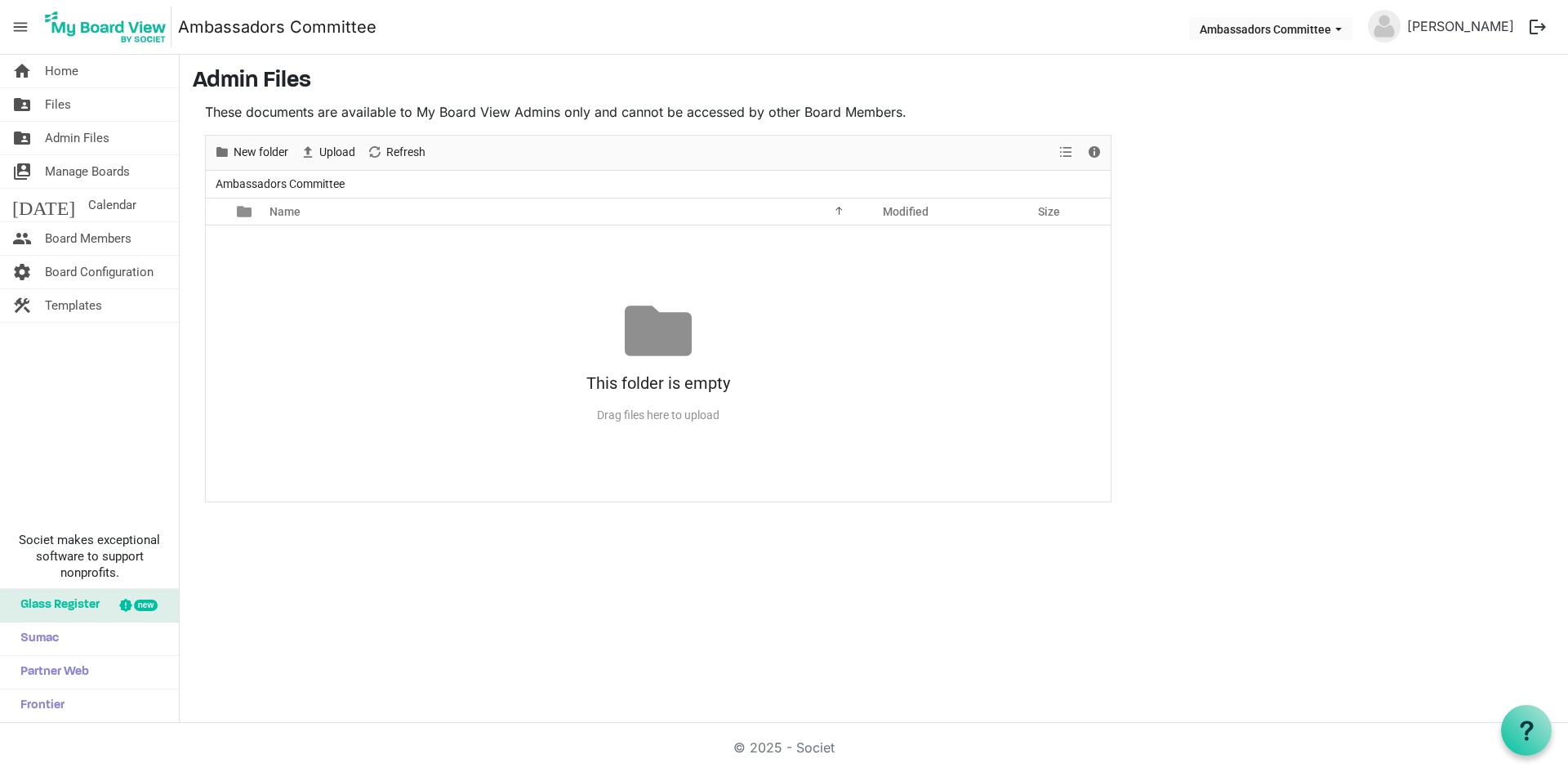
click at [68, 103] on span "Files" at bounding box center [58, 105] width 26 height 33
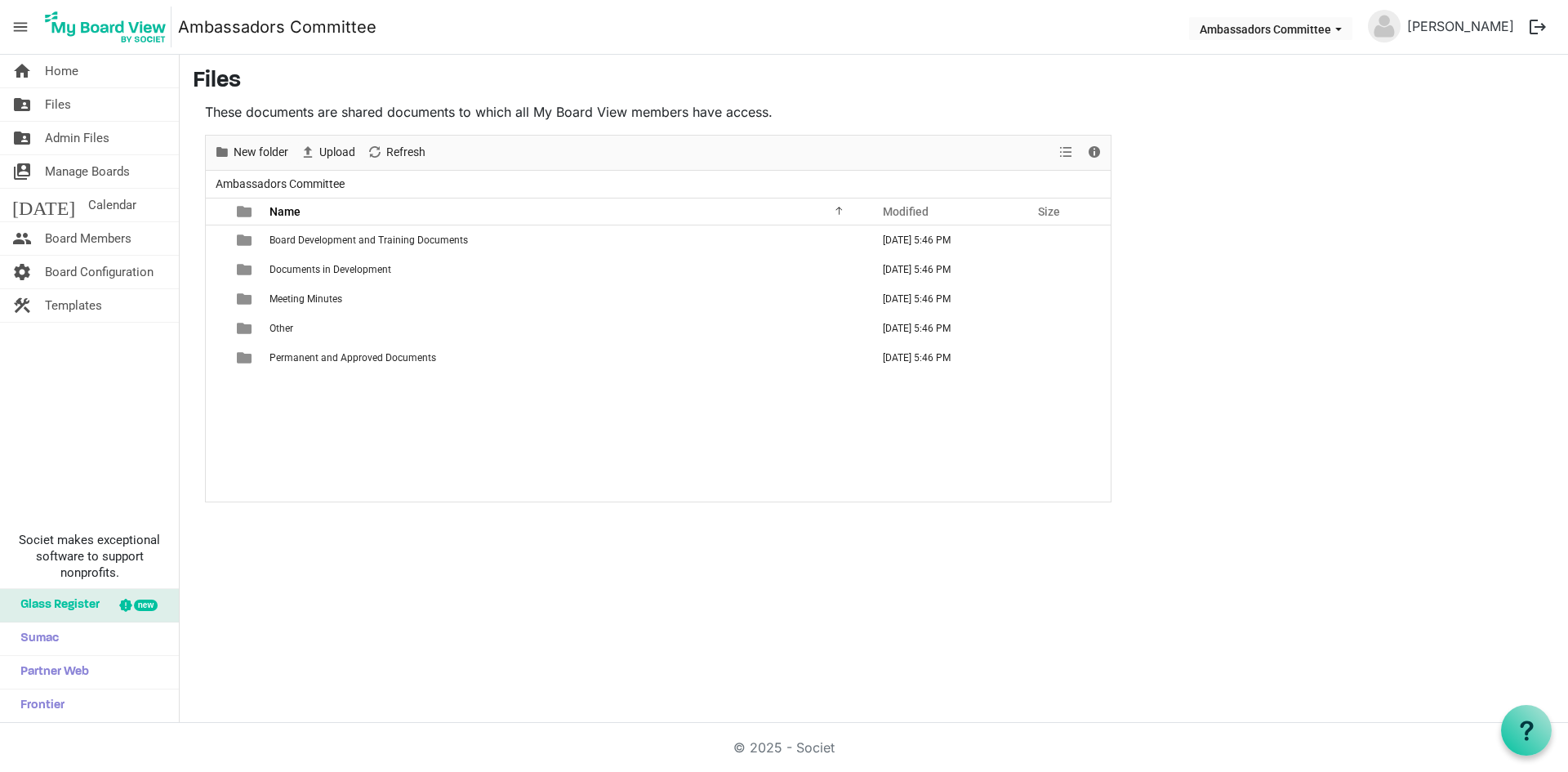
click at [42, 106] on link "folder_shared Files" at bounding box center [90, 105] width 179 height 33
click at [63, 73] on span "Home" at bounding box center [62, 71] width 34 height 33
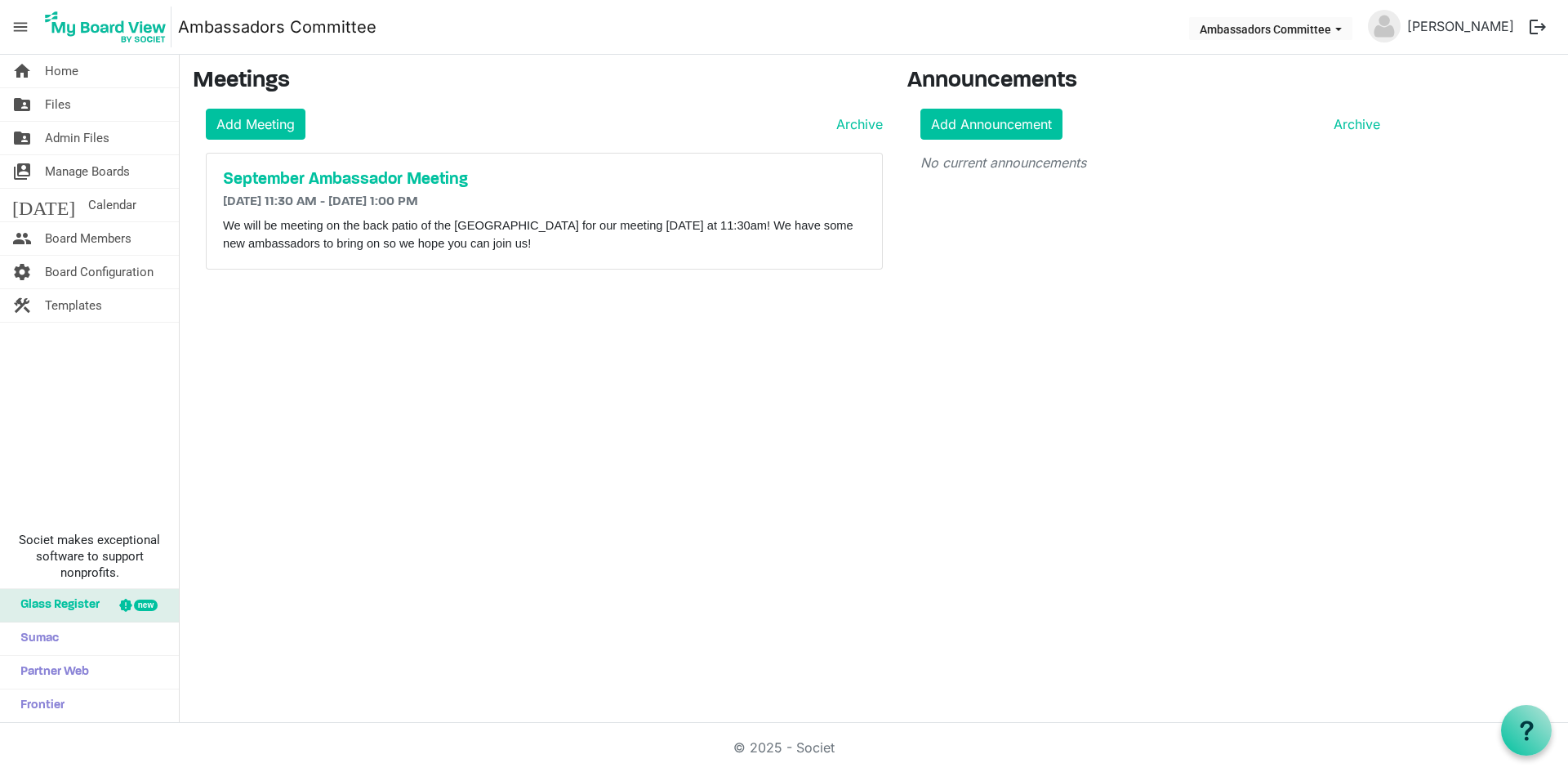
click at [284, 170] on h5 "September Ambassador Meeting" at bounding box center [544, 179] width 643 height 19
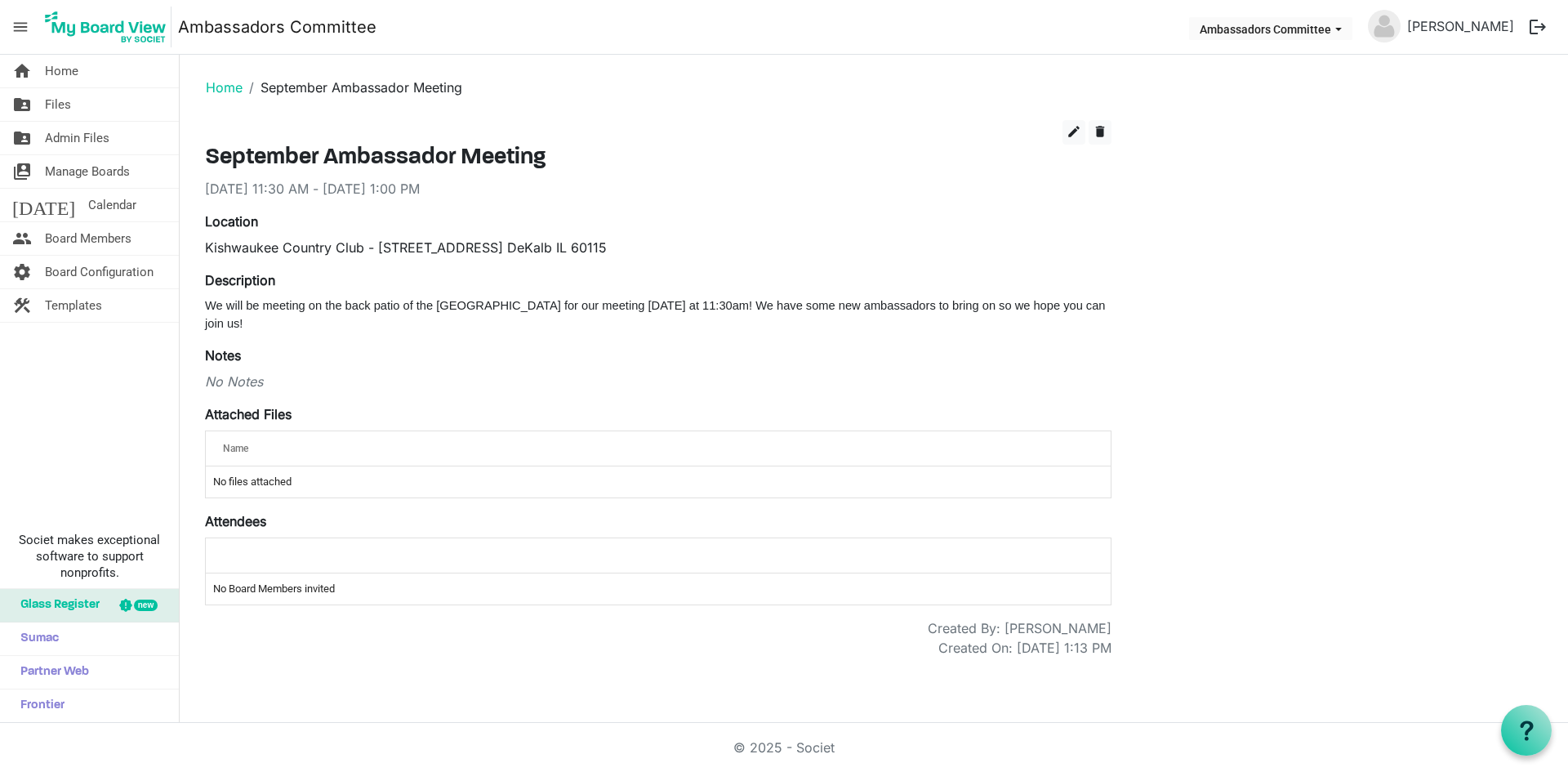
click at [67, 72] on span "Home" at bounding box center [62, 71] width 34 height 33
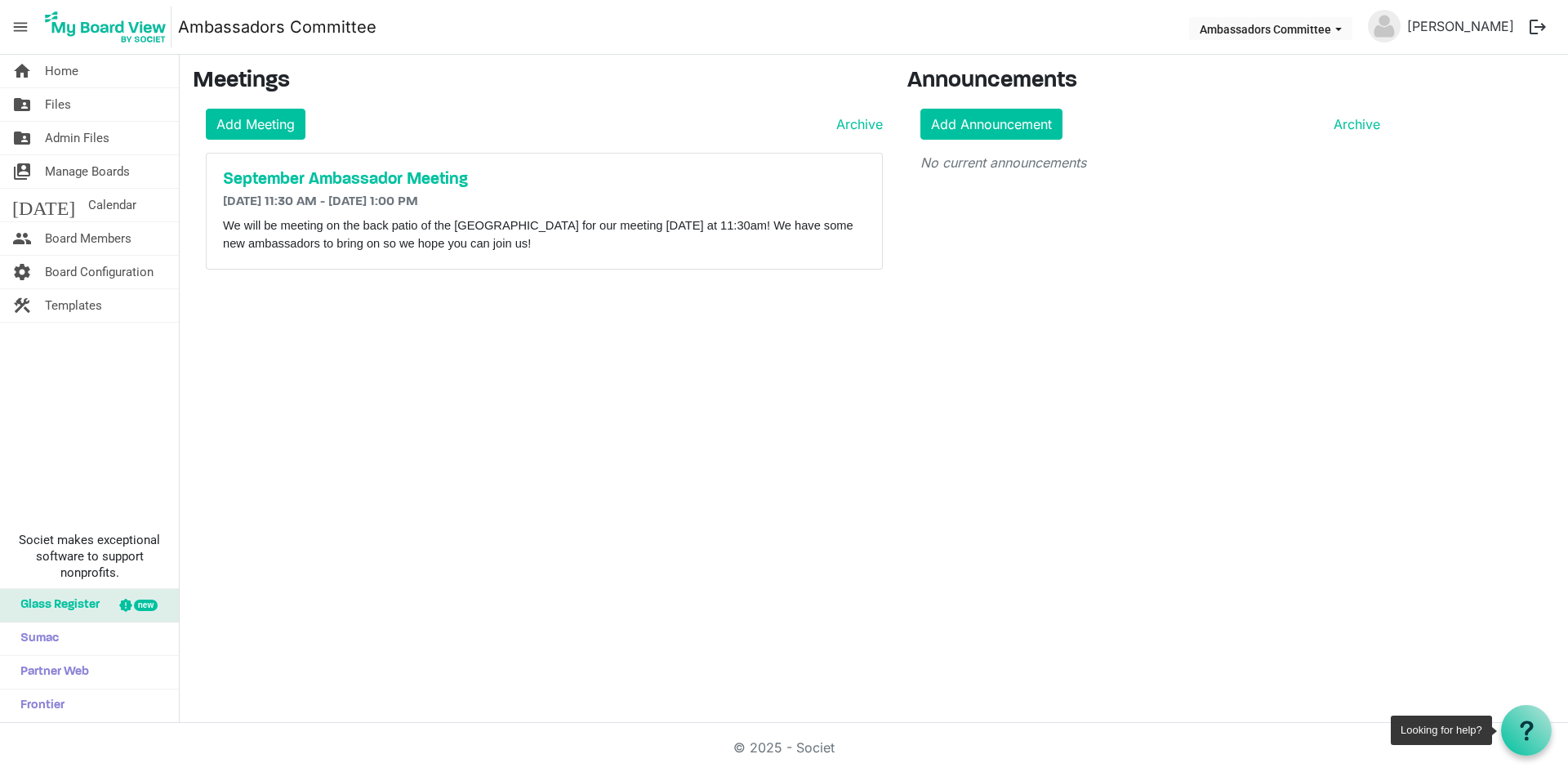
click at [1524, 733] on icon at bounding box center [1527, 731] width 20 height 20
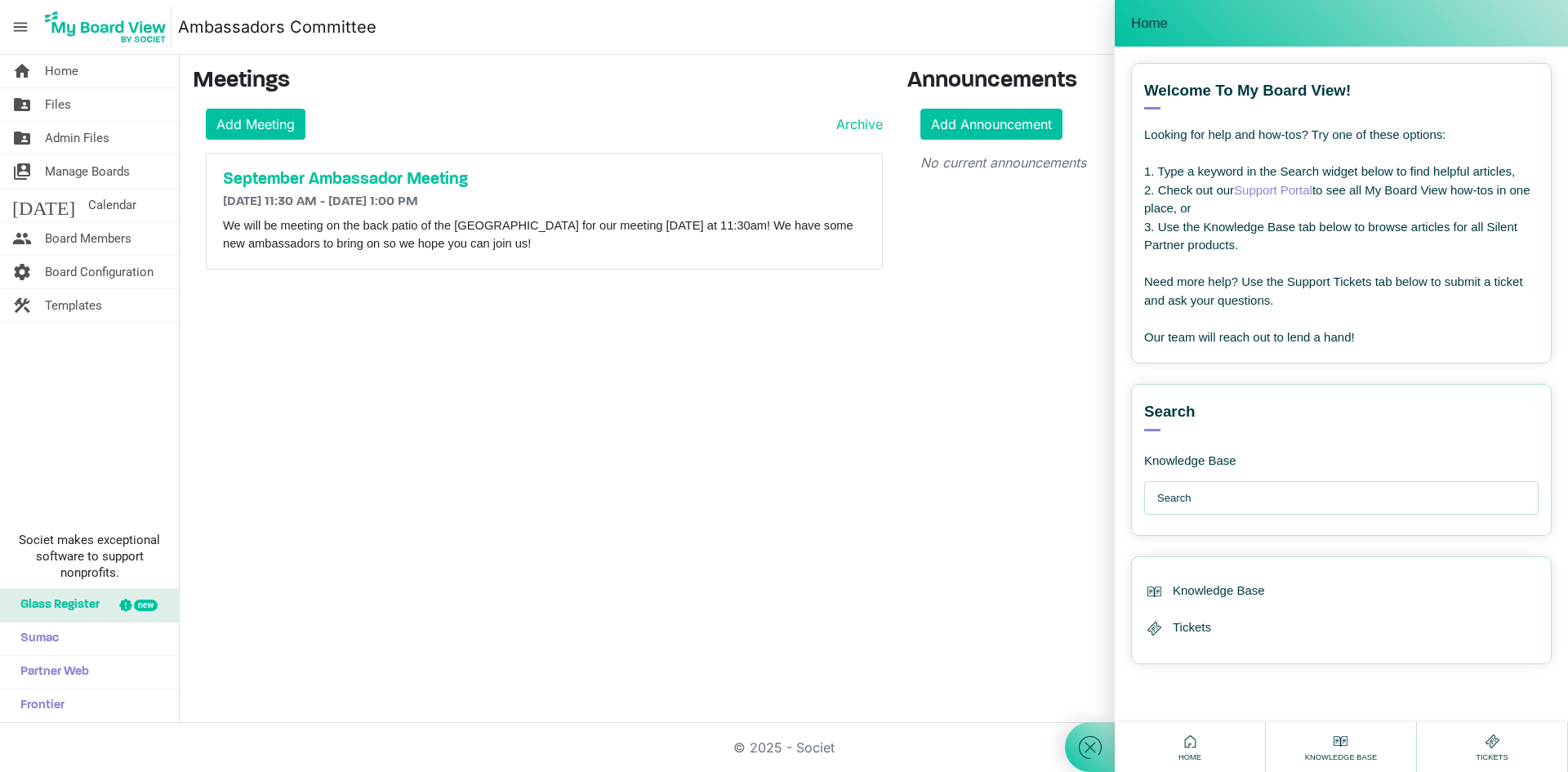
click at [1208, 494] on input "text" at bounding box center [1345, 498] width 377 height 33
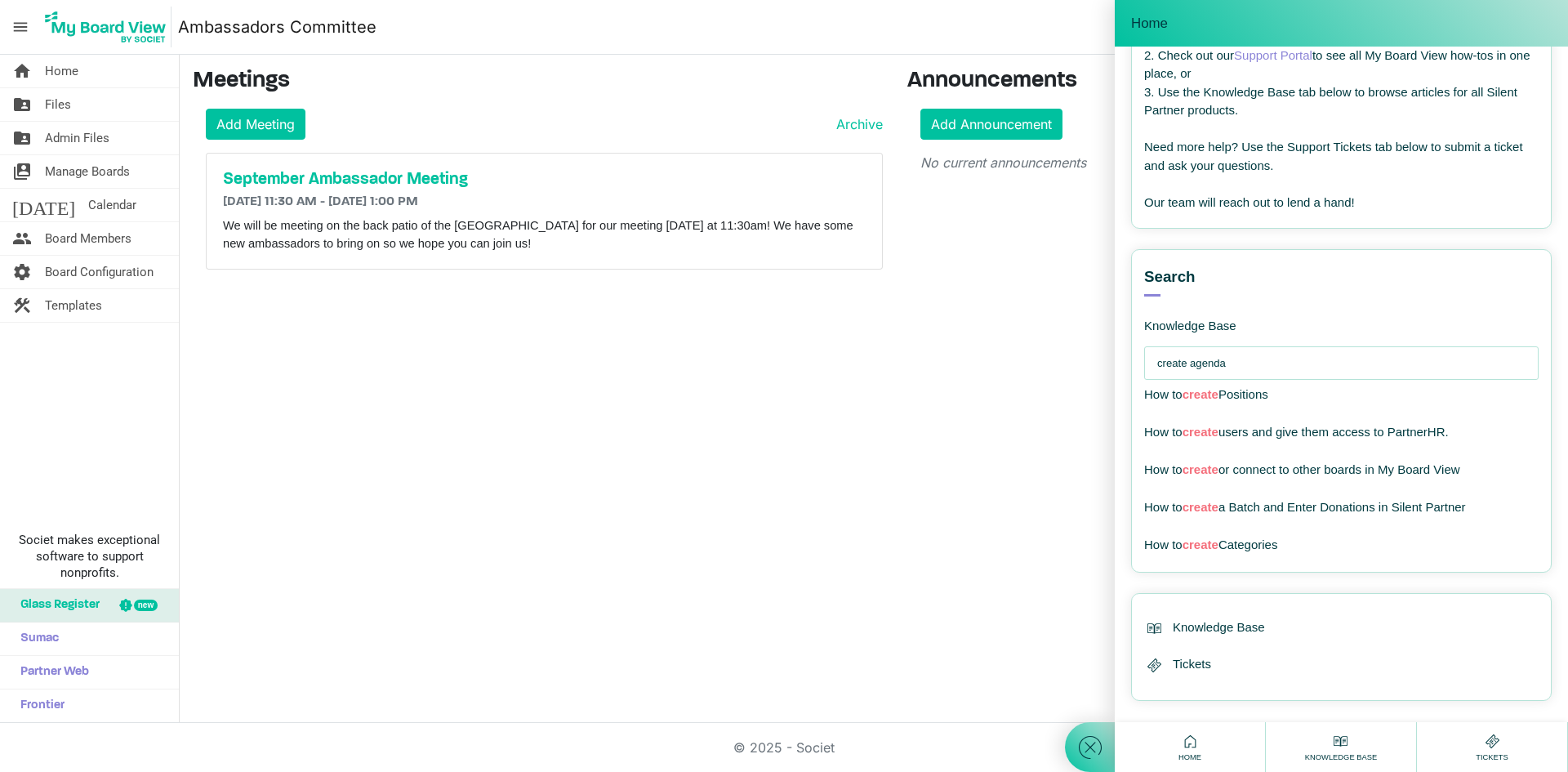
scroll to position [150, 0]
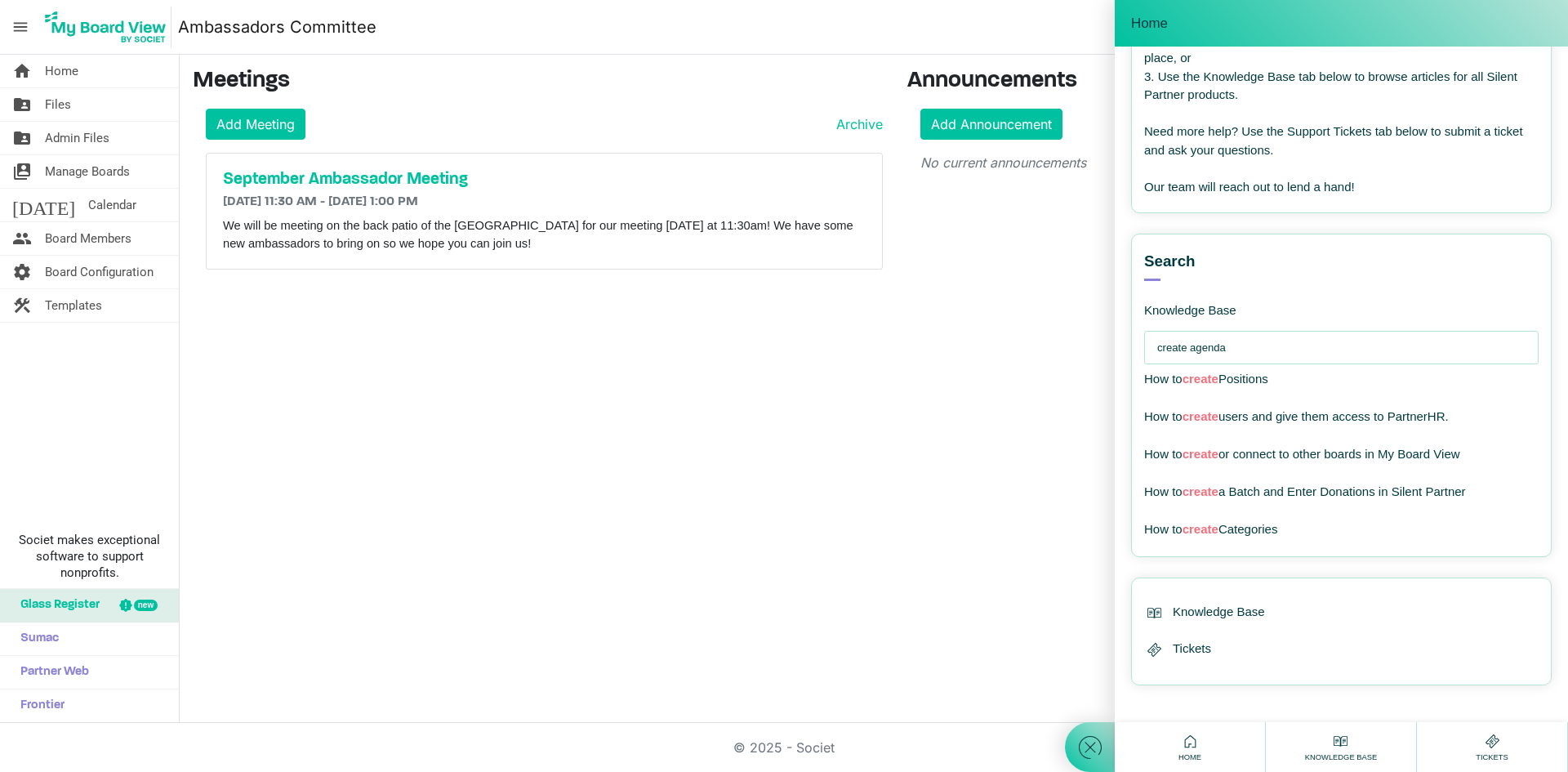
drag, startPoint x: 1186, startPoint y: 346, endPoint x: 1104, endPoint y: 334, distance: 82.9
click at [1104, 334] on div "Home Welcome! How can I help you ? --- email --- Welcome to My Board View! View…" at bounding box center [1316, 386] width 503 height 772
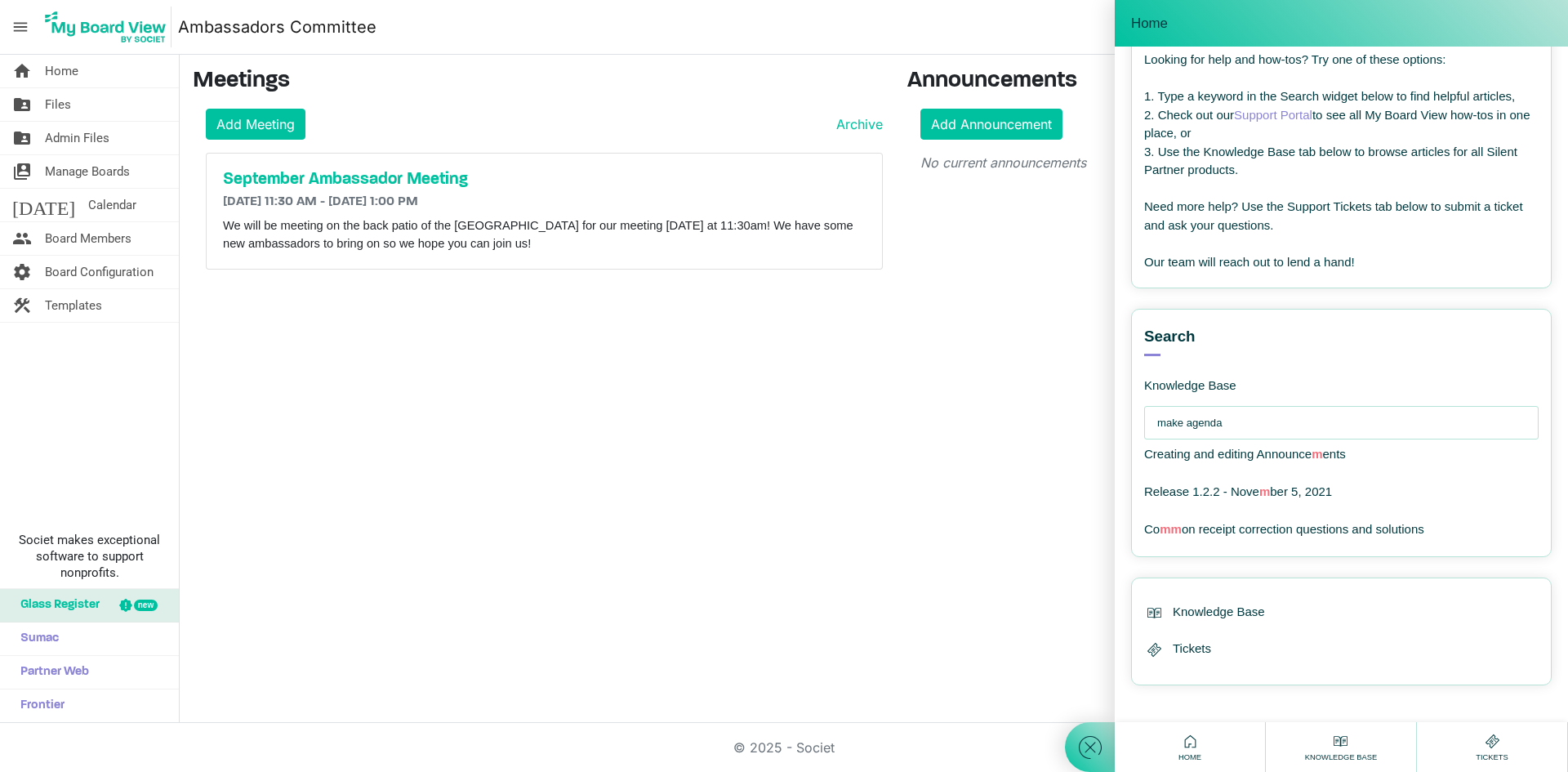
type input "make agenda"
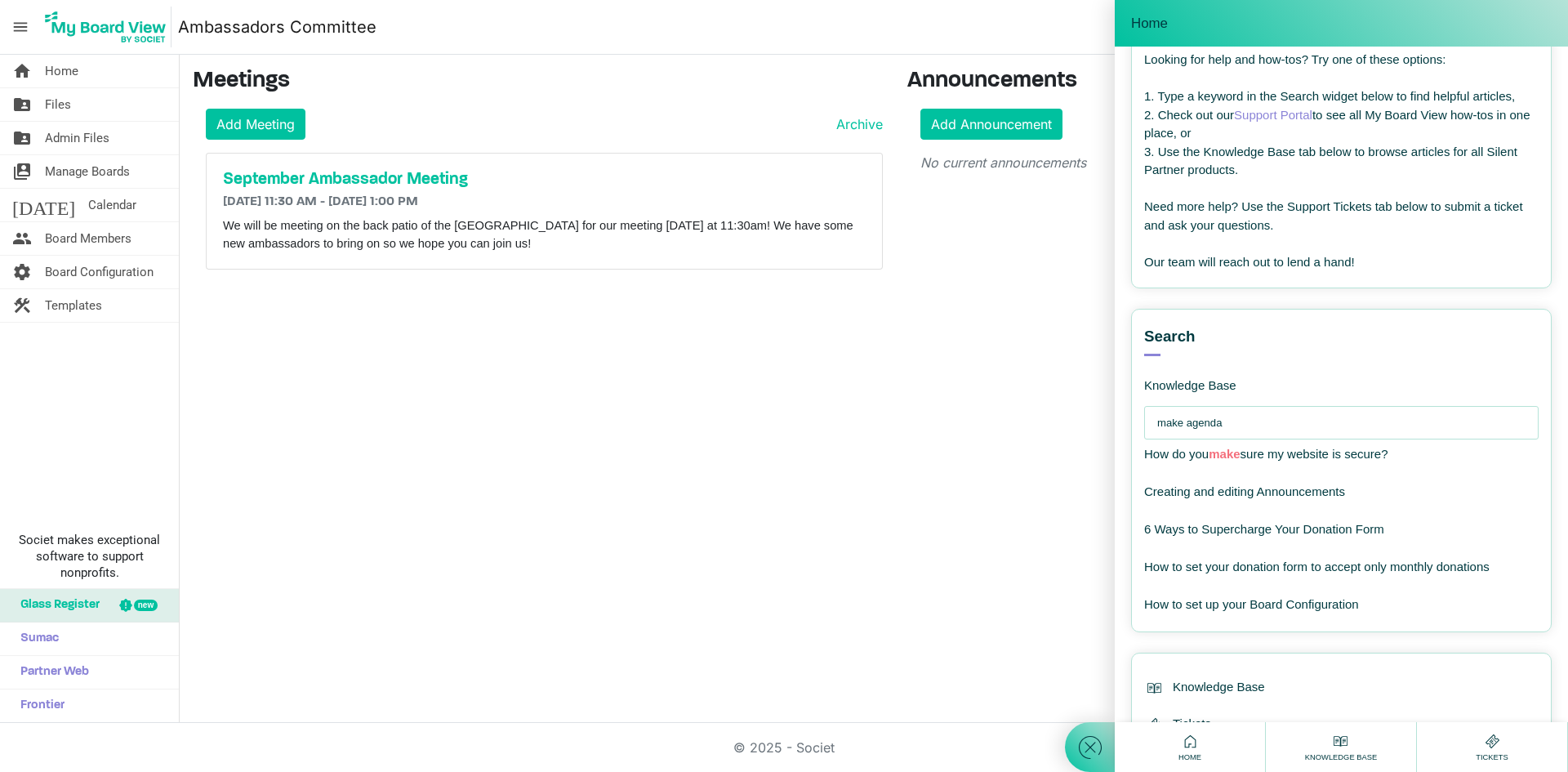
scroll to position [150, 0]
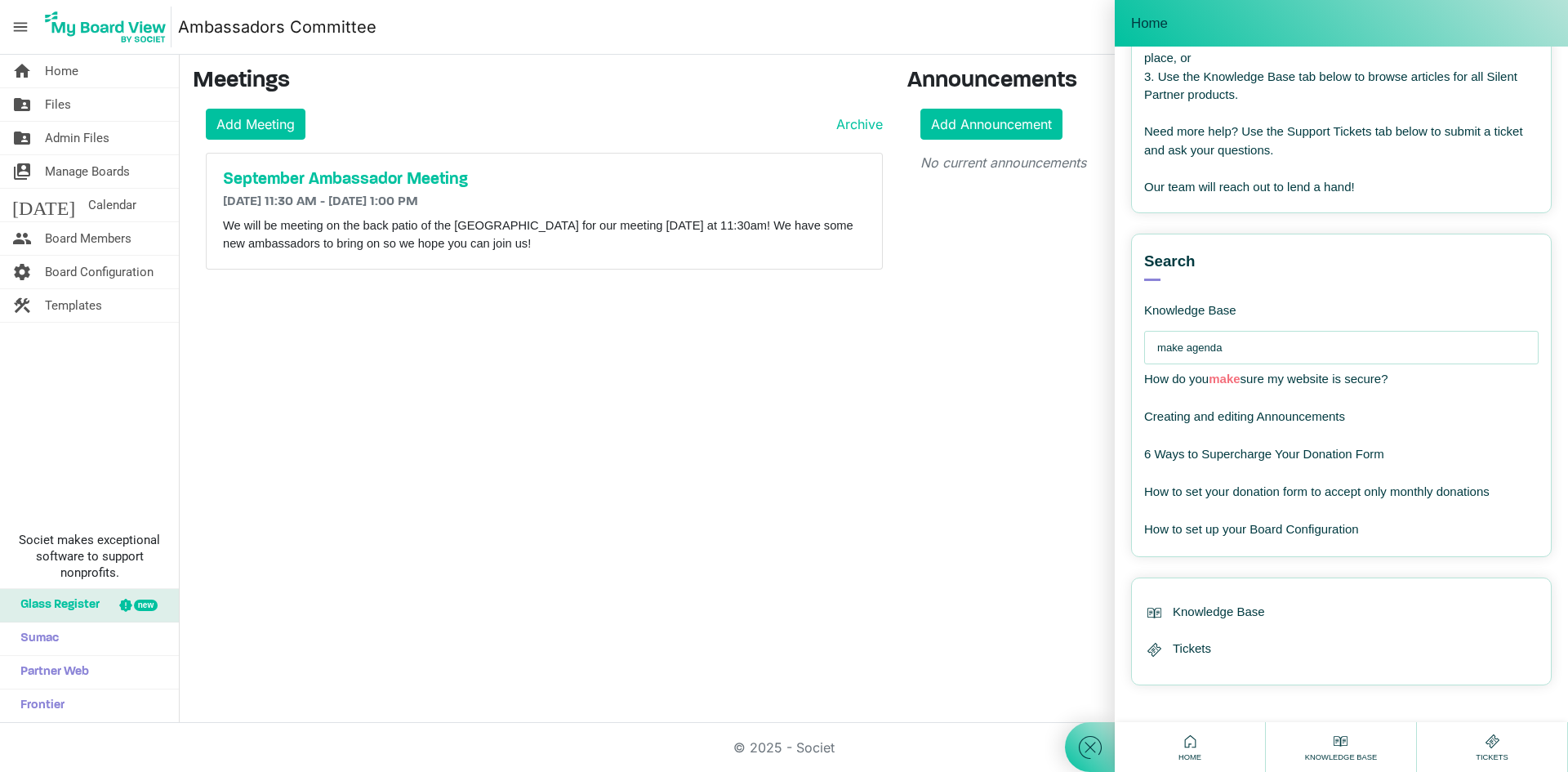
drag, startPoint x: 1249, startPoint y: 347, endPoint x: 1038, endPoint y: 309, distance: 214.4
click at [1038, 309] on body "menu Ambassadors Committee Ambassadors Committee Anna Wilson logout home Home f…" at bounding box center [784, 361] width 1568 height 723
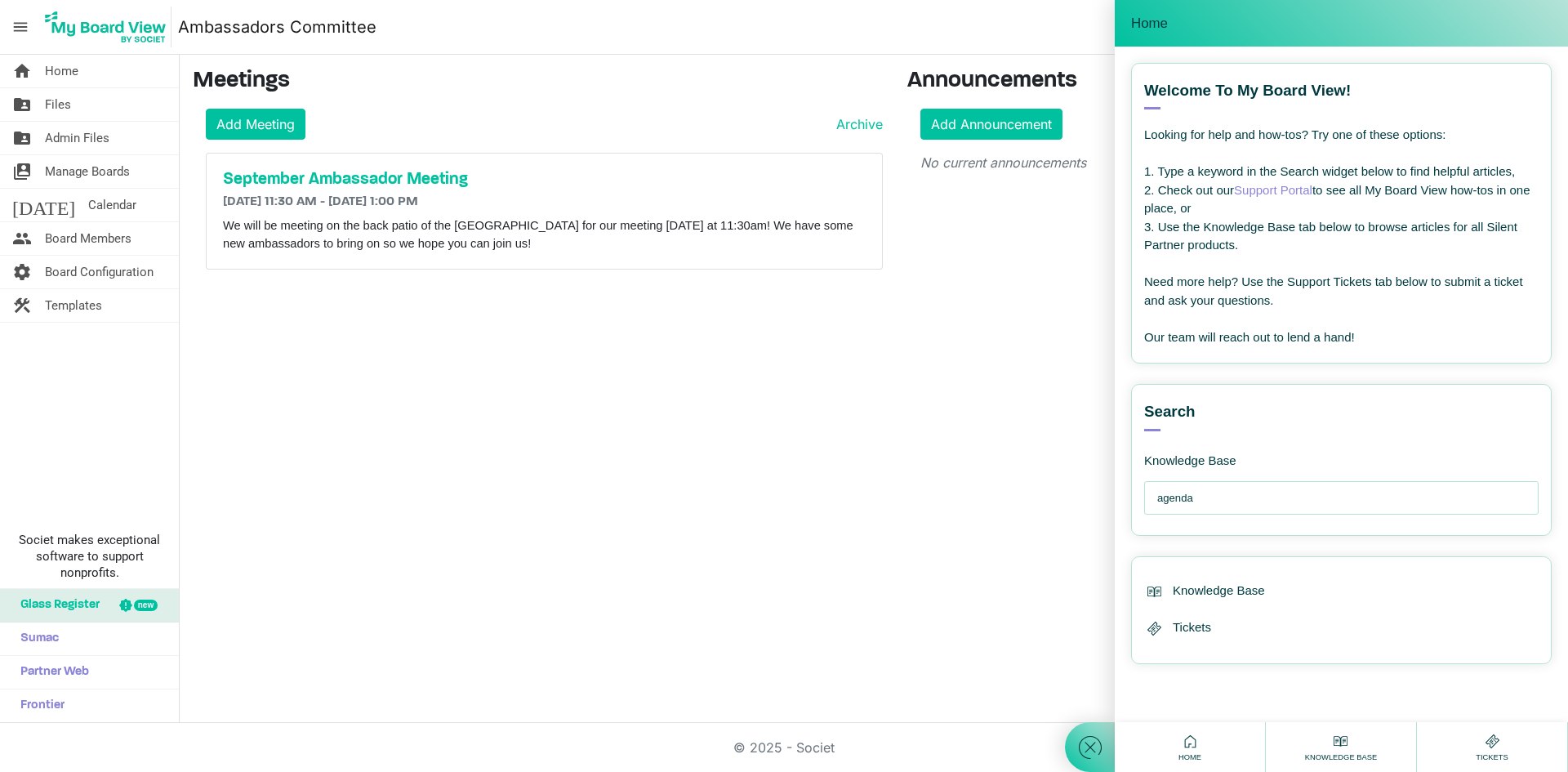
type input "agenda"
click at [1295, 546] on div "Search Knowledge Base agenda Creating and editing Announcements" at bounding box center [1342, 470] width 420 height 173
click at [1290, 527] on span "Creating and editing Announcements" at bounding box center [1244, 529] width 200 height 13
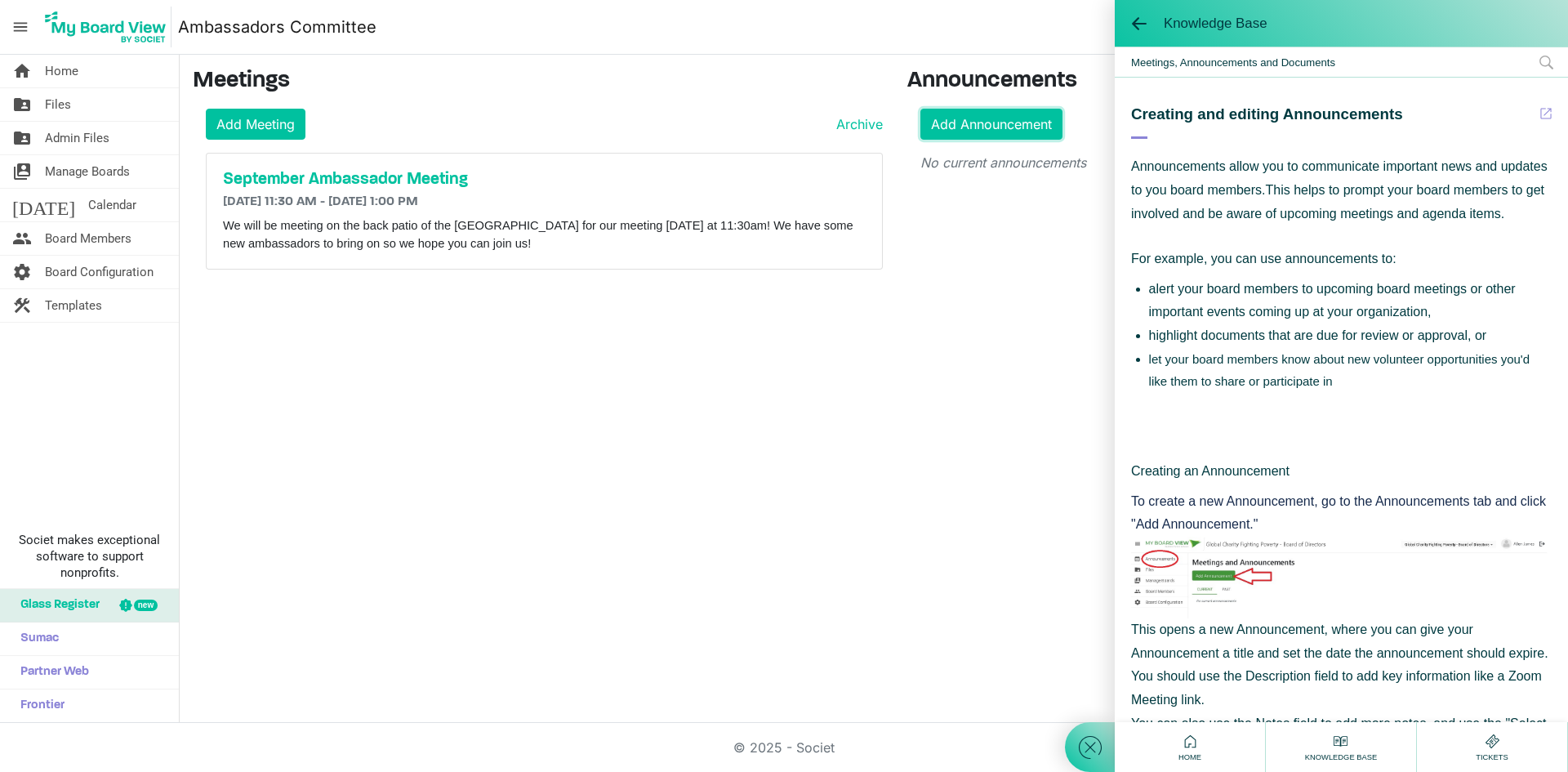
click at [960, 120] on link "Add Announcement" at bounding box center [991, 124] width 142 height 31
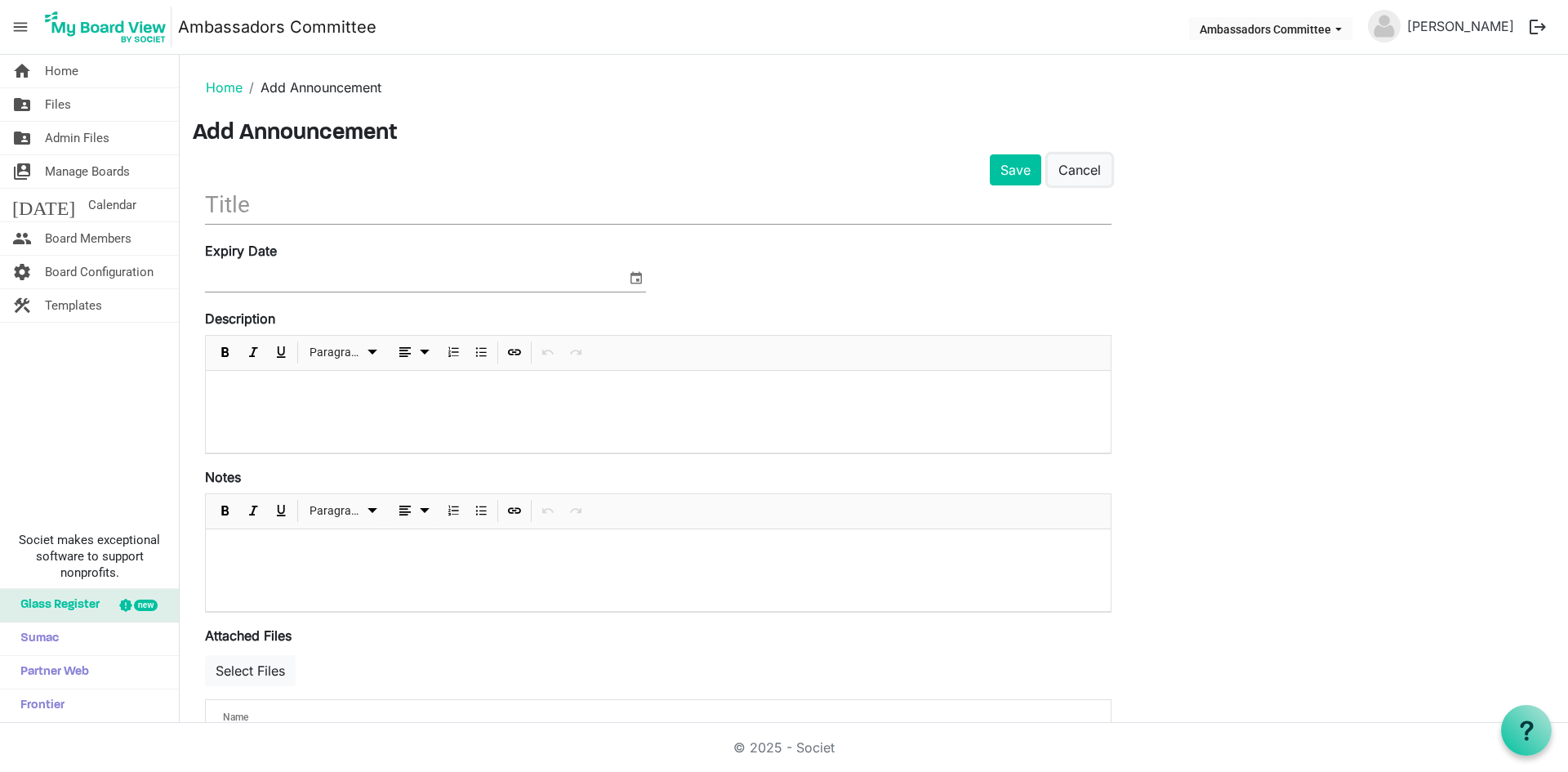
click at [1075, 175] on link "Cancel" at bounding box center [1079, 170] width 64 height 31
